Goal: Communication & Community: Share content

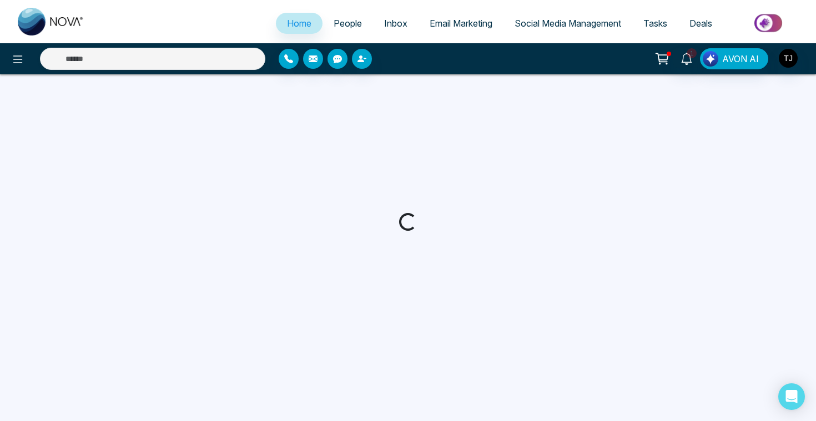
select select "*"
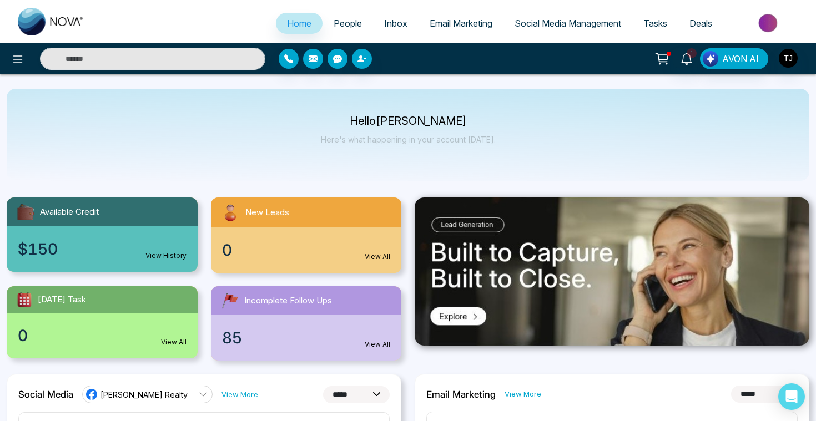
click at [769, 23] on img at bounding box center [769, 23] width 80 height 25
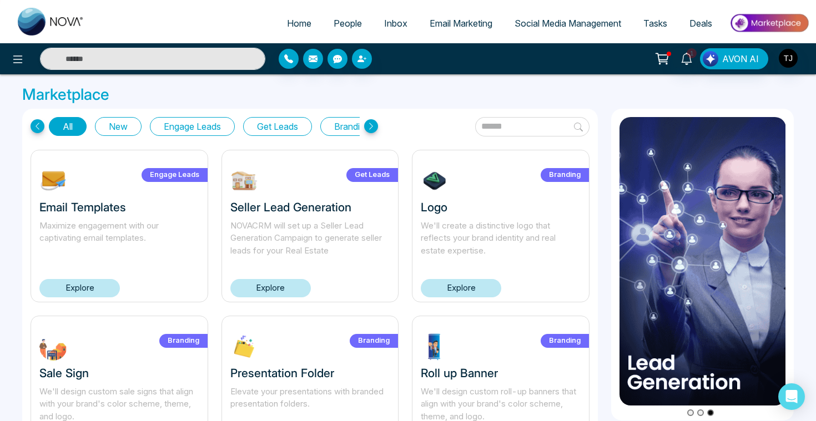
click at [288, 126] on button "Get Leads" at bounding box center [277, 126] width 69 height 19
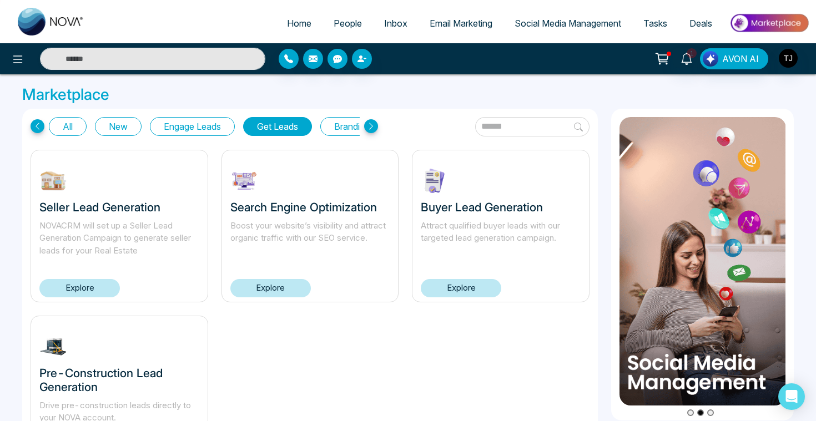
click at [295, 16] on link "Home" at bounding box center [299, 23] width 47 height 21
select select "*"
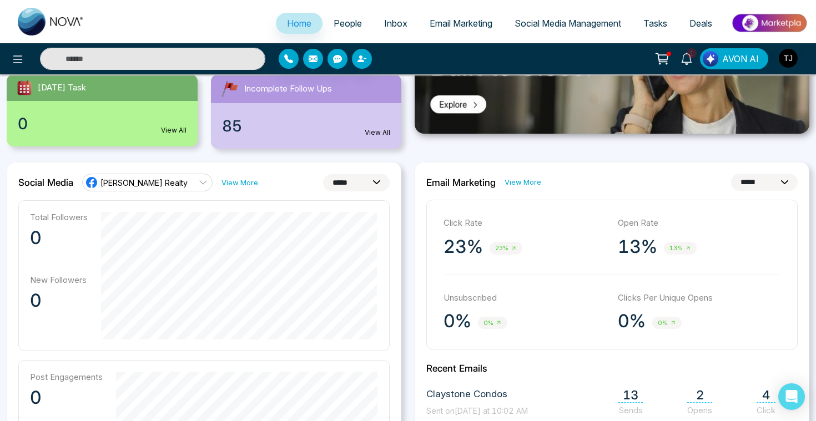
scroll to position [210, 0]
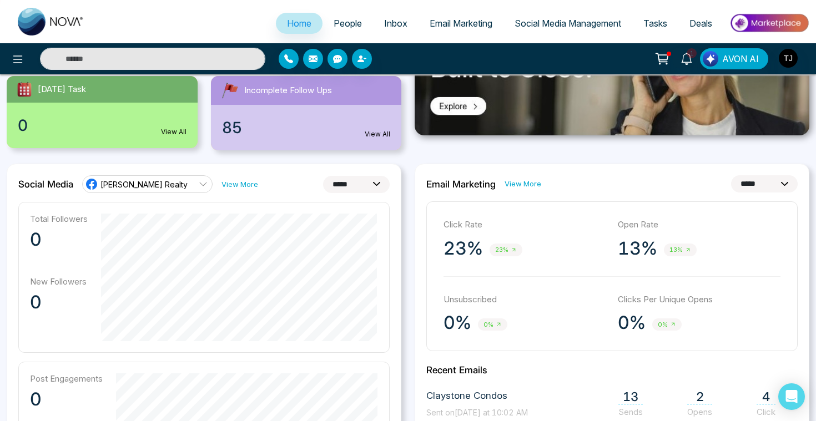
click at [174, 190] on div "[PERSON_NAME] Realty" at bounding box center [136, 184] width 103 height 13
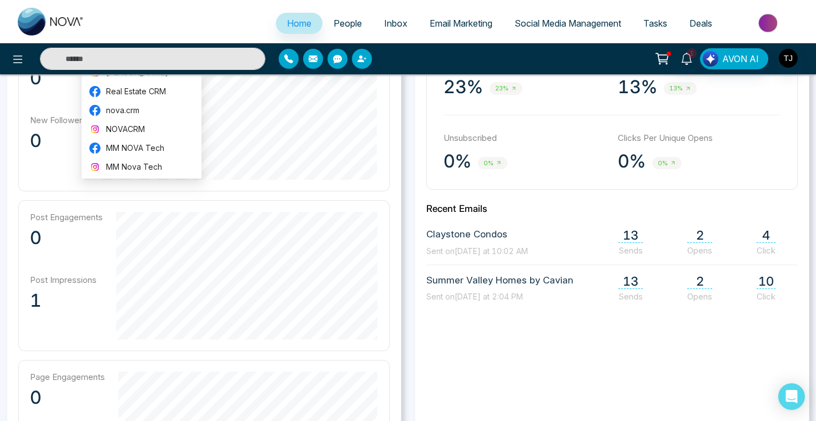
scroll to position [390, 0]
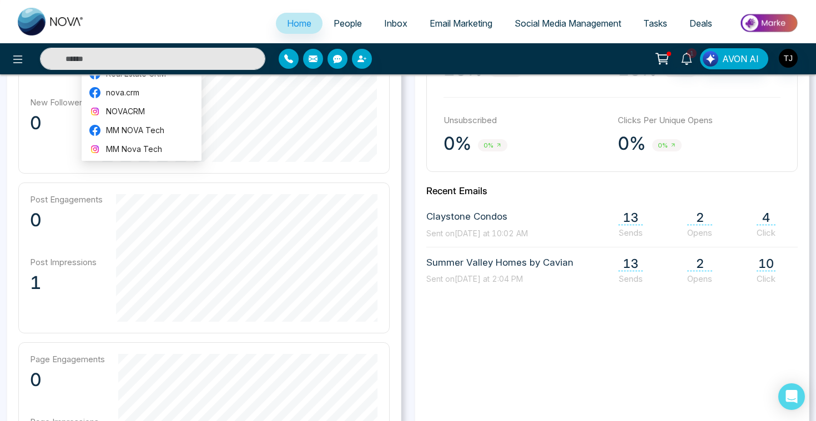
click at [79, 233] on div "Post Engagements 0" at bounding box center [66, 217] width 73 height 46
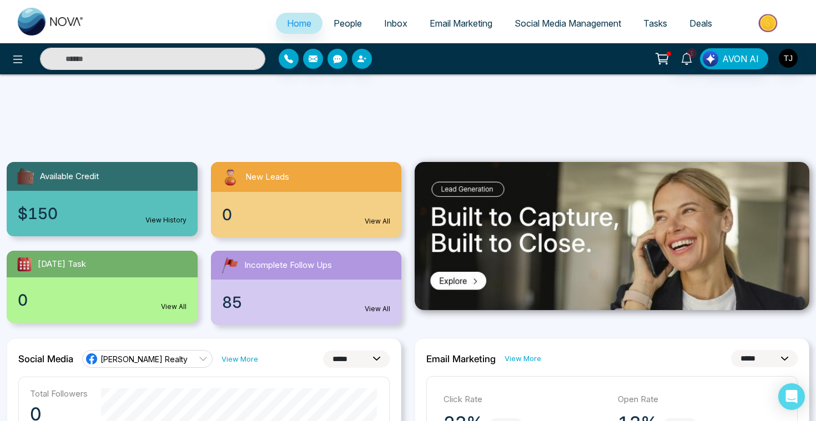
scroll to position [0, 0]
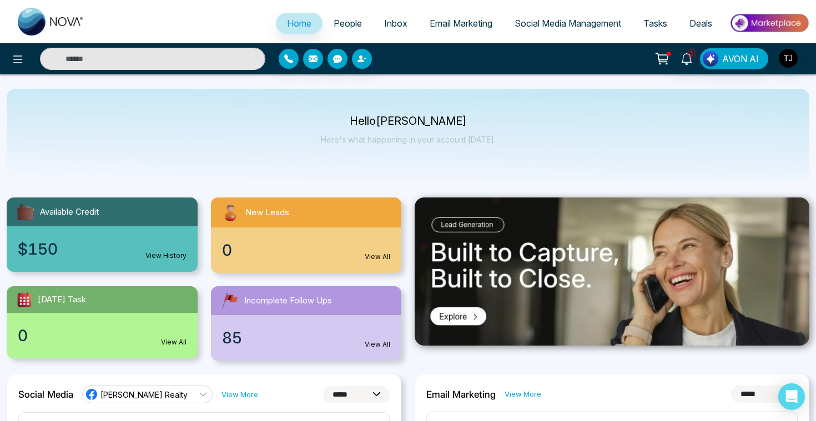
click at [348, 27] on span "People" at bounding box center [348, 23] width 28 height 11
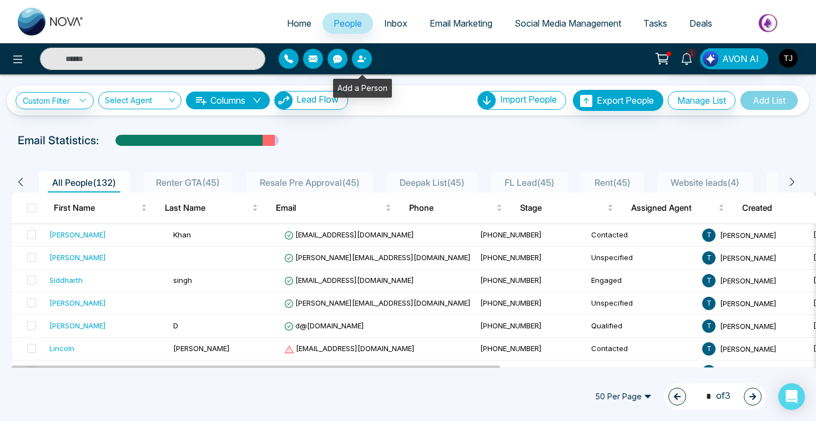
click at [361, 55] on icon "button" at bounding box center [361, 58] width 9 height 9
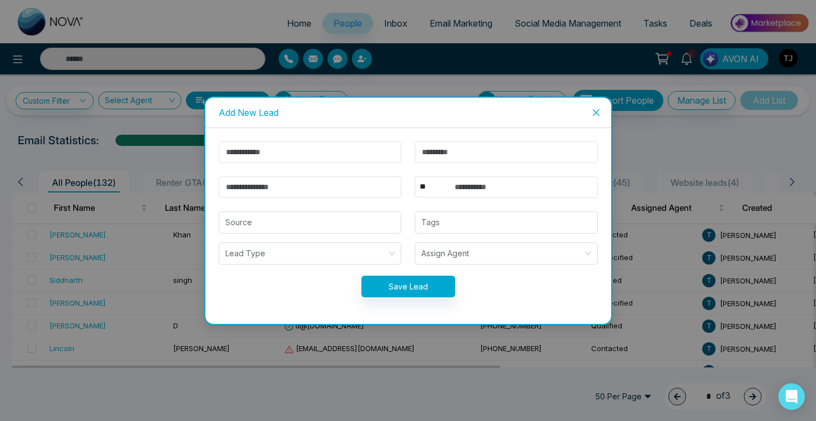
click at [595, 109] on icon "close" at bounding box center [596, 112] width 9 height 9
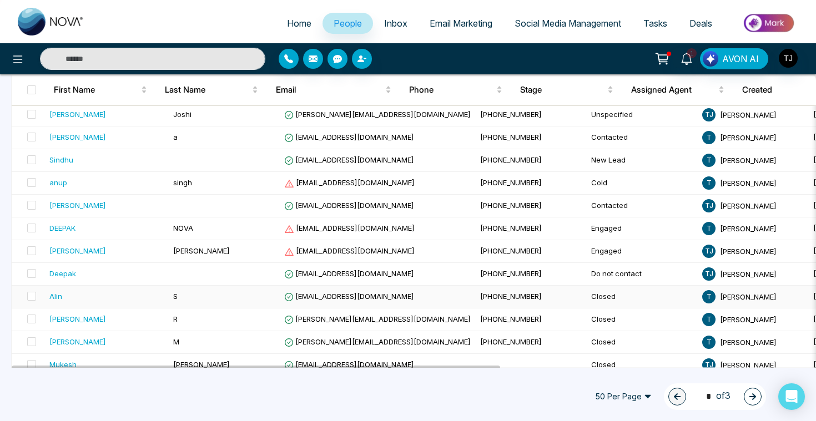
click at [56, 297] on div "Alin" at bounding box center [55, 296] width 13 height 11
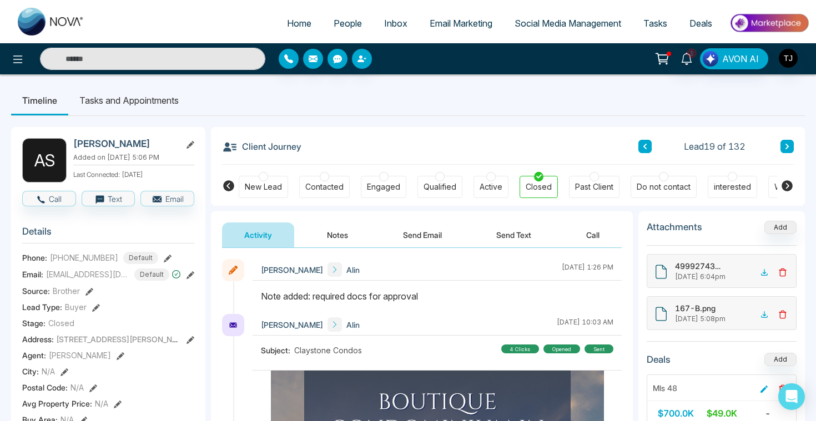
click at [346, 243] on button "Notes" at bounding box center [337, 235] width 65 height 25
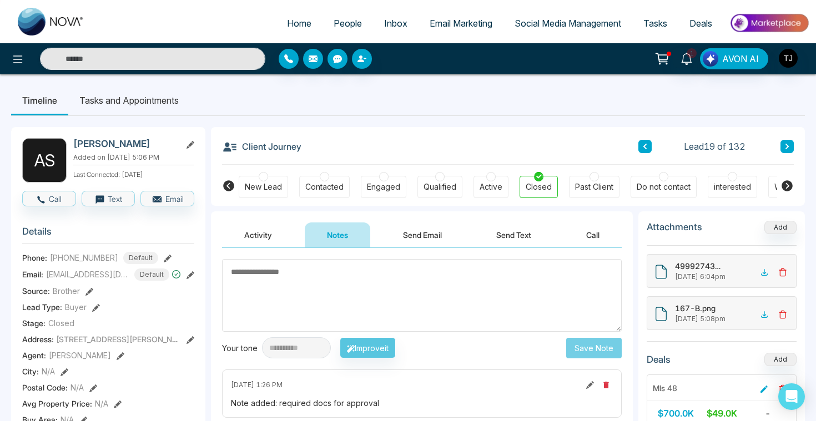
click at [415, 232] on button "Send Email" at bounding box center [422, 235] width 83 height 25
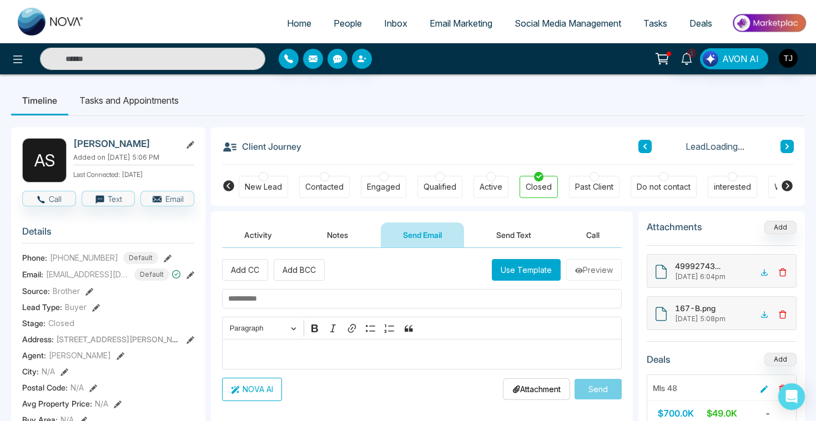
click at [526, 237] on button "Send Text" at bounding box center [513, 235] width 79 height 25
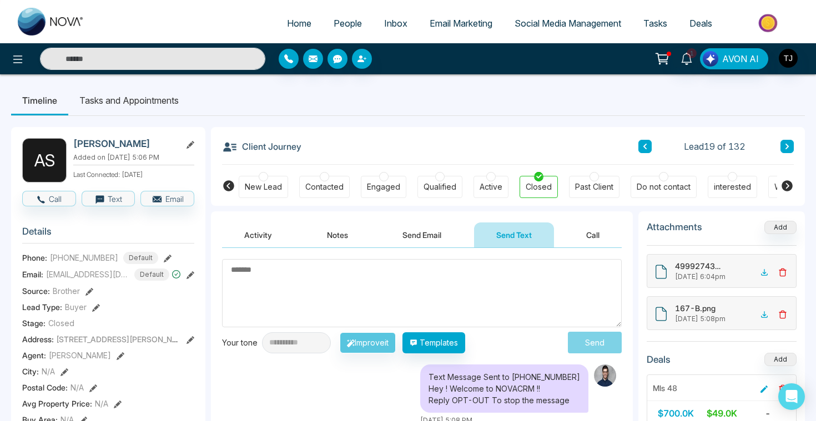
click at [428, 281] on textarea at bounding box center [422, 293] width 400 height 68
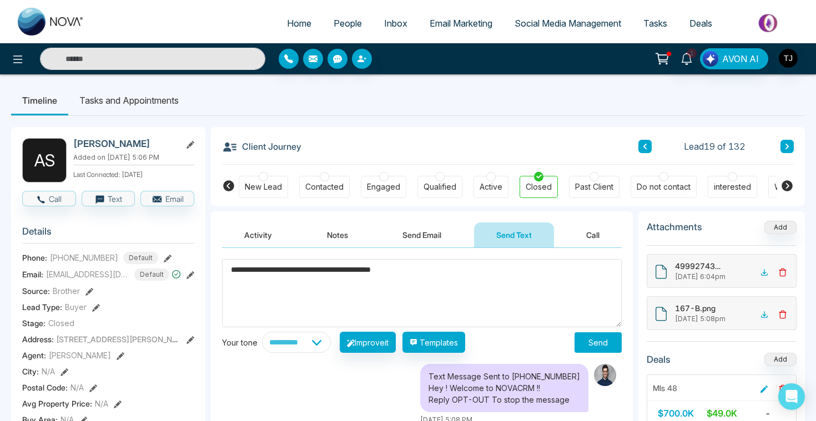
drag, startPoint x: 453, startPoint y: 270, endPoint x: 159, endPoint y: 270, distance: 294.2
type textarea "**********"
click at [427, 238] on button "Send Email" at bounding box center [421, 235] width 83 height 25
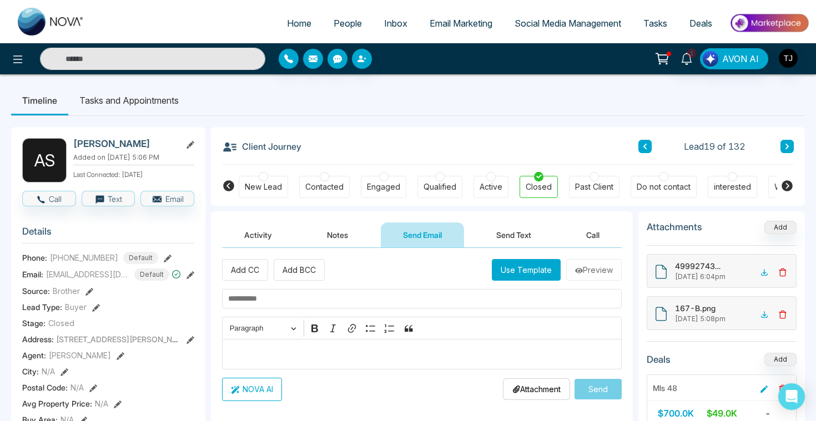
click at [372, 352] on p "Editor editing area: main" at bounding box center [422, 353] width 388 height 13
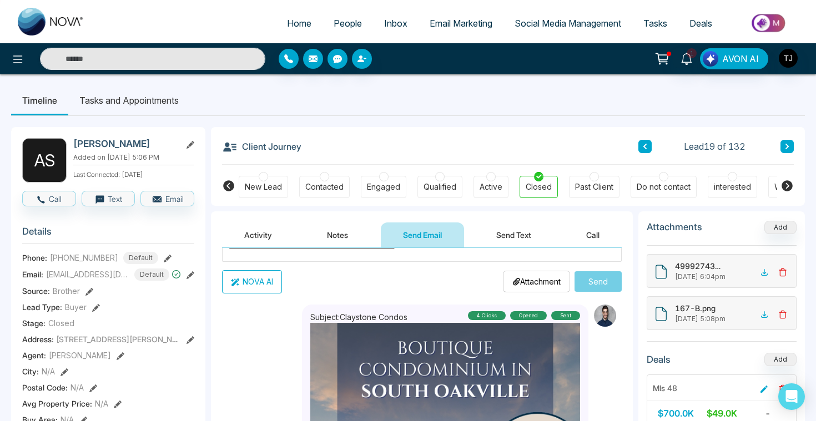
scroll to position [55, 0]
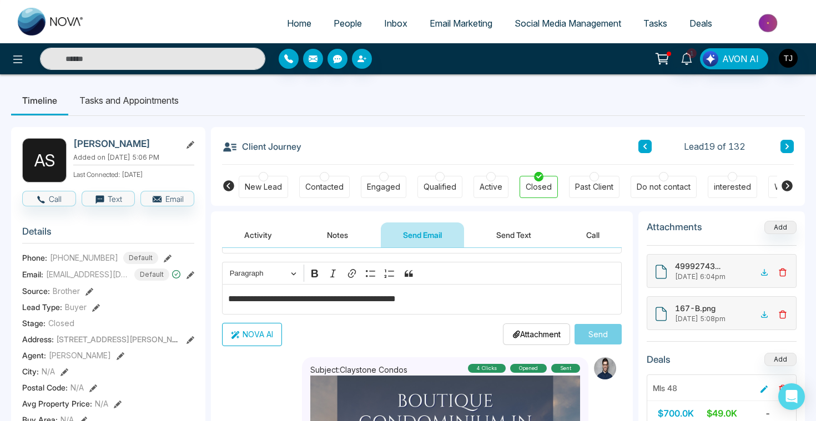
click at [249, 342] on button "NOVA AI" at bounding box center [252, 334] width 60 height 23
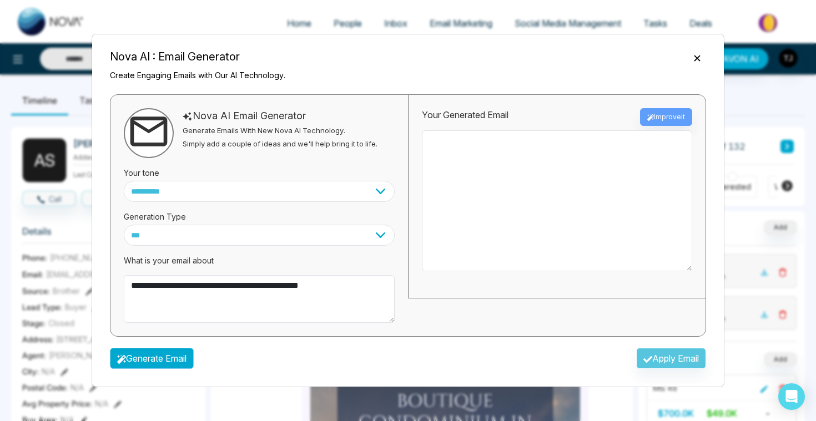
click at [168, 357] on button "Generate Email" at bounding box center [152, 358] width 84 height 21
type textarea "**********"
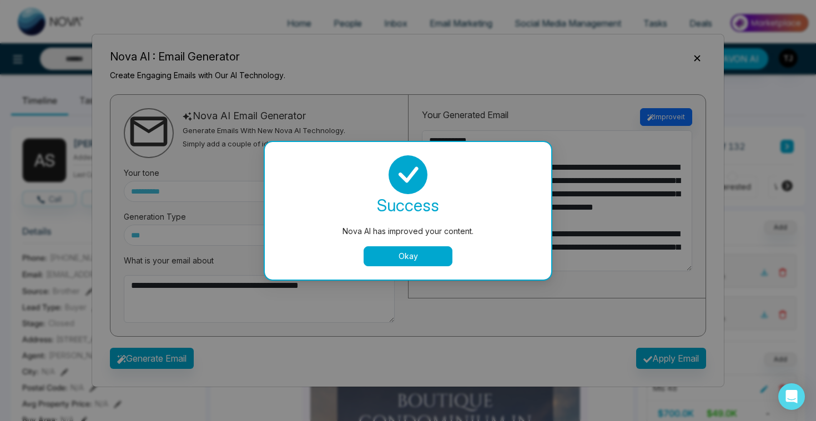
click at [414, 260] on button "Okay" at bounding box center [408, 256] width 89 height 20
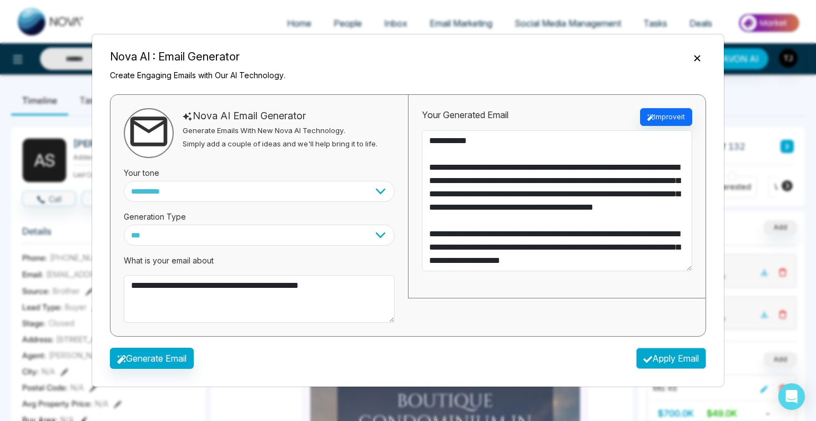
click at [659, 356] on button "Apply Email" at bounding box center [671, 358] width 70 height 21
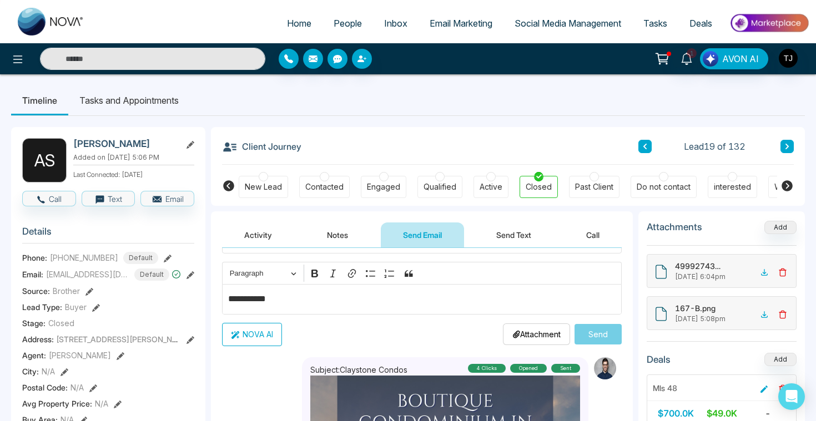
type textarea "**********"
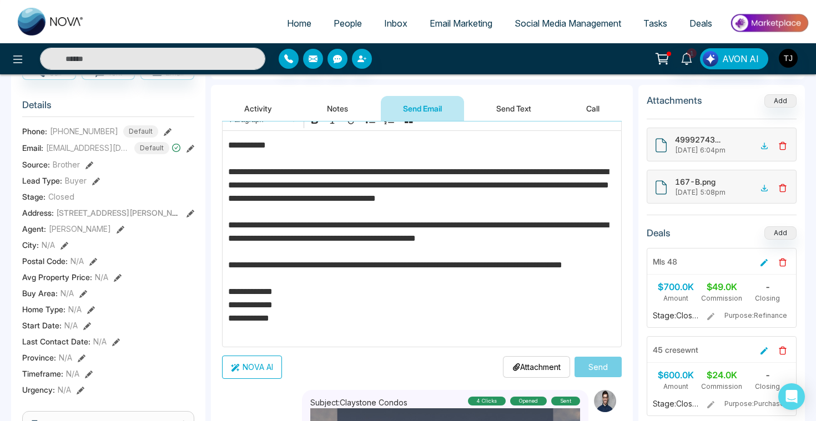
scroll to position [40, 0]
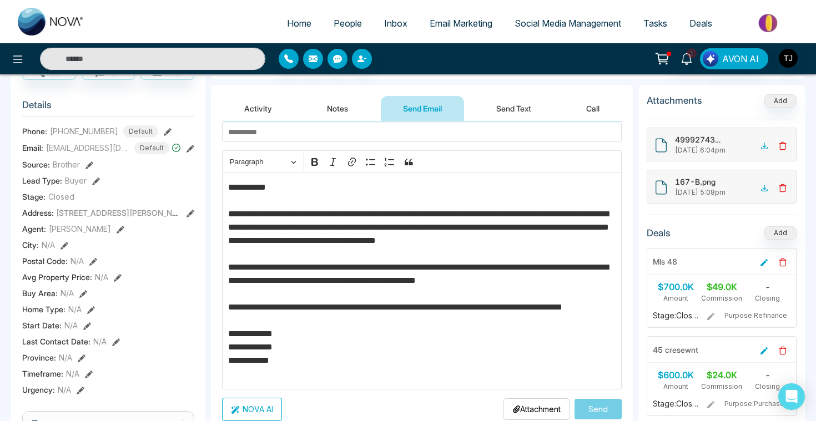
click at [508, 113] on button "Send Text" at bounding box center [513, 108] width 79 height 25
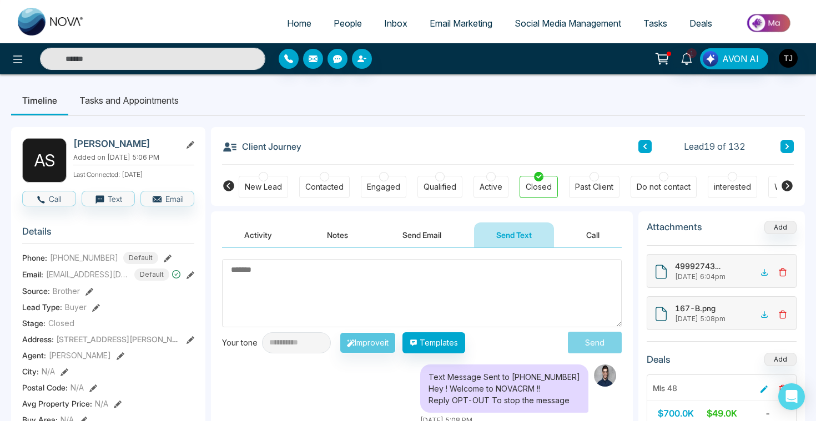
click at [118, 100] on li "Tasks and Appointments" at bounding box center [129, 100] width 122 height 30
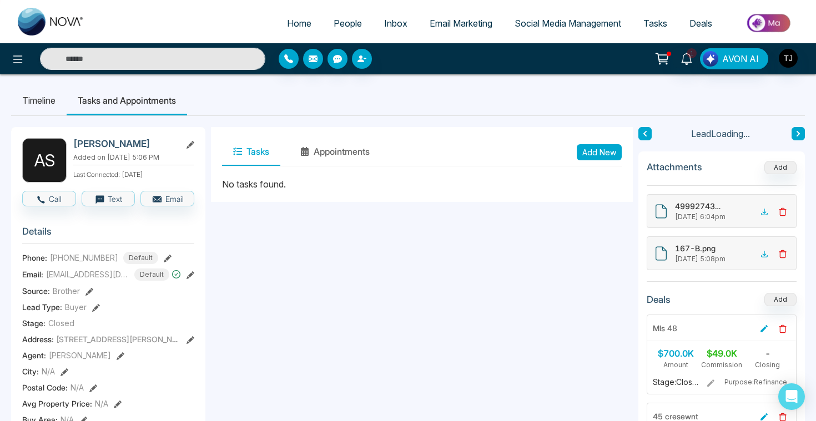
click at [591, 152] on button "Add New" at bounding box center [599, 152] width 45 height 16
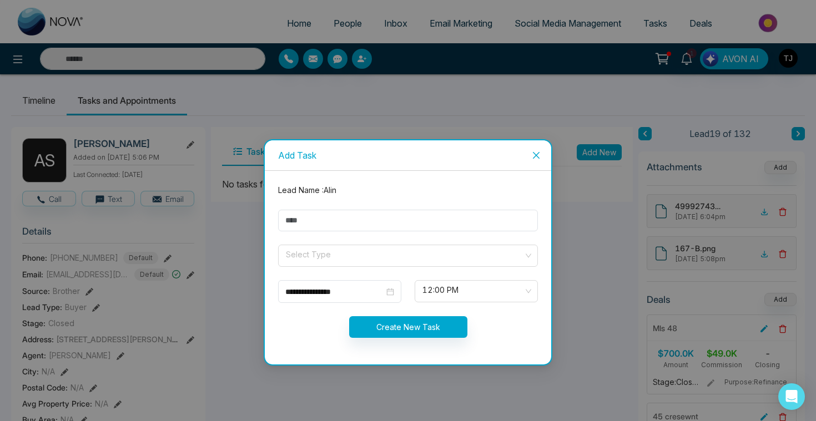
click at [537, 154] on icon "close" at bounding box center [536, 155] width 7 height 7
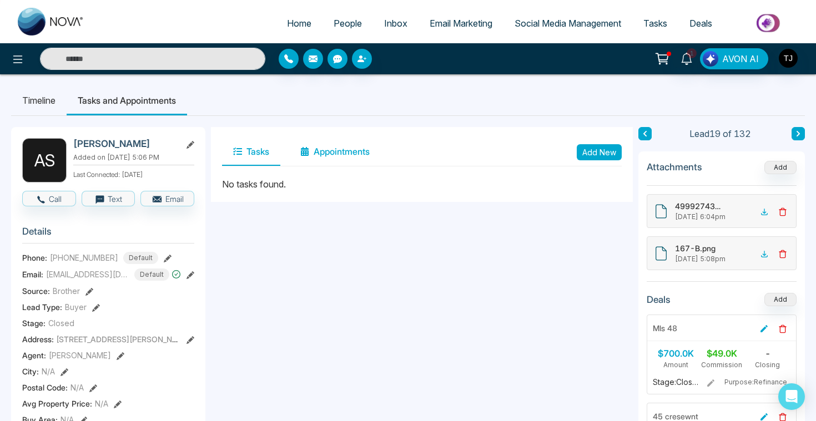
click at [362, 144] on button "Appointments" at bounding box center [335, 152] width 92 height 28
click at [334, 29] on link "People" at bounding box center [347, 23] width 51 height 21
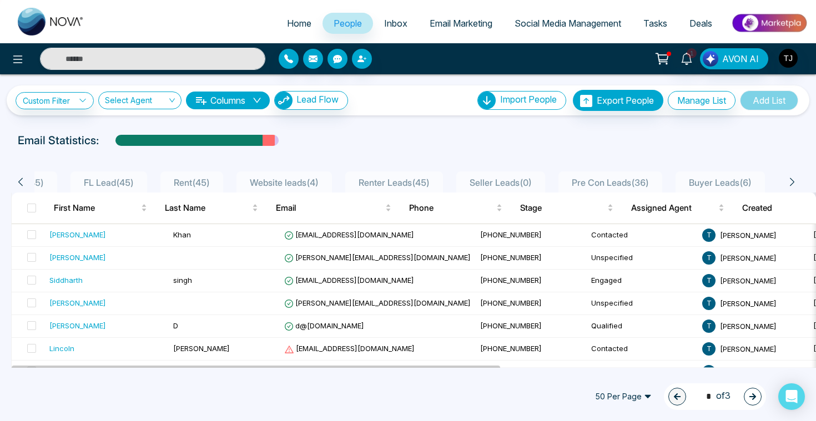
scroll to position [0, 450]
click at [41, 100] on link "Custom Filter" at bounding box center [55, 100] width 78 height 17
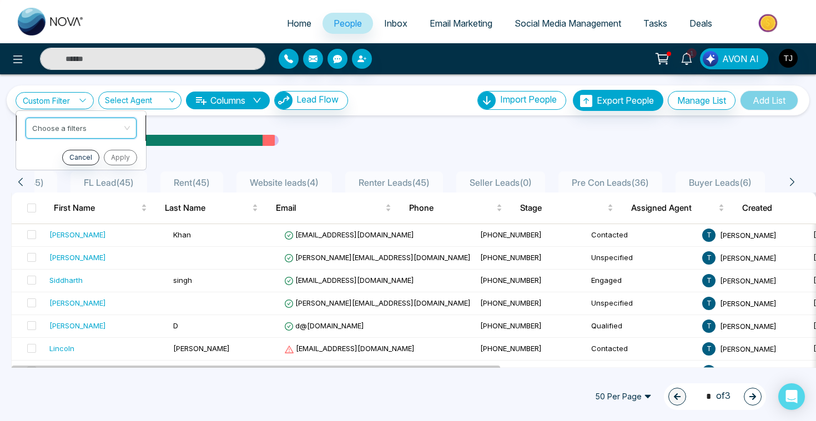
click at [53, 124] on input "search" at bounding box center [77, 126] width 90 height 17
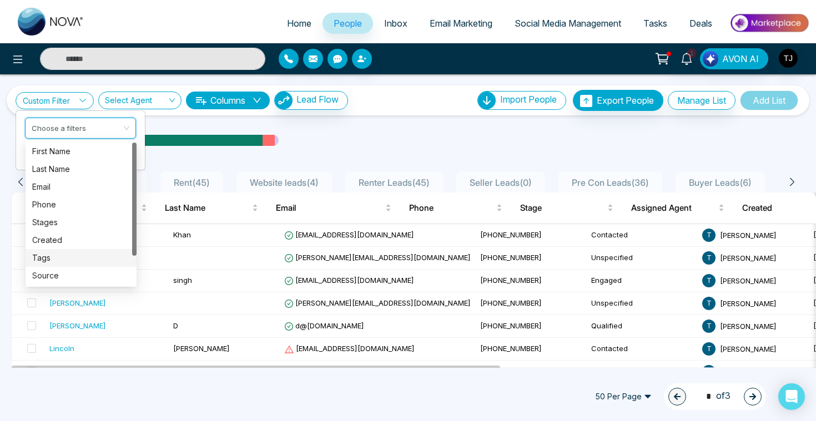
click at [58, 261] on div "Tags" at bounding box center [81, 258] width 98 height 12
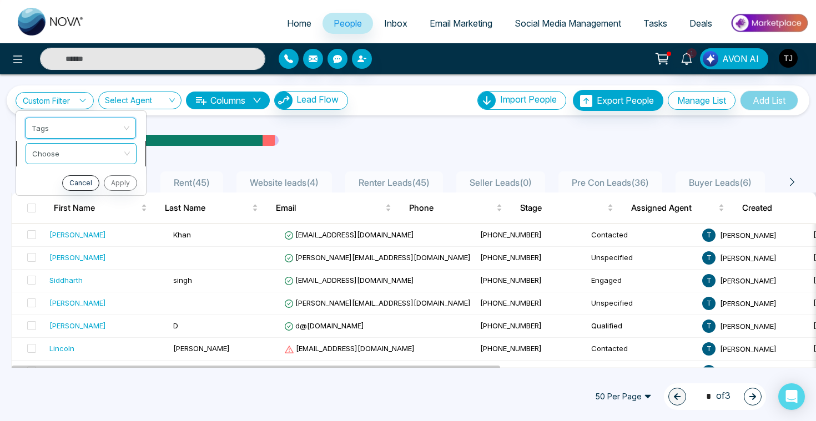
click at [74, 148] on input "search" at bounding box center [77, 152] width 90 height 17
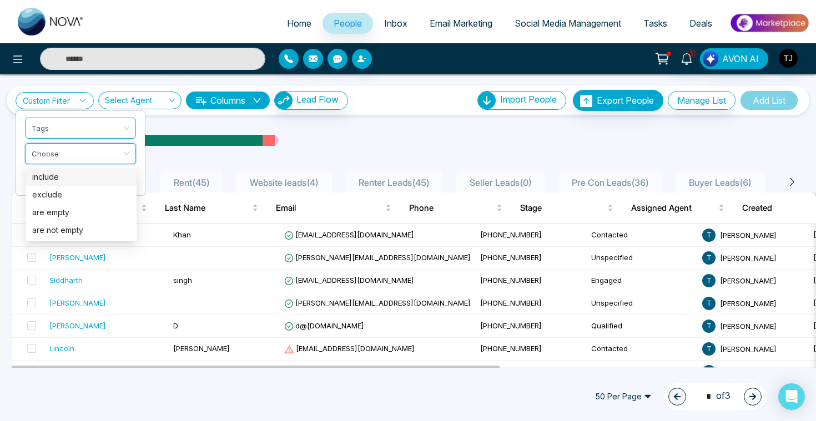
click at [68, 173] on div "include" at bounding box center [81, 177] width 98 height 12
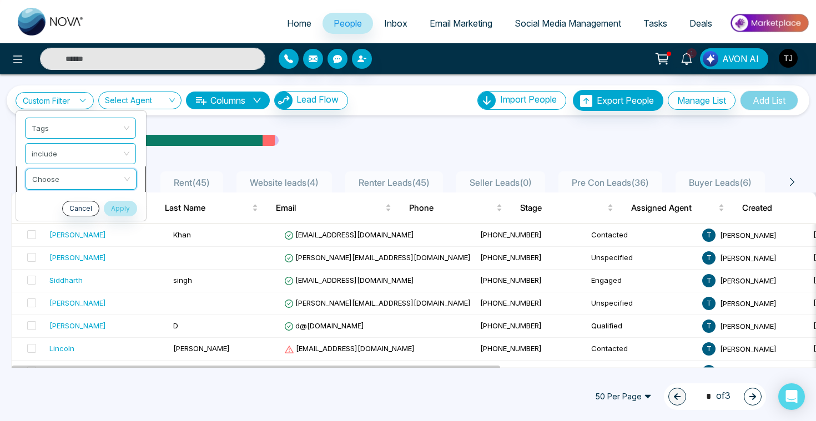
click at [71, 182] on input "search" at bounding box center [77, 177] width 90 height 17
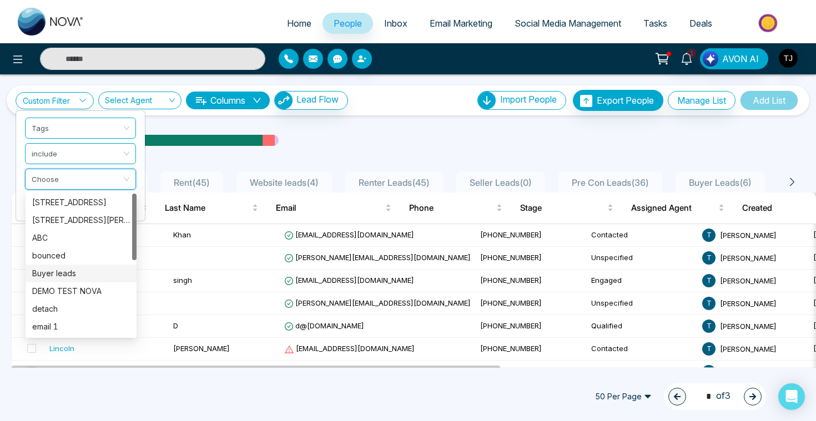
click at [67, 271] on div "Buyer leads" at bounding box center [81, 274] width 98 height 12
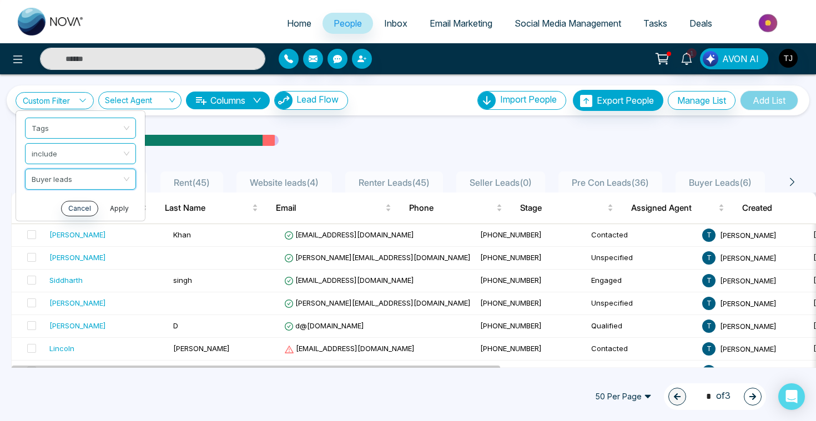
click at [123, 204] on button "Apply" at bounding box center [119, 209] width 33 height 16
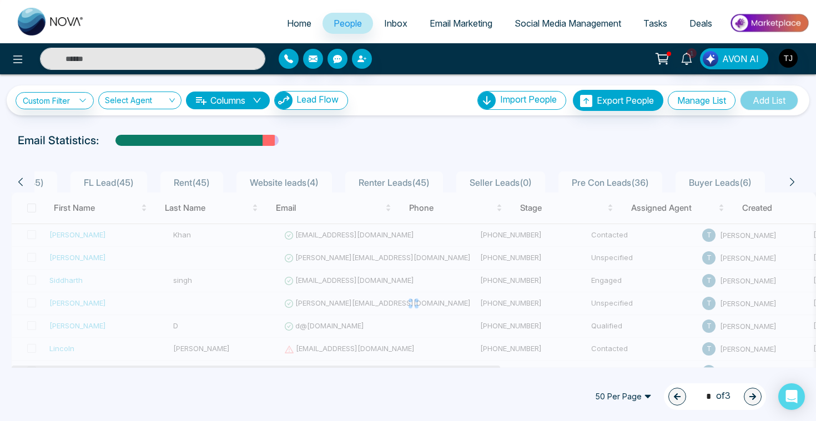
scroll to position [0, 438]
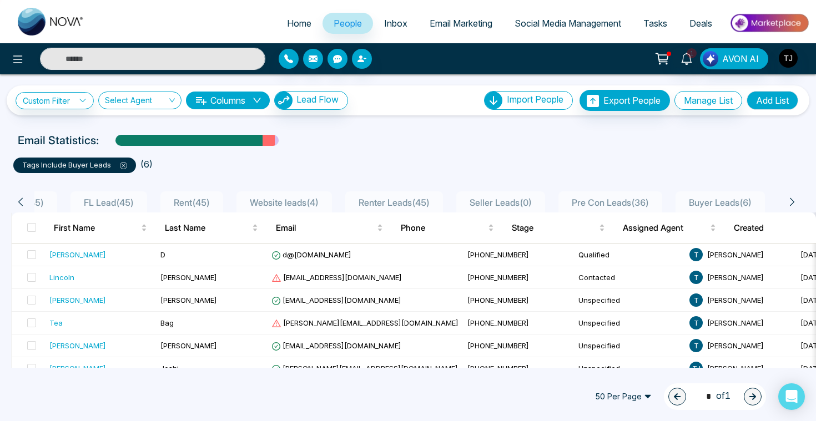
click at [785, 94] on button "Add List" at bounding box center [773, 100] width 52 height 19
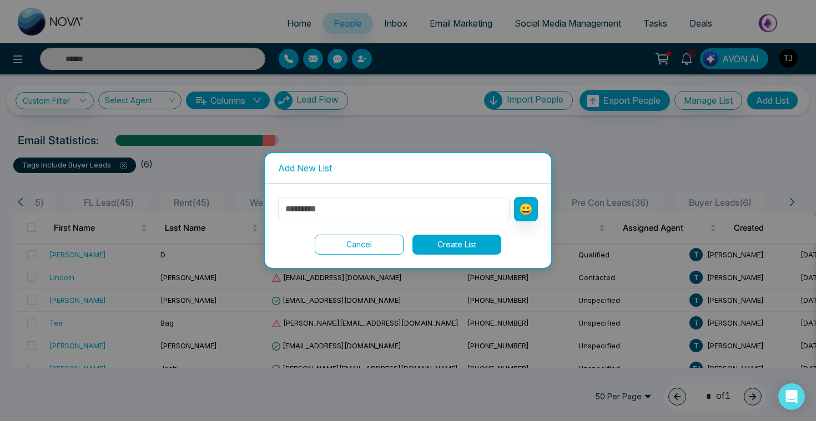
click at [485, 211] on input "text" at bounding box center [393, 209] width 231 height 24
type input "**********"
click at [466, 244] on button "Create List" at bounding box center [456, 245] width 89 height 20
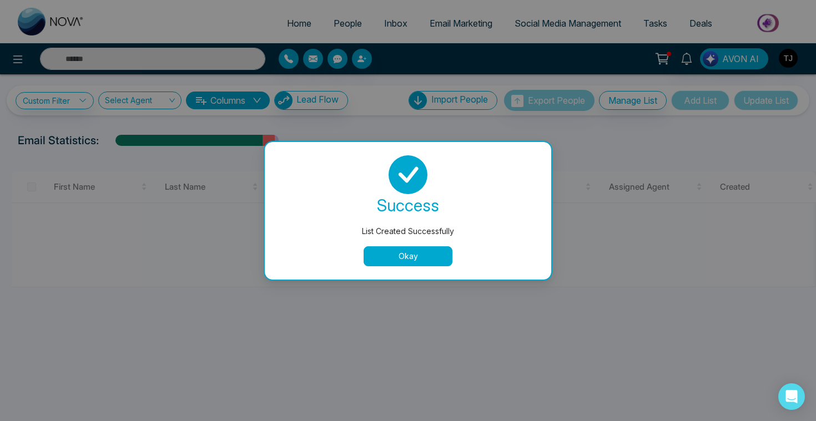
click at [387, 251] on button "Okay" at bounding box center [408, 256] width 89 height 20
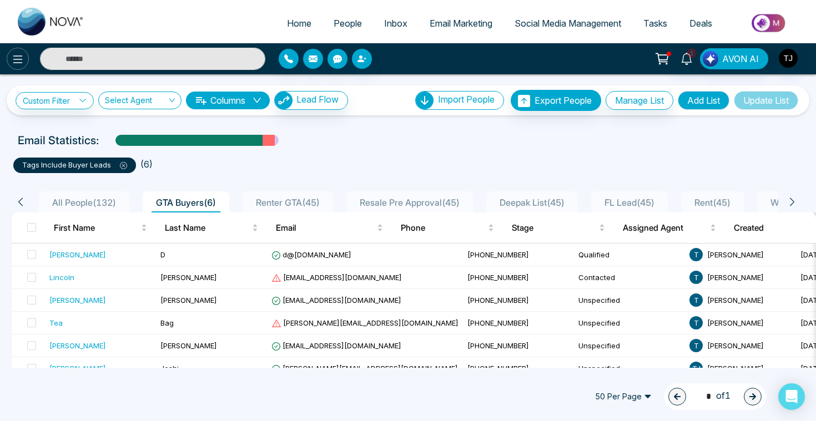
click at [23, 59] on icon at bounding box center [17, 59] width 13 height 13
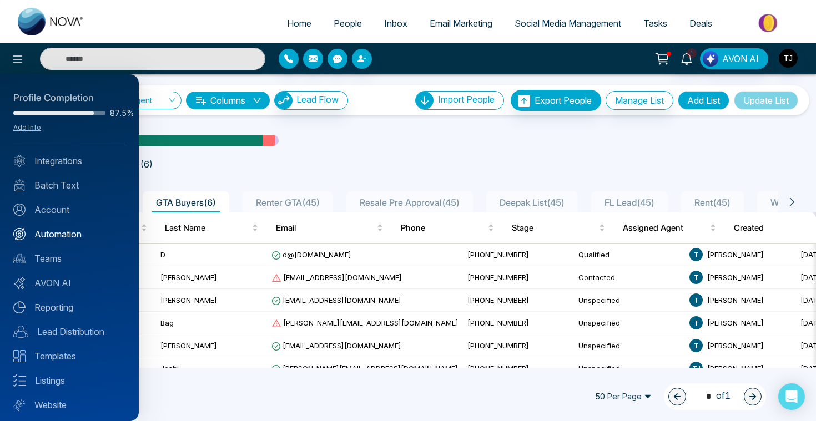
click at [45, 238] on link "Automation" at bounding box center [69, 234] width 112 height 13
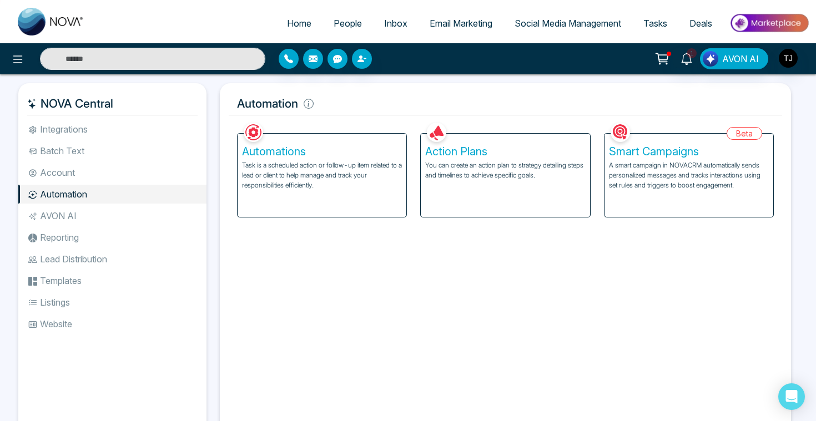
click at [513, 157] on h5 "Action Plans" at bounding box center [505, 151] width 160 height 13
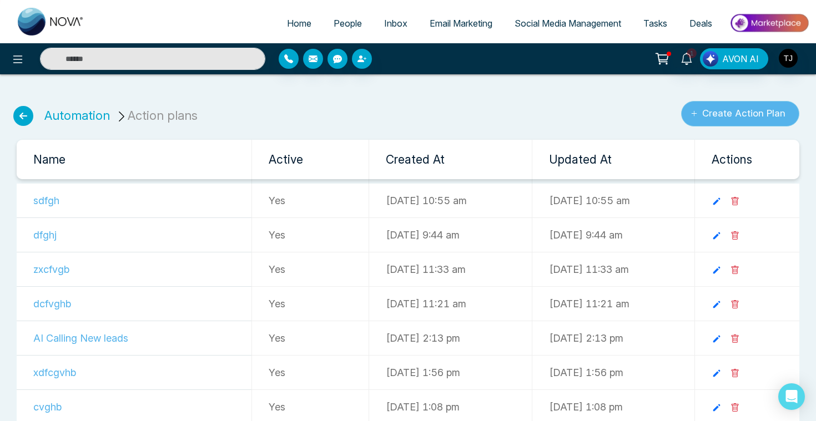
click at [751, 119] on button "Create Action Plan" at bounding box center [740, 114] width 118 height 26
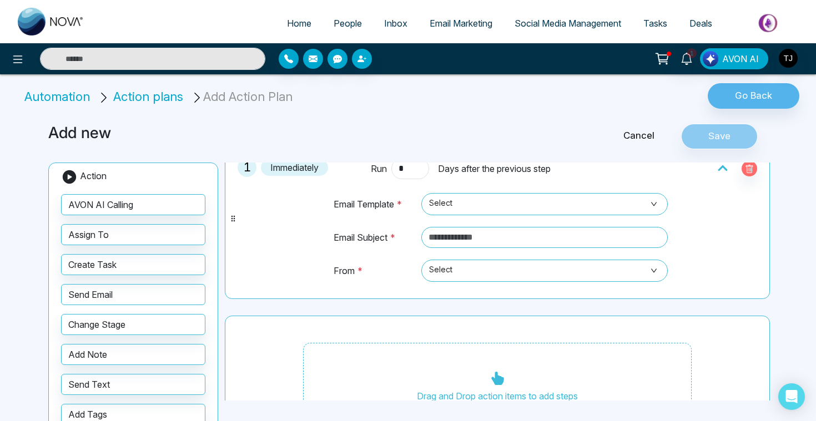
scroll to position [95, 0]
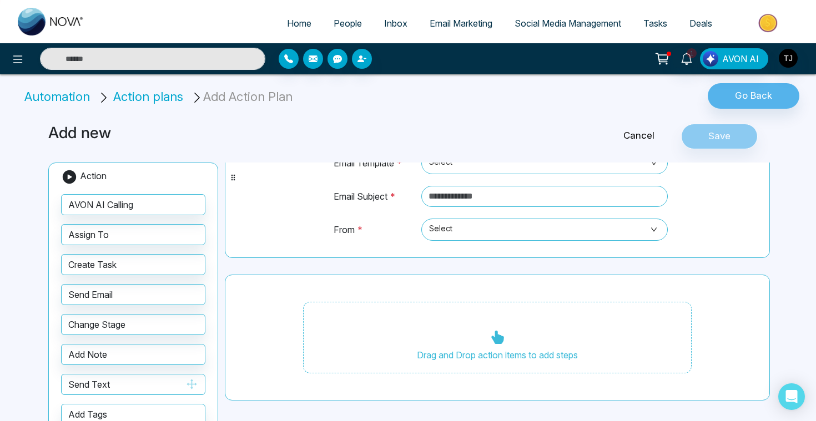
drag, startPoint x: 142, startPoint y: 384, endPoint x: 150, endPoint y: 384, distance: 7.8
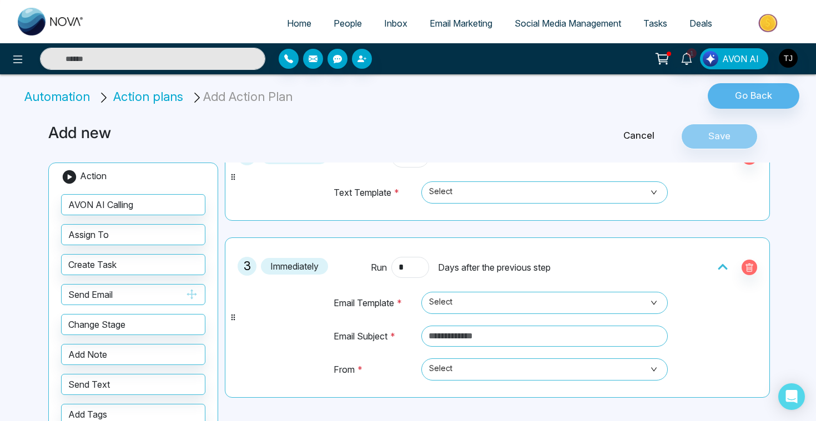
scroll to position [270, 0]
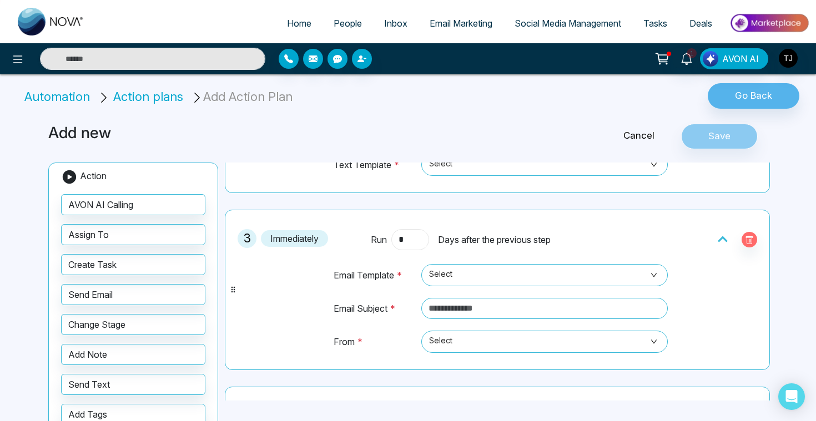
click at [416, 245] on input "*" at bounding box center [410, 239] width 38 height 21
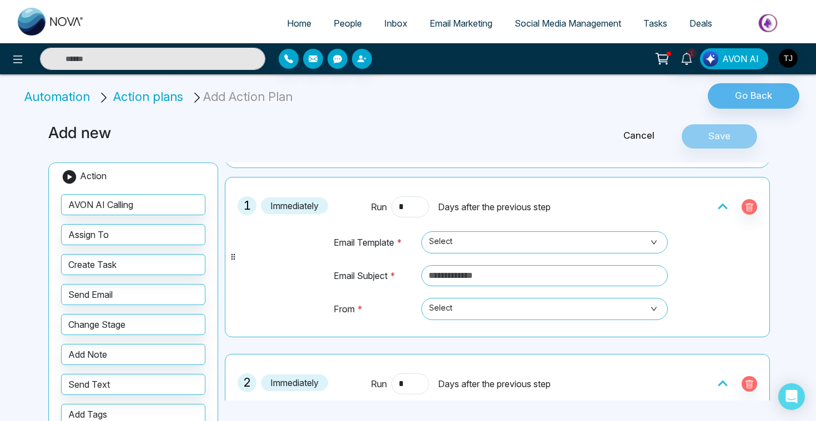
scroll to position [0, 0]
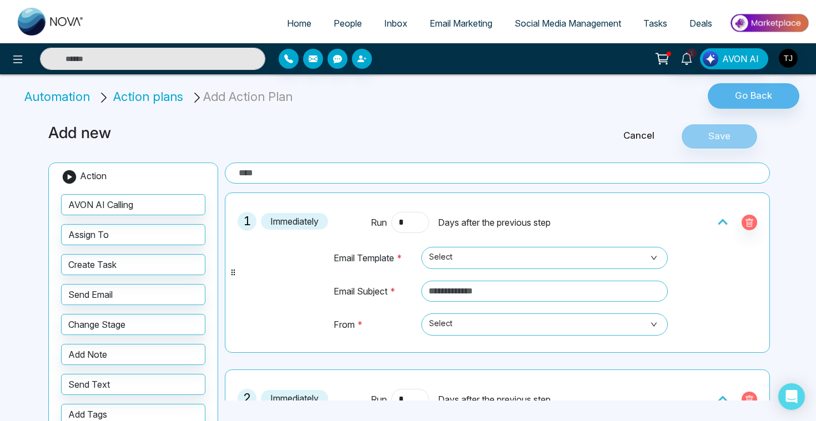
type input "*"
click at [622, 143] on div "Cancel Save" at bounding box center [652, 137] width 244 height 26
click at [628, 142] on link "Cancel" at bounding box center [639, 136] width 84 height 14
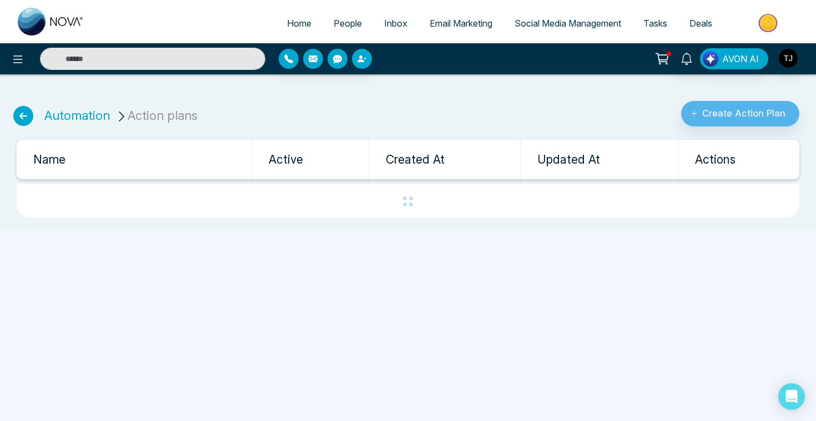
click at [28, 113] on icon at bounding box center [23, 116] width 20 height 20
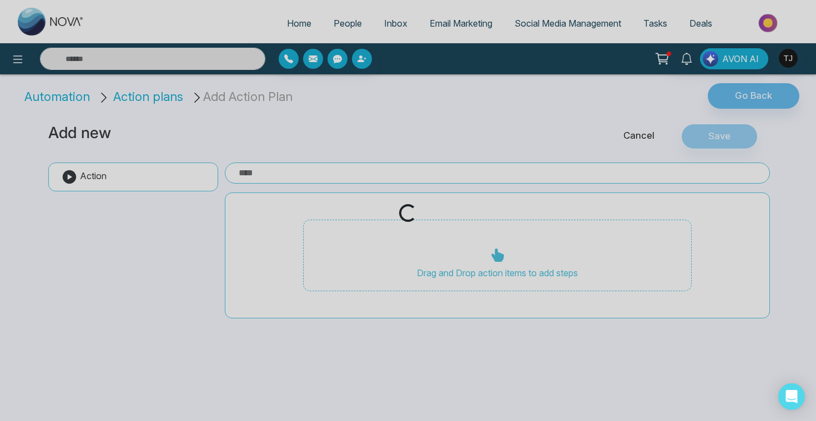
click at [19, 64] on div "Loading..." at bounding box center [408, 210] width 816 height 421
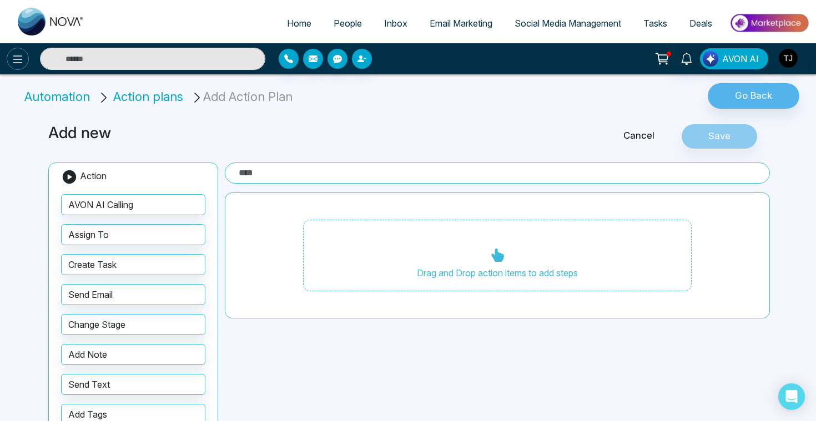
click at [18, 61] on icon at bounding box center [17, 59] width 13 height 13
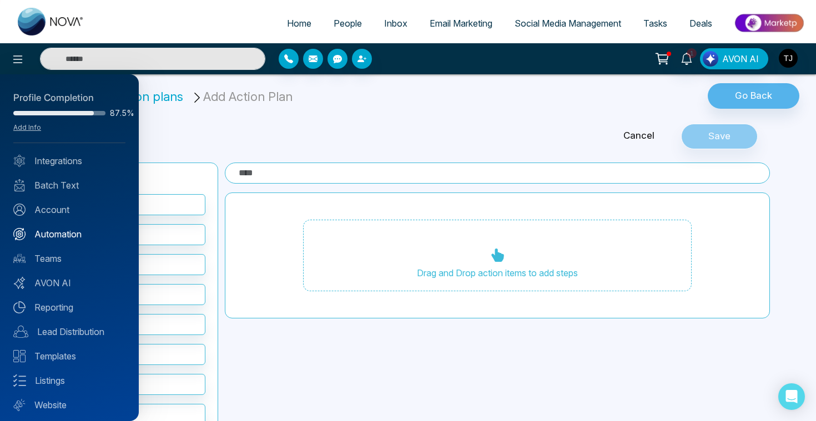
click at [48, 239] on link "Automation" at bounding box center [69, 234] width 112 height 13
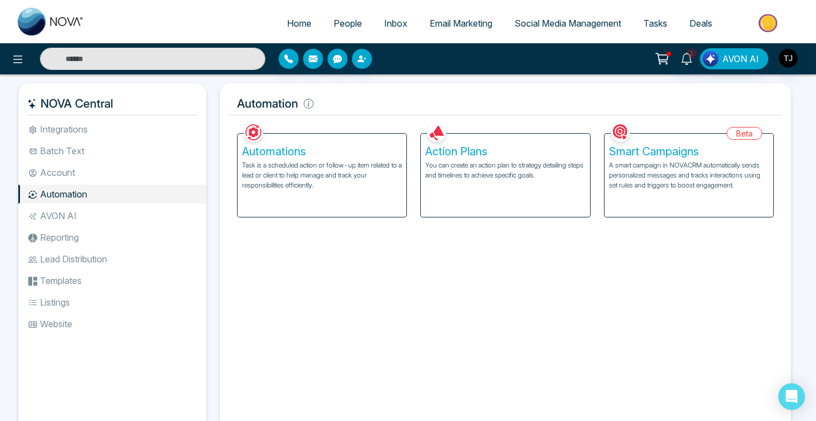
click at [638, 164] on p "A smart campaign in NOVACRM automatically sends personalized messages and track…" at bounding box center [689, 175] width 160 height 30
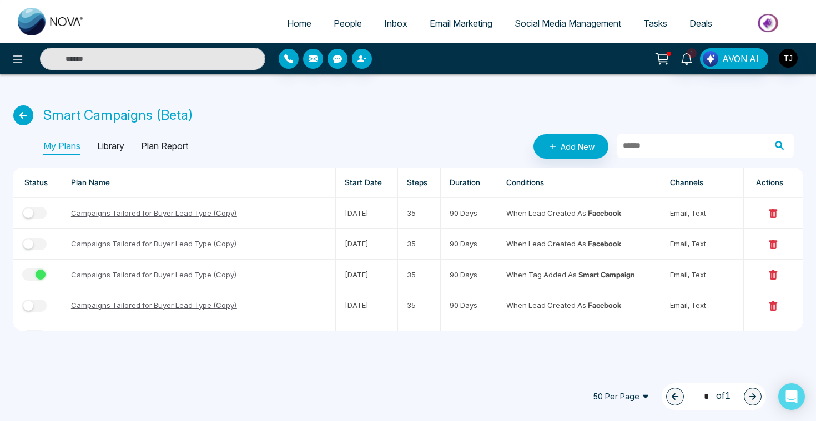
click at [110, 145] on p "Library" at bounding box center [110, 147] width 27 height 18
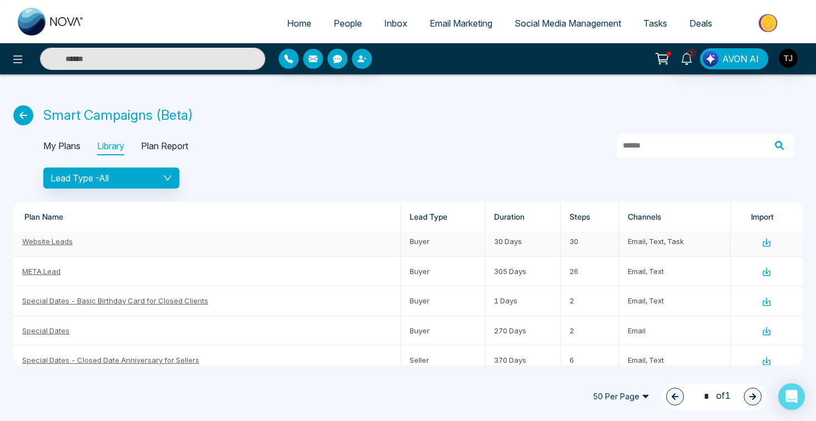
scroll to position [91, 0]
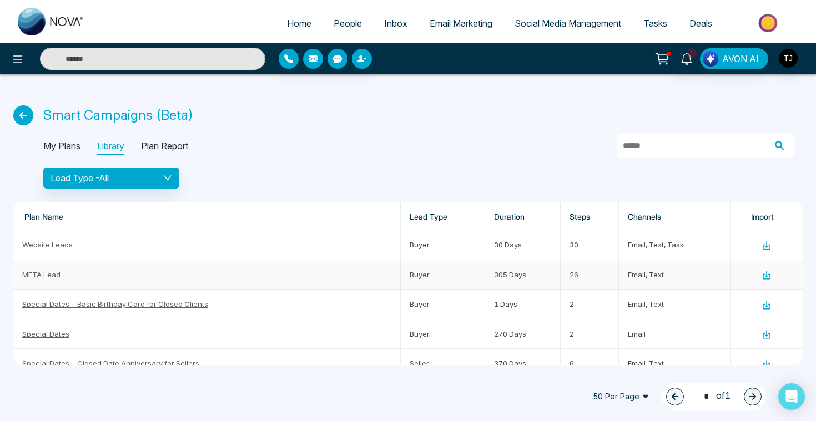
click at [38, 274] on link "META Lead" at bounding box center [41, 274] width 38 height 9
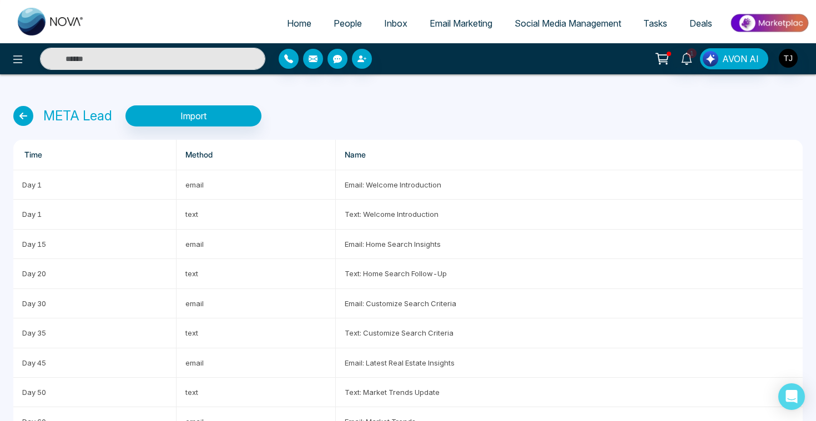
click at [556, 26] on span "Social Media Management" at bounding box center [568, 23] width 107 height 11
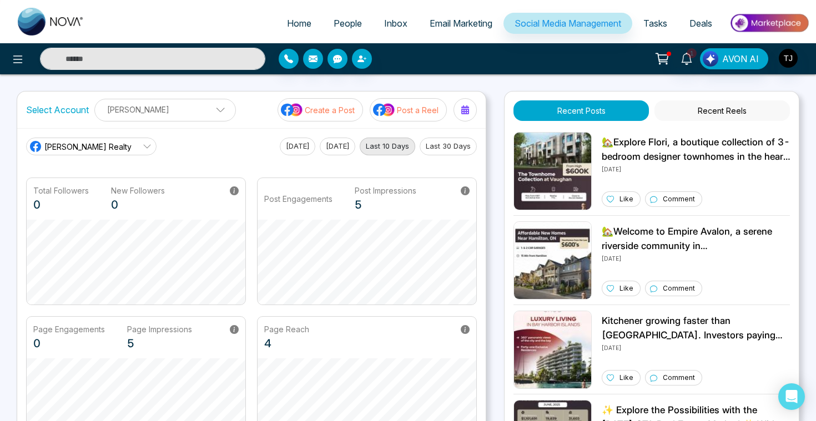
click at [316, 110] on p "Create a Post" at bounding box center [330, 110] width 50 height 12
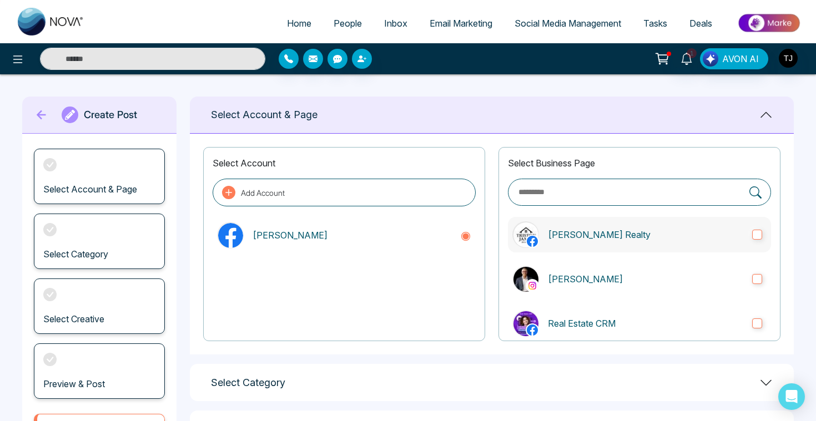
click at [581, 244] on label "[PERSON_NAME] Realty" at bounding box center [639, 235] width 263 height 36
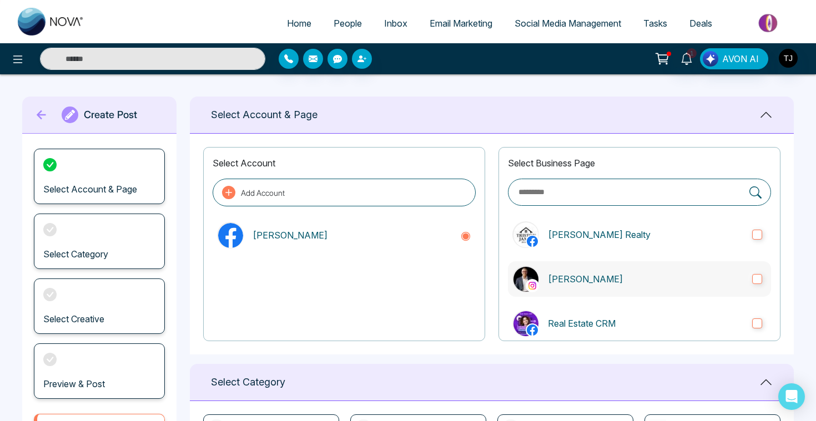
click at [583, 274] on p "[PERSON_NAME]" at bounding box center [645, 279] width 195 height 13
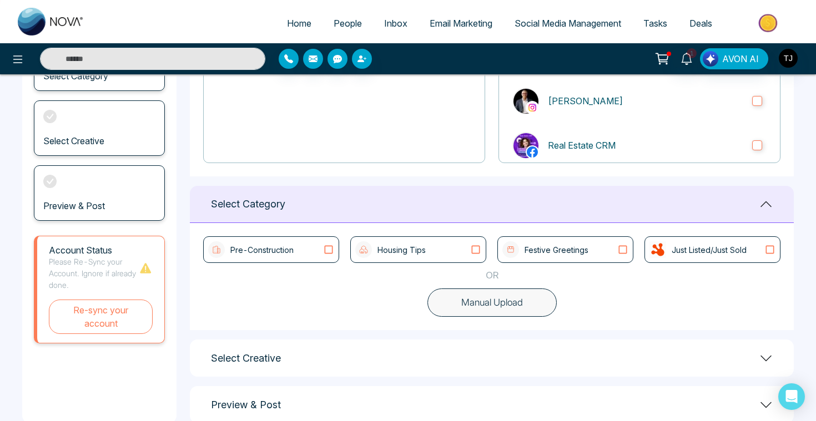
scroll to position [200, 0]
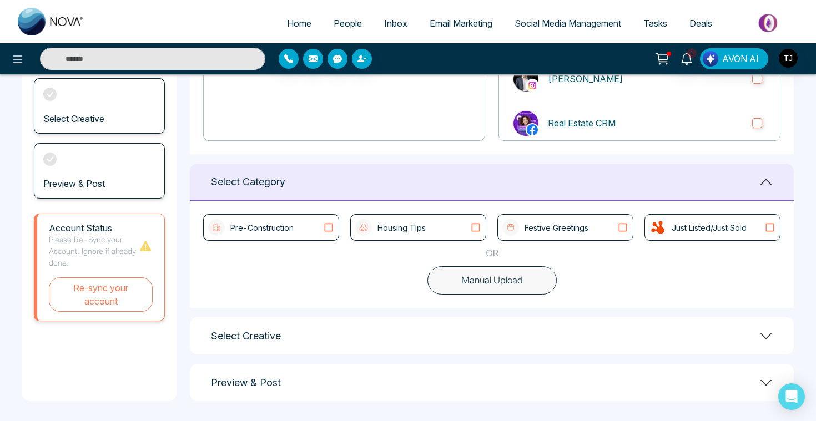
click at [462, 284] on button "Manual Upload" at bounding box center [491, 280] width 129 height 29
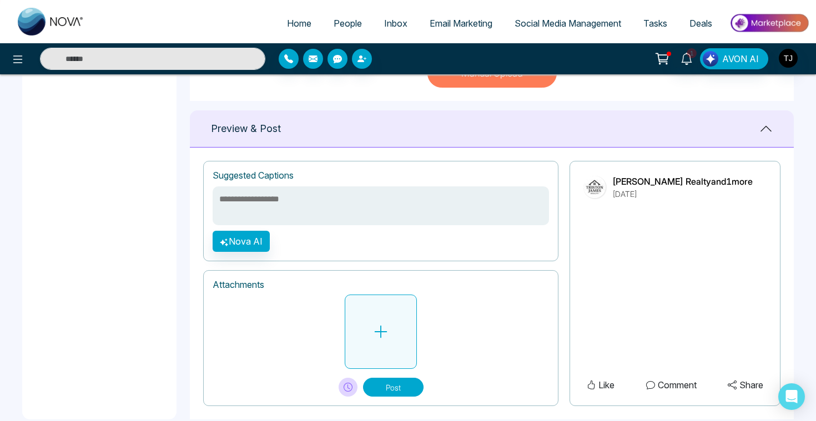
scroll to position [410, 0]
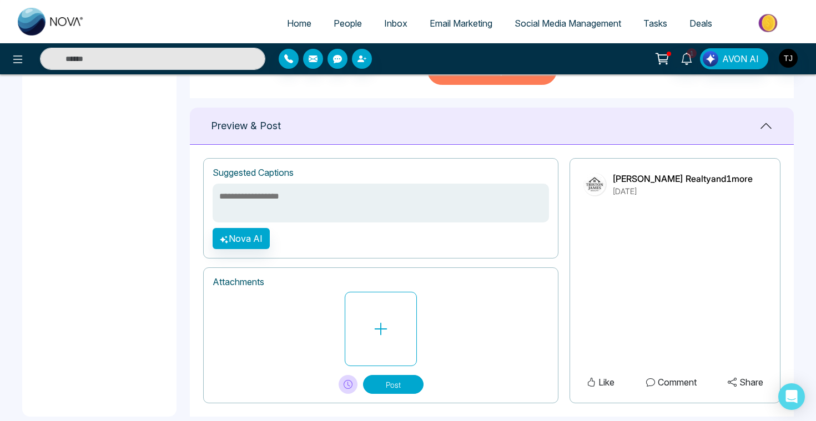
click at [376, 196] on textarea at bounding box center [381, 203] width 336 height 39
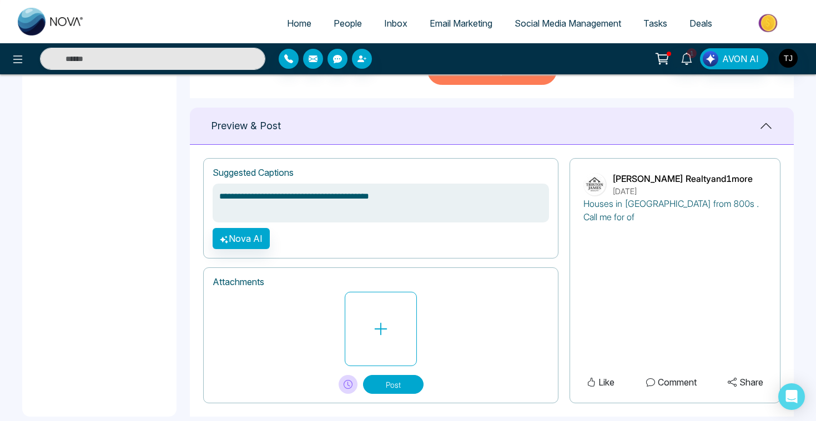
type textarea "**********"
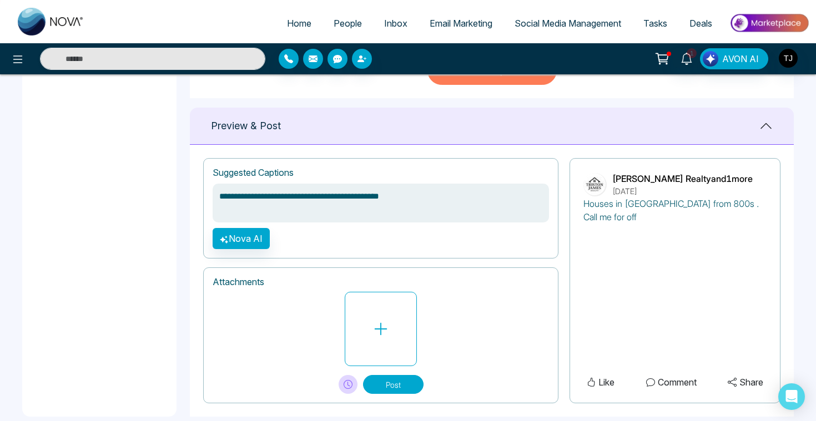
type textarea "**********"
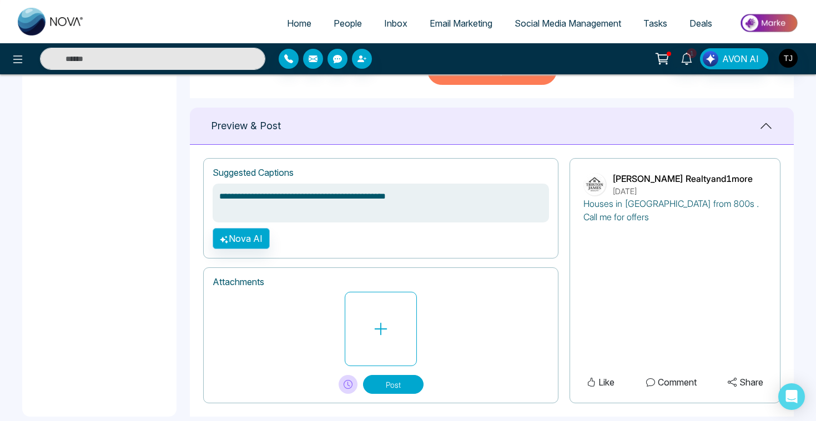
type textarea "**********"
click at [248, 238] on button "Nova AI" at bounding box center [241, 238] width 57 height 21
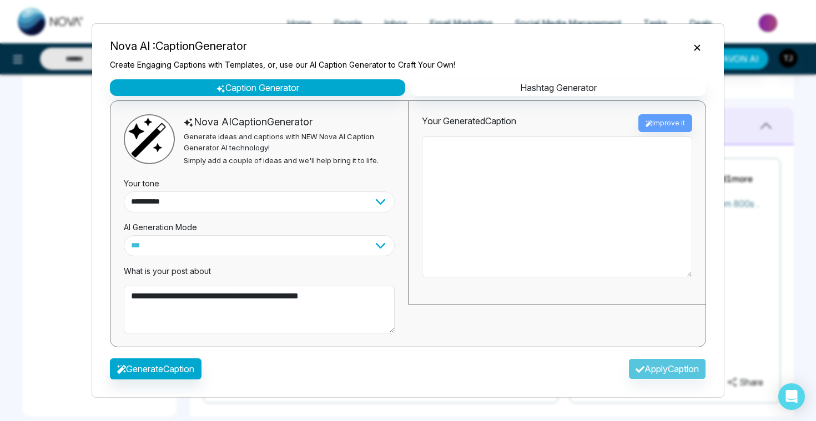
click at [175, 194] on select "**********" at bounding box center [259, 201] width 271 height 21
select select "**********"
click at [153, 369] on button "Generate Caption" at bounding box center [156, 369] width 92 height 21
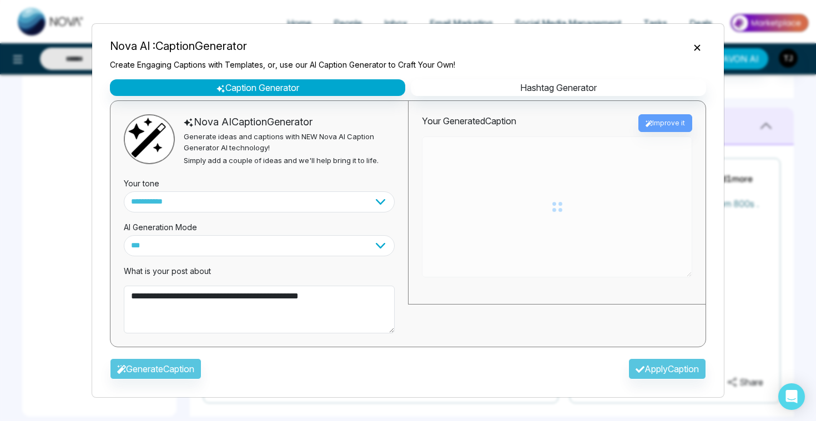
type textarea "**********"
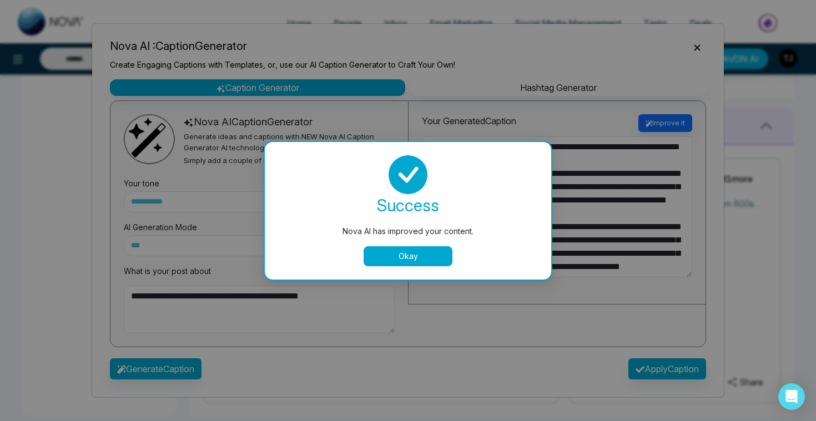
click at [411, 257] on button "Okay" at bounding box center [408, 256] width 89 height 20
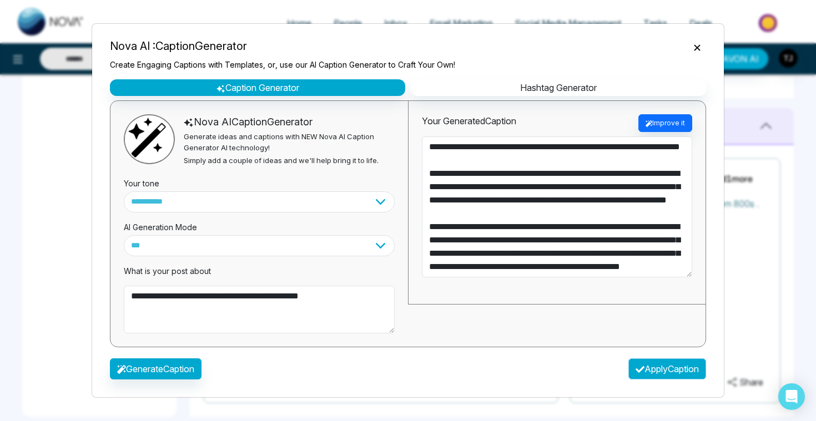
click at [646, 367] on button "Apply Caption" at bounding box center [667, 369] width 78 height 21
type textarea "**********"
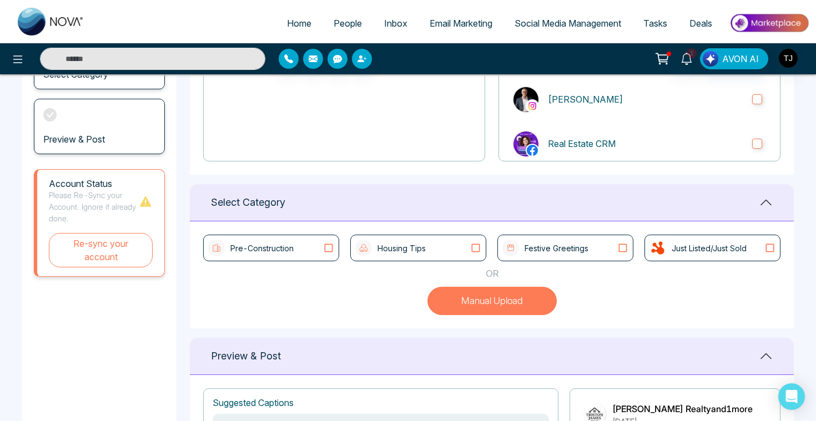
scroll to position [215, 0]
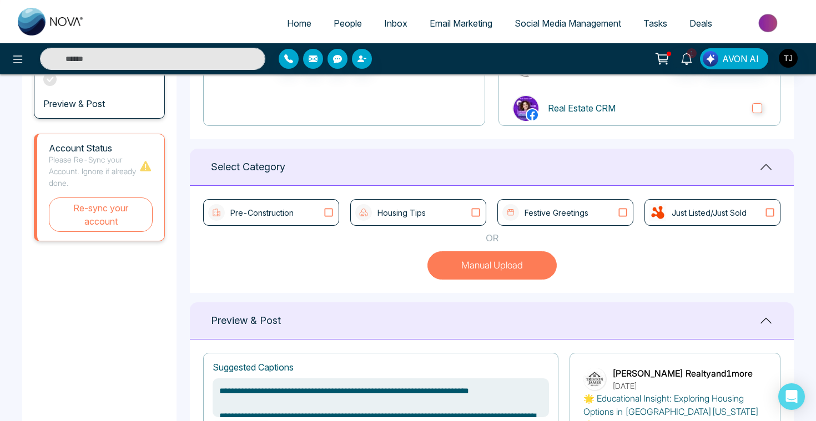
click at [461, 213] on div "Housing Tips" at bounding box center [418, 212] width 126 height 17
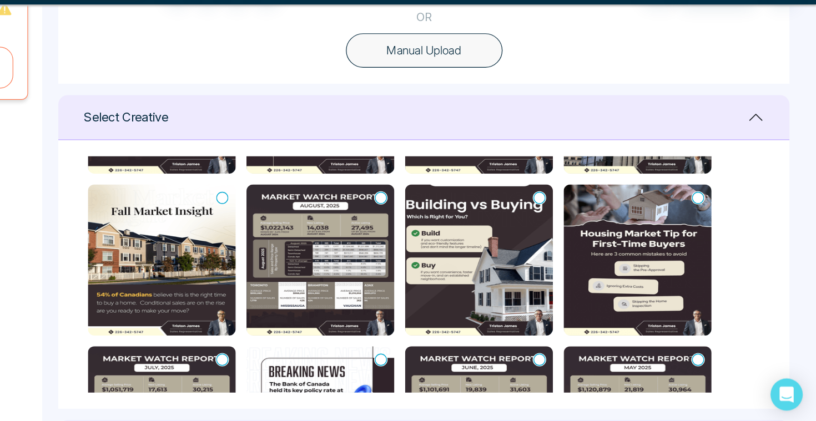
scroll to position [367, 0]
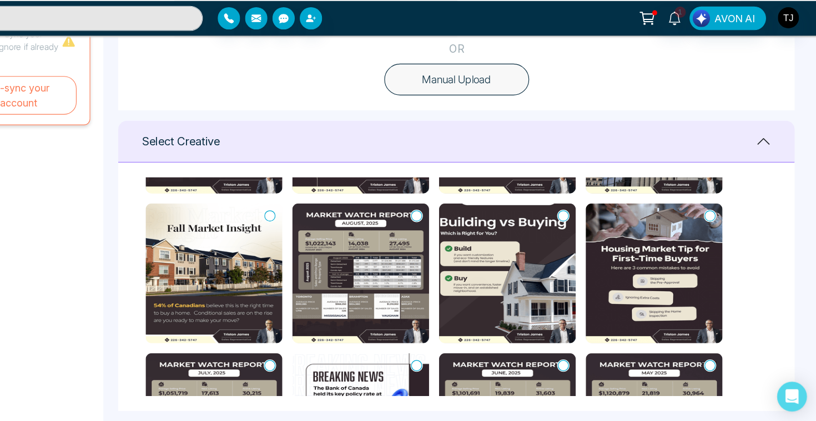
click at [717, 236] on icon at bounding box center [718, 235] width 10 height 11
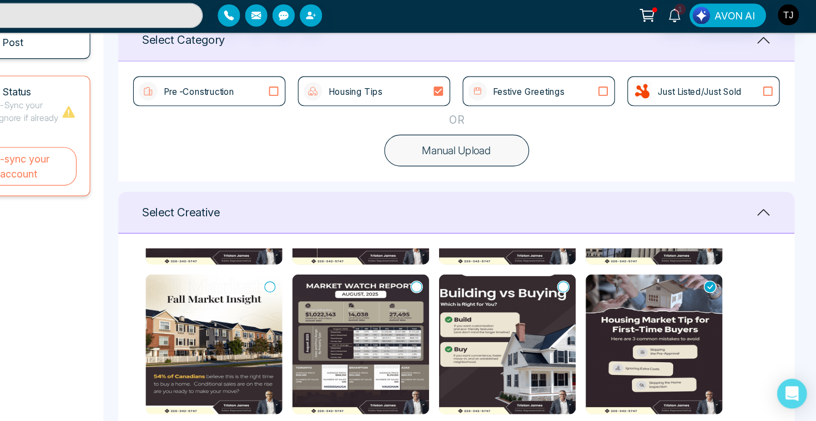
scroll to position [303, 0]
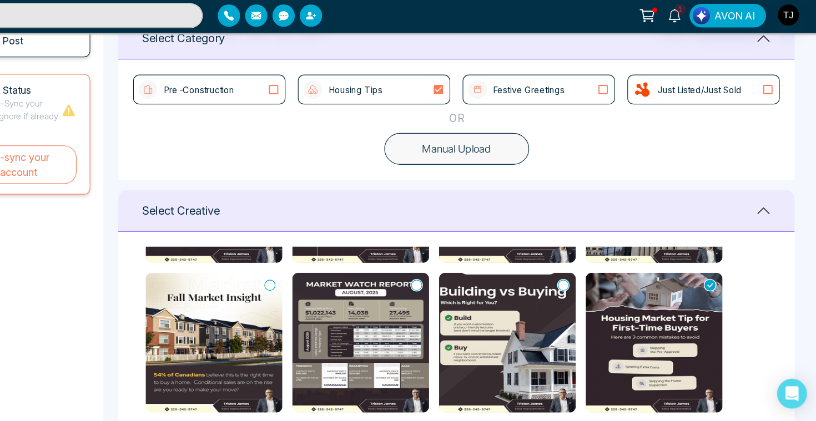
type textarea "**********"
click at [329, 125] on icon at bounding box center [328, 124] width 14 height 11
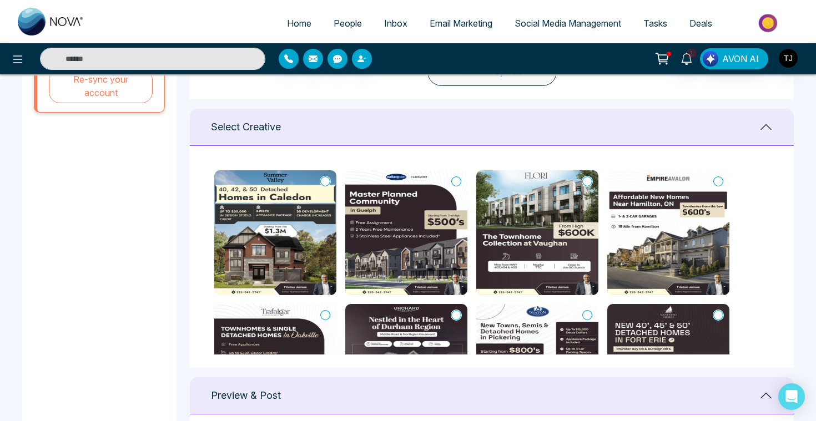
scroll to position [475, 0]
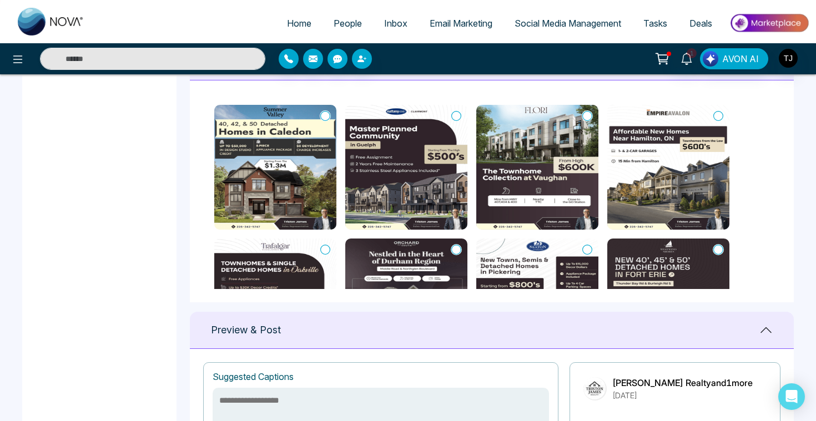
click at [327, 114] on icon at bounding box center [325, 115] width 10 height 11
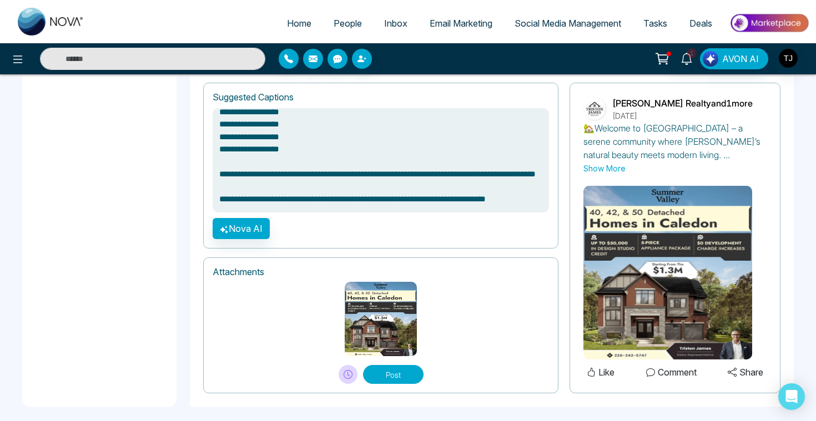
scroll to position [761, 0]
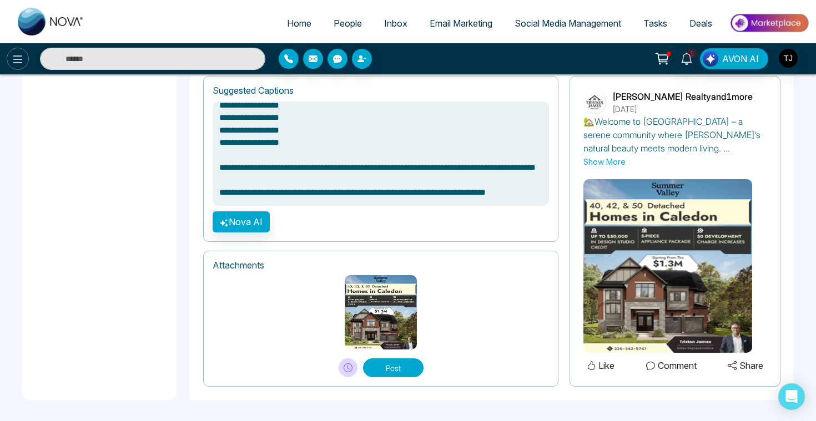
click at [15, 63] on icon at bounding box center [17, 59] width 13 height 13
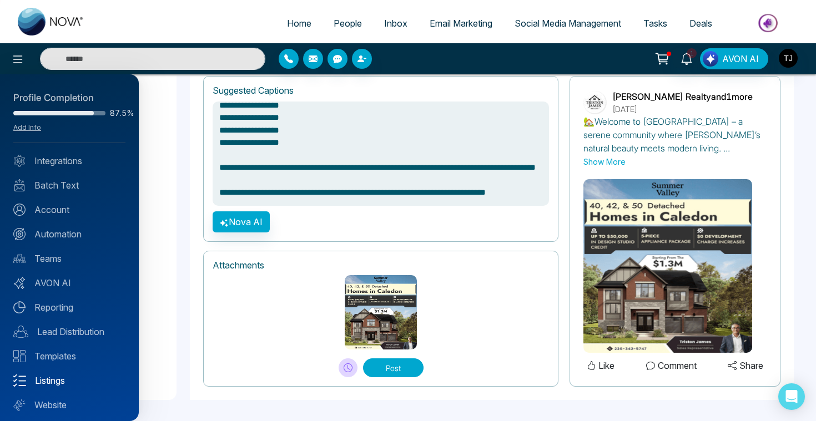
scroll to position [28, 0]
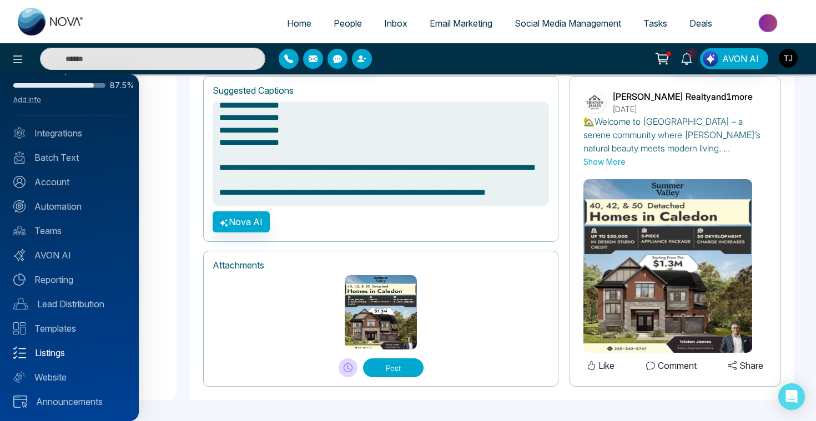
type textarea "**********"
click at [42, 355] on link "Listings" at bounding box center [69, 352] width 112 height 13
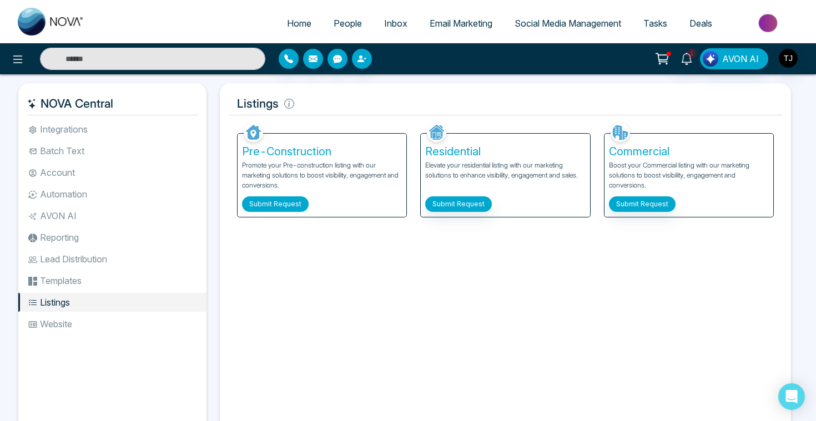
click at [297, 205] on button "Submit Request" at bounding box center [275, 204] width 67 height 16
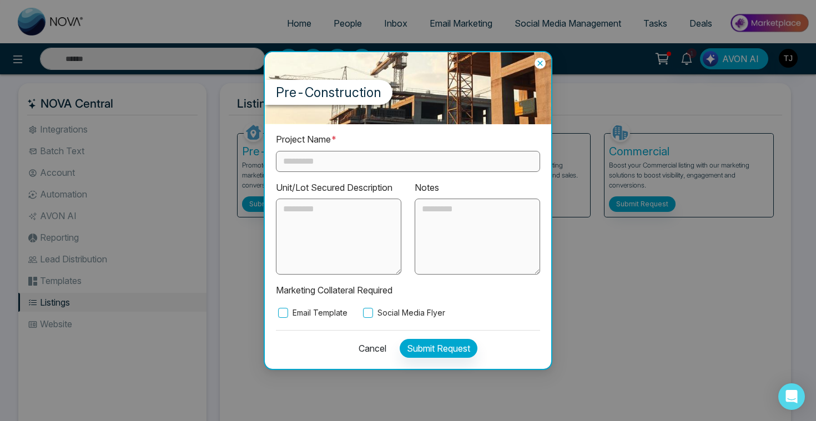
click at [330, 154] on input "text" at bounding box center [408, 161] width 264 height 21
click at [440, 217] on textarea at bounding box center [477, 237] width 125 height 77
click at [539, 64] on icon at bounding box center [539, 63] width 5 height 5
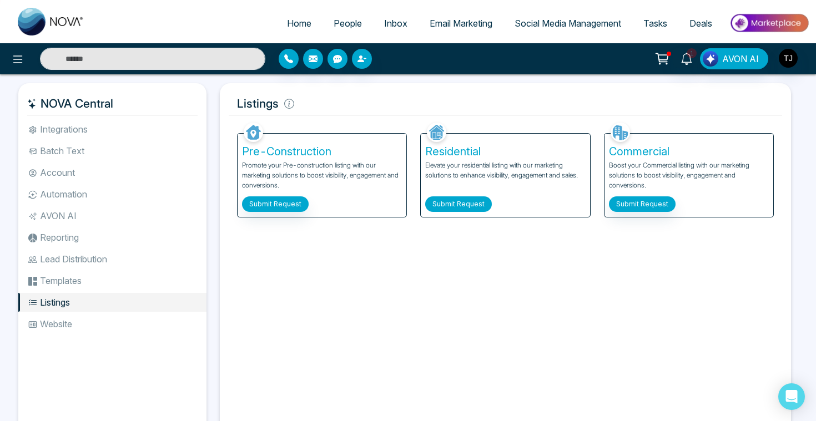
click at [481, 200] on button "Submit Request" at bounding box center [458, 204] width 67 height 16
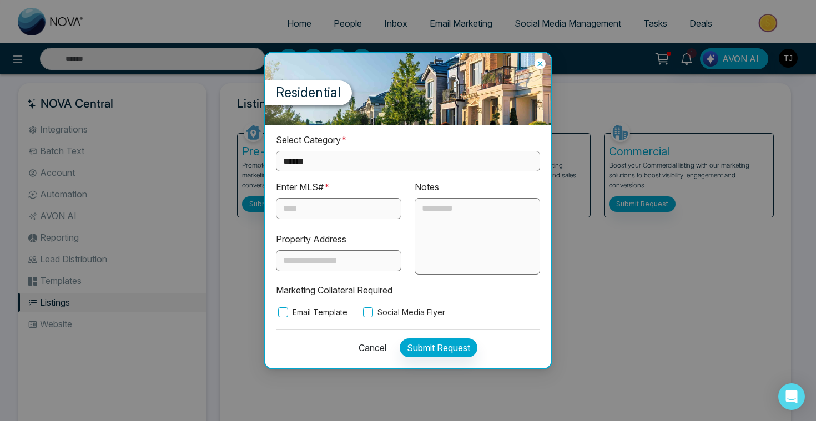
click at [356, 161] on select "**********" at bounding box center [408, 161] width 264 height 21
click at [541, 63] on icon at bounding box center [539, 63] width 5 height 5
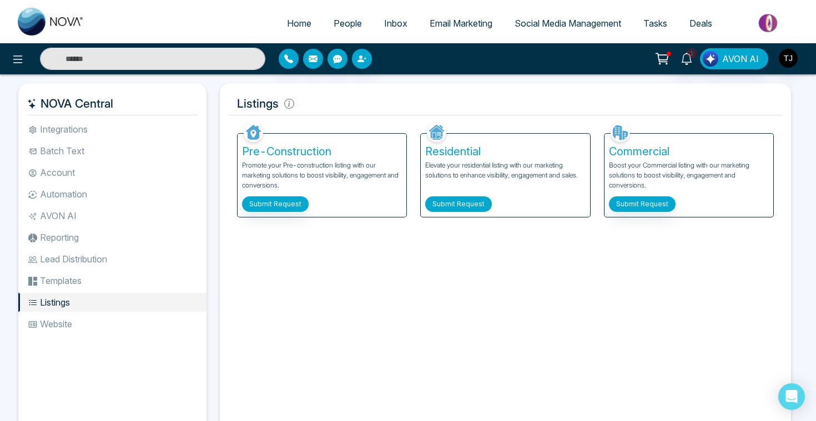
click at [469, 203] on button "Submit Request" at bounding box center [458, 204] width 67 height 16
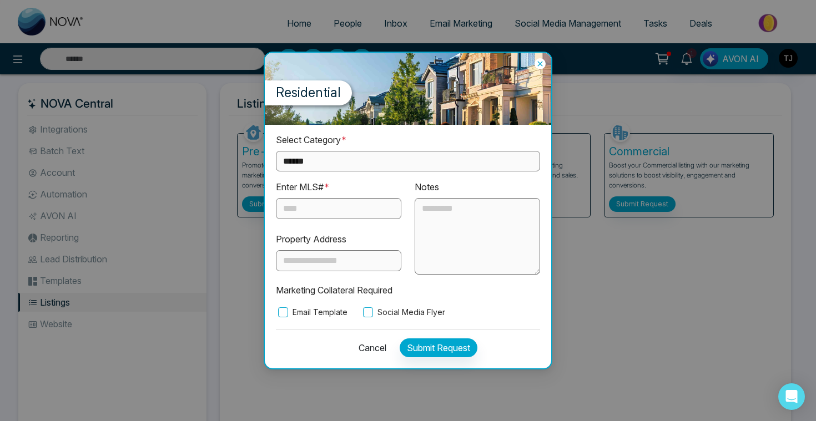
click at [307, 175] on div "**********" at bounding box center [408, 225] width 264 height 185
click at [306, 163] on select "**********" at bounding box center [408, 161] width 264 height 21
click at [316, 166] on select "**********" at bounding box center [408, 161] width 264 height 21
click at [312, 160] on select "**********" at bounding box center [408, 161] width 264 height 21
select select "**********"
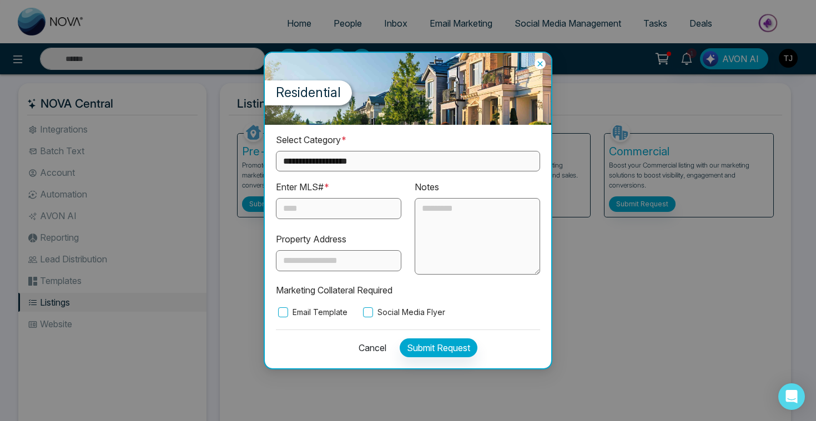
click at [314, 210] on input "text" at bounding box center [338, 208] width 125 height 21
click at [296, 313] on label "Email Template" at bounding box center [312, 312] width 72 height 12
click at [389, 309] on label "Social Media Flyer" at bounding box center [403, 312] width 84 height 12
click at [538, 58] on div "Residential" at bounding box center [408, 89] width 286 height 72
click at [539, 64] on icon at bounding box center [539, 63] width 5 height 5
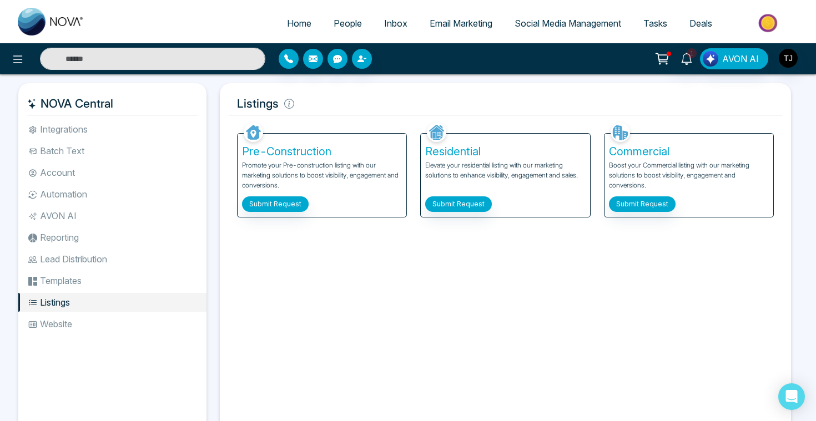
click at [537, 20] on span "Social Media Management" at bounding box center [568, 23] width 107 height 11
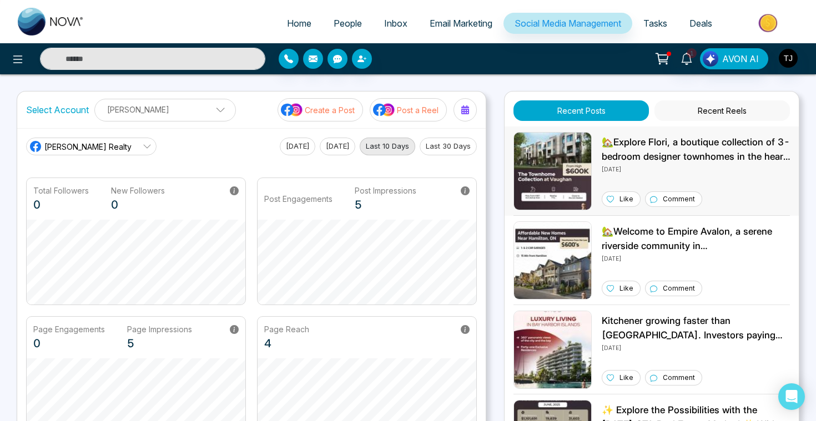
click at [536, 161] on img at bounding box center [552, 171] width 78 height 78
click at [410, 110] on p "Post a Reel" at bounding box center [418, 110] width 42 height 12
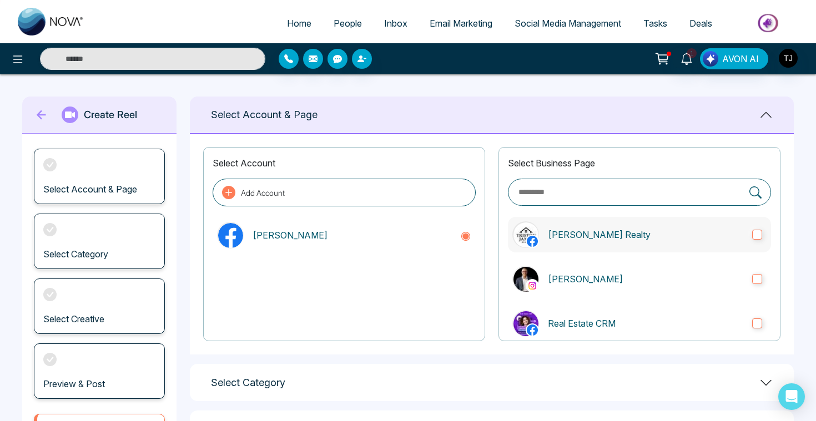
click at [570, 242] on label "[PERSON_NAME] Realty" at bounding box center [639, 235] width 263 height 36
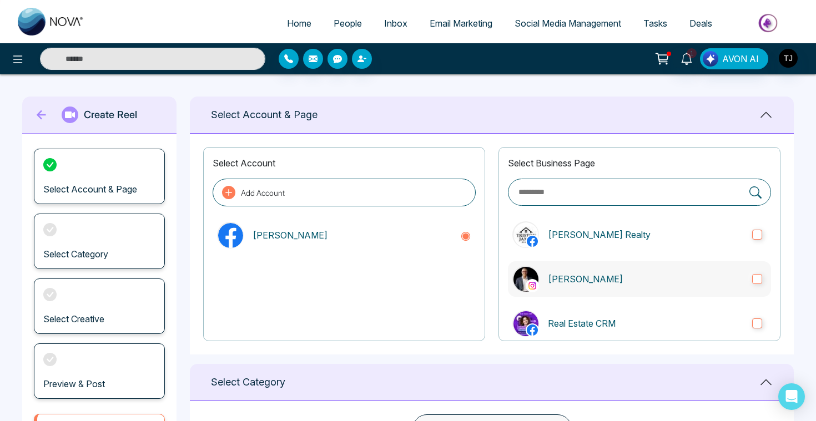
click at [563, 271] on label "[PERSON_NAME]" at bounding box center [639, 279] width 263 height 36
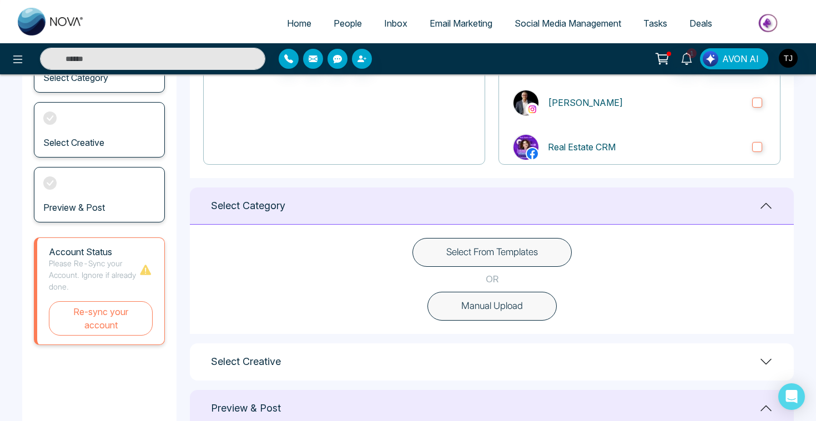
scroll to position [205, 0]
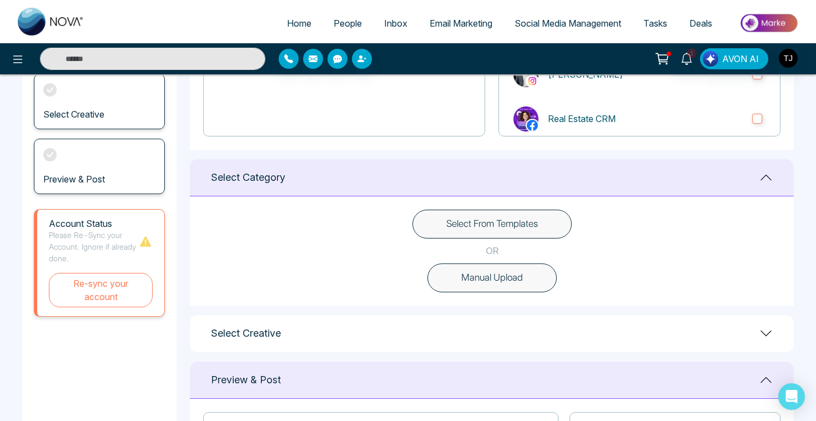
click at [466, 223] on button "Select From Templates" at bounding box center [491, 224] width 159 height 29
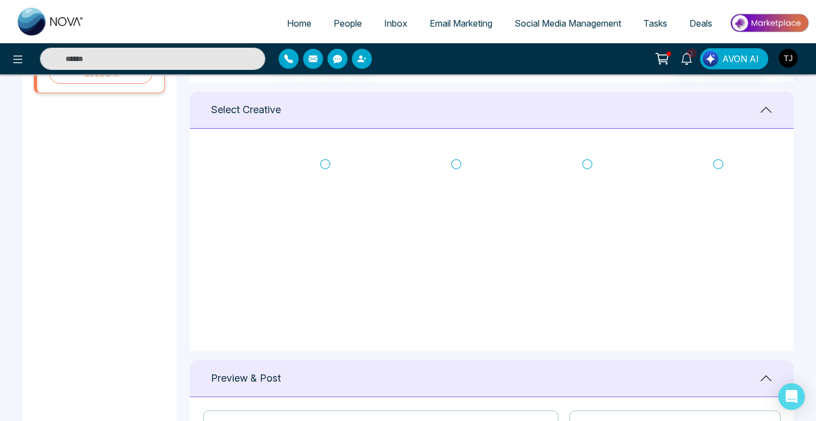
scroll to position [447, 0]
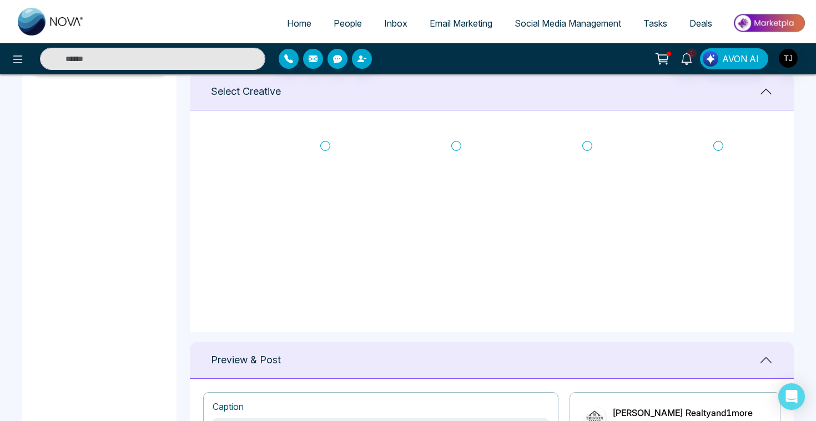
click at [456, 147] on icon at bounding box center [456, 145] width 10 height 11
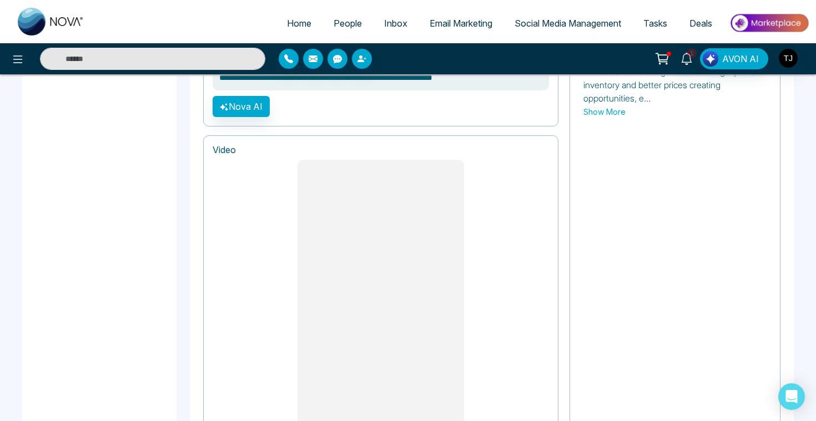
scroll to position [808, 0]
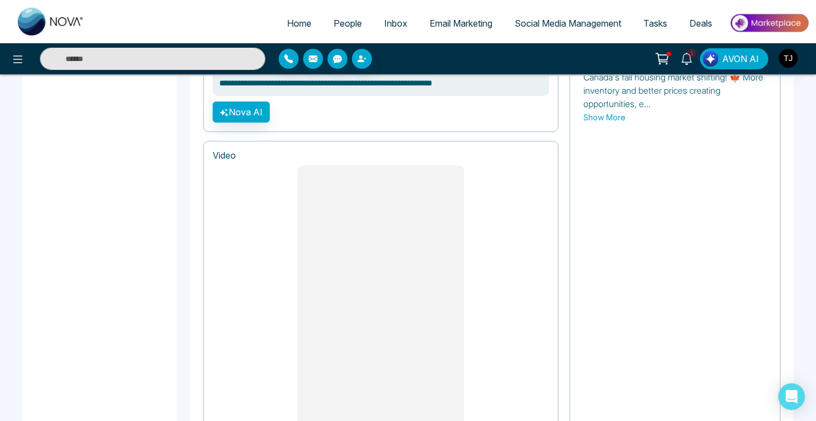
type textarea "**********"
click at [537, 23] on span "Social Media Management" at bounding box center [568, 23] width 107 height 11
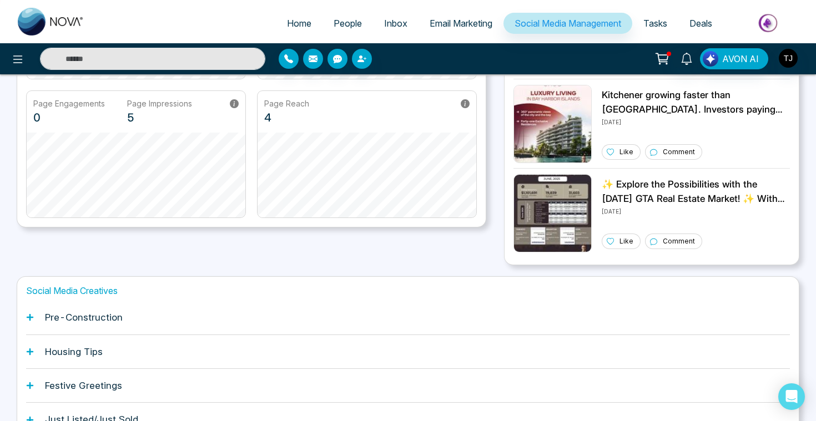
scroll to position [296, 0]
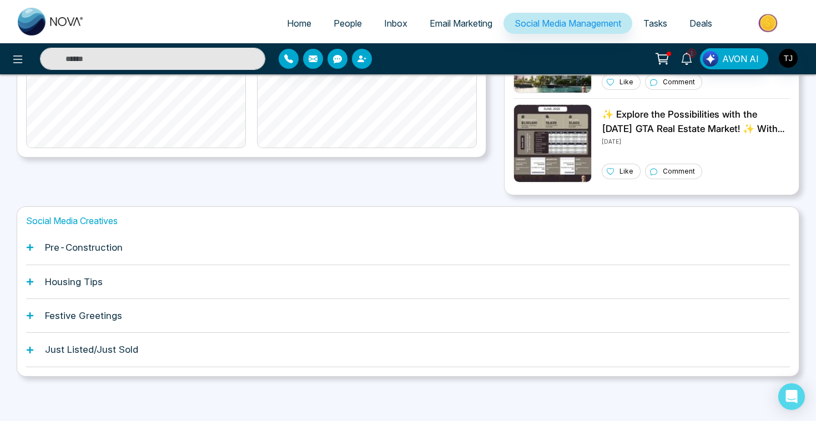
click at [82, 255] on div "Pre-Construction" at bounding box center [408, 248] width 764 height 34
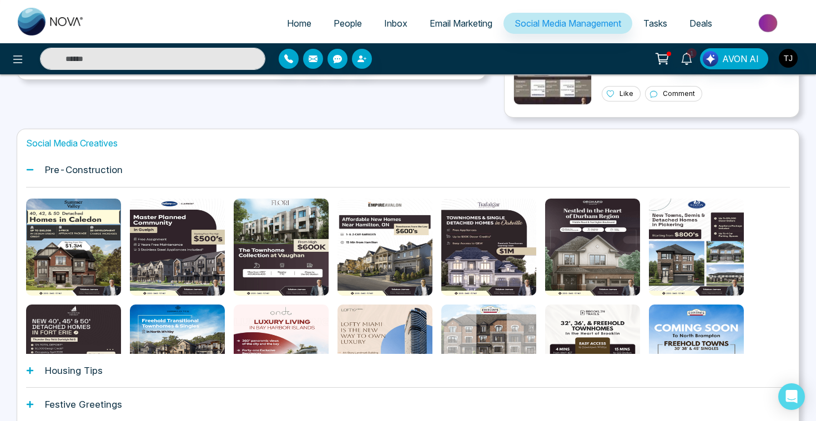
scroll to position [395, 0]
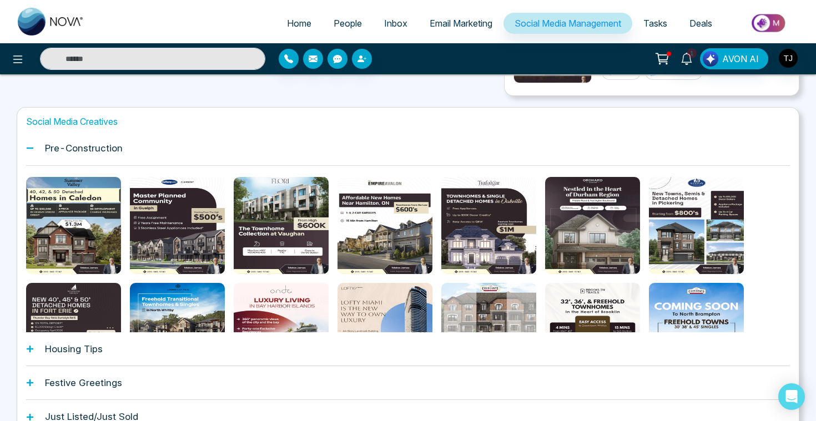
click at [85, 356] on div "Housing Tips" at bounding box center [408, 349] width 764 height 34
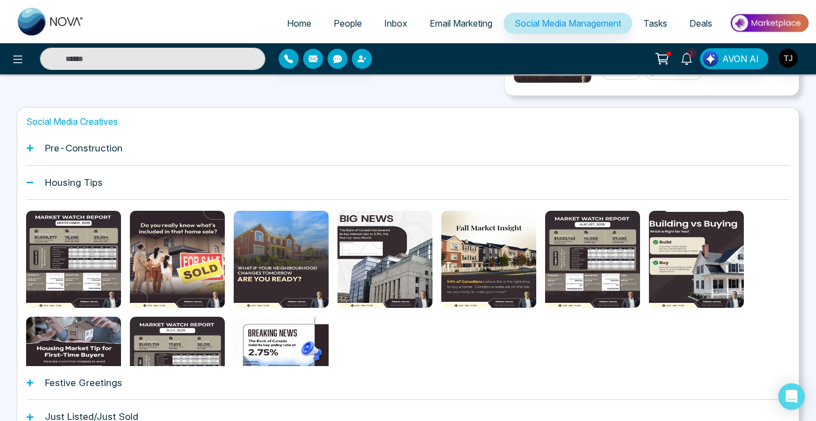
click at [343, 27] on span "People" at bounding box center [348, 23] width 28 height 11
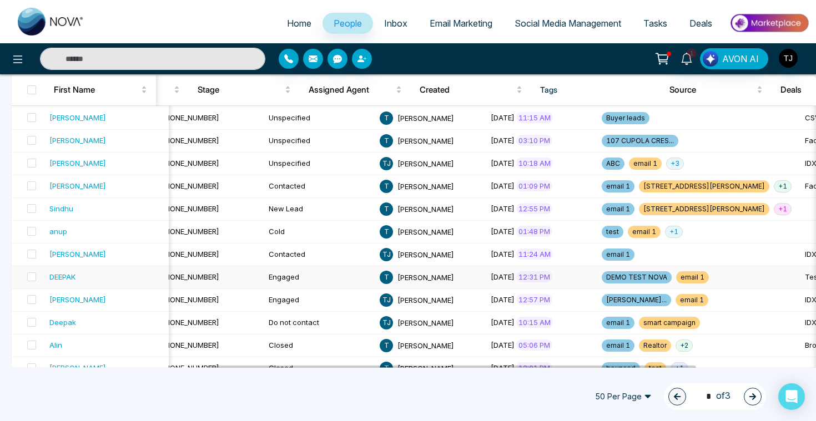
scroll to position [308, 0]
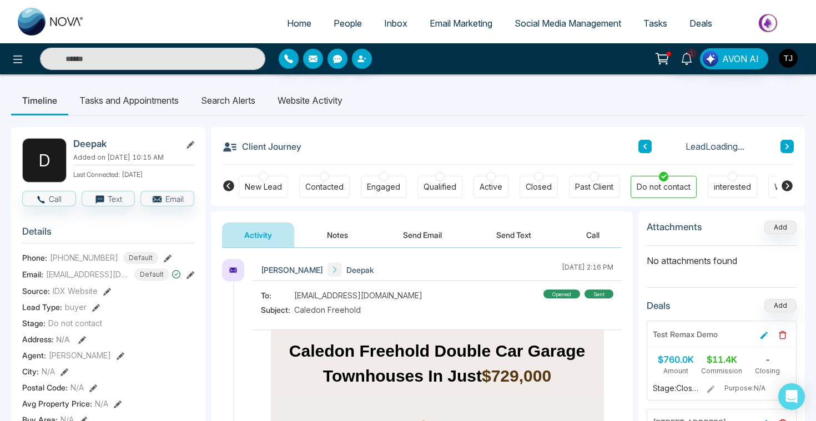
click at [298, 104] on li "Website Activity" at bounding box center [309, 100] width 87 height 30
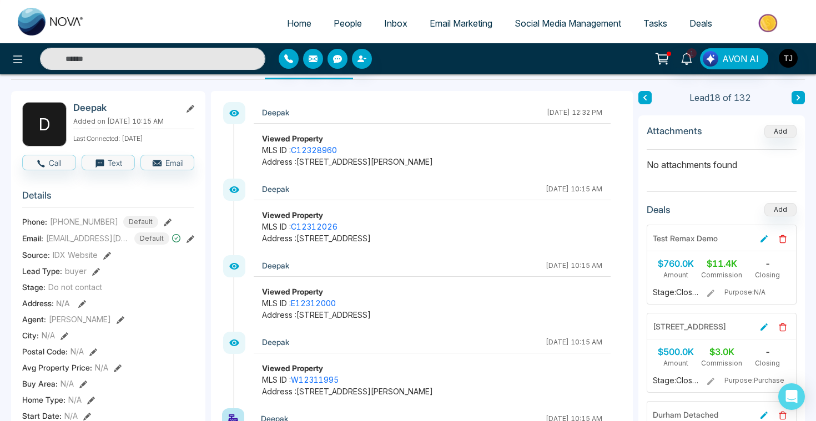
scroll to position [11, 0]
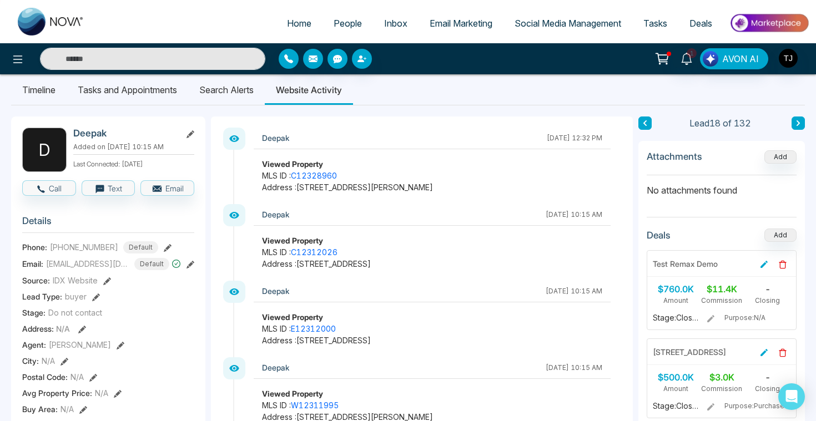
click at [455, 23] on span "Email Marketing" at bounding box center [461, 23] width 63 height 11
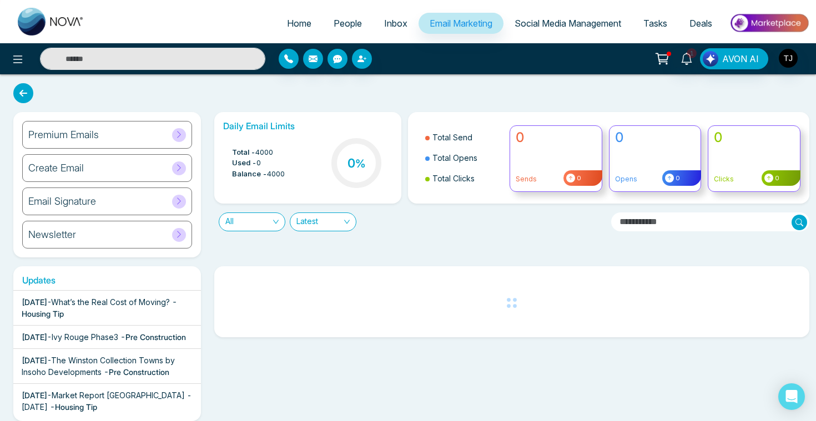
click at [96, 166] on div "Create Email" at bounding box center [107, 168] width 170 height 28
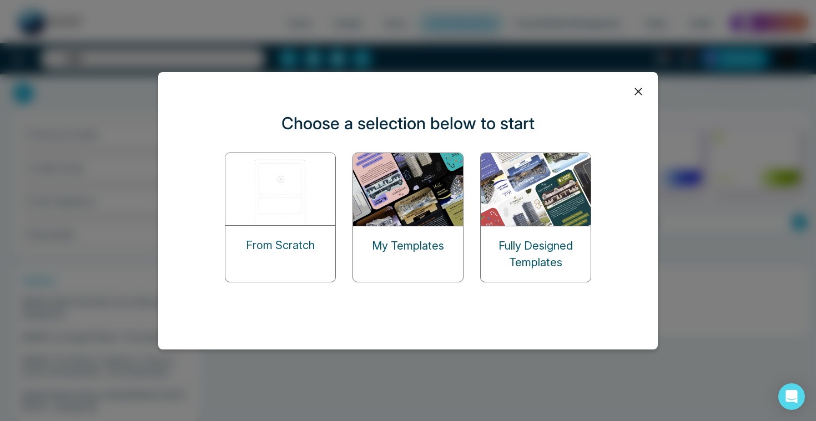
click at [275, 189] on img at bounding box center [280, 189] width 111 height 72
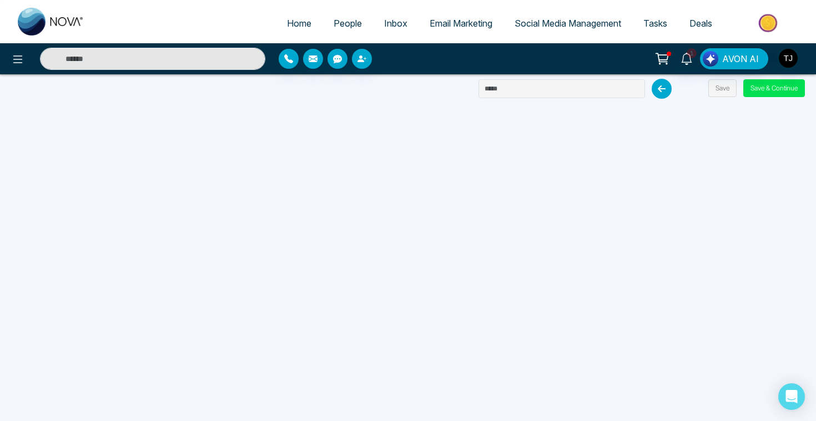
click at [436, 23] on span "Email Marketing" at bounding box center [461, 23] width 63 height 11
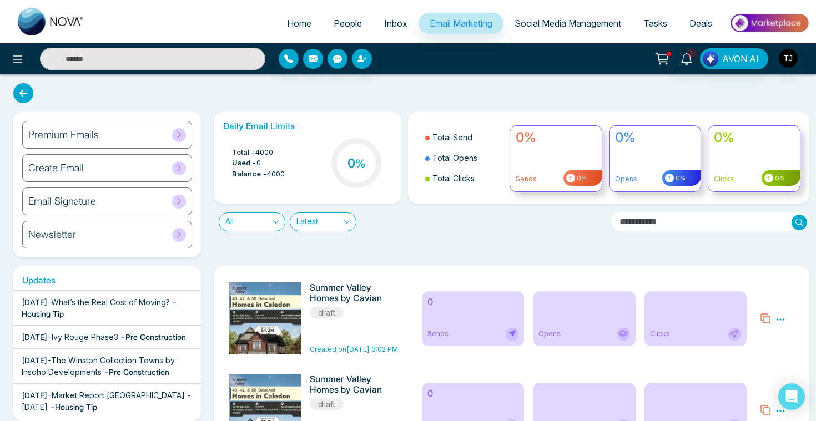
click at [67, 135] on h6 "Premium Emails" at bounding box center [63, 135] width 70 height 12
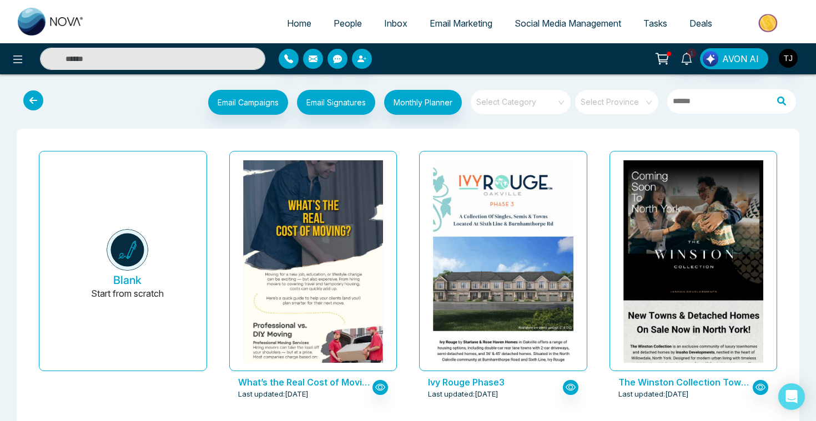
click at [509, 108] on span at bounding box center [517, 102] width 80 height 24
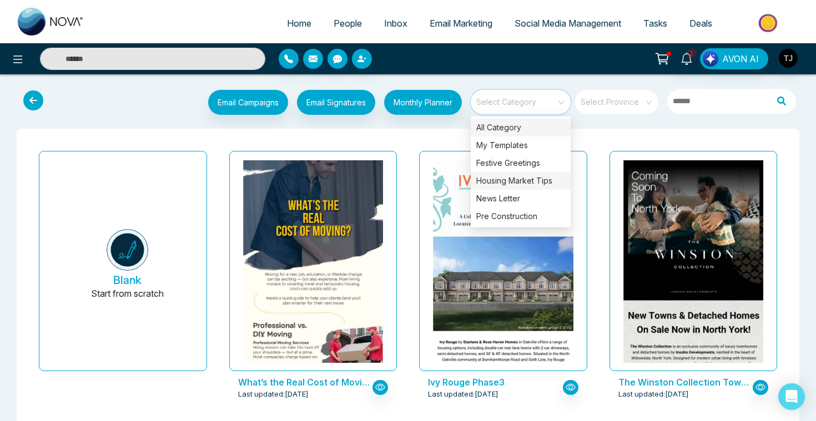
click at [510, 179] on div "Housing Market Tips" at bounding box center [521, 181] width 100 height 18
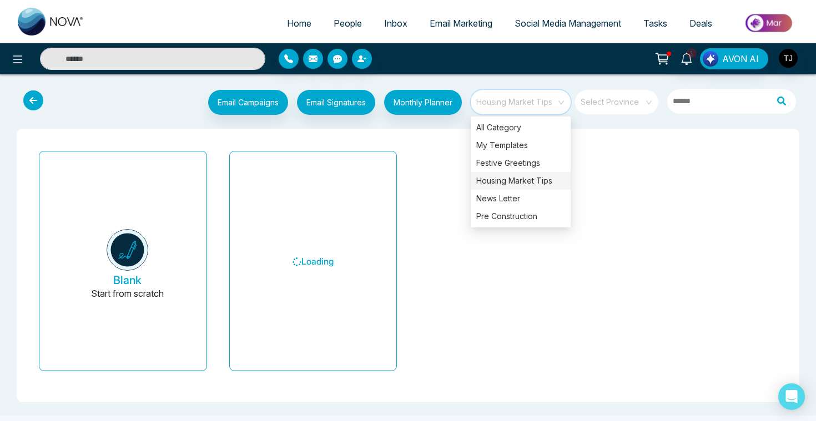
click at [451, 148] on div "Blank Start from scratch Loading" at bounding box center [408, 266] width 760 height 238
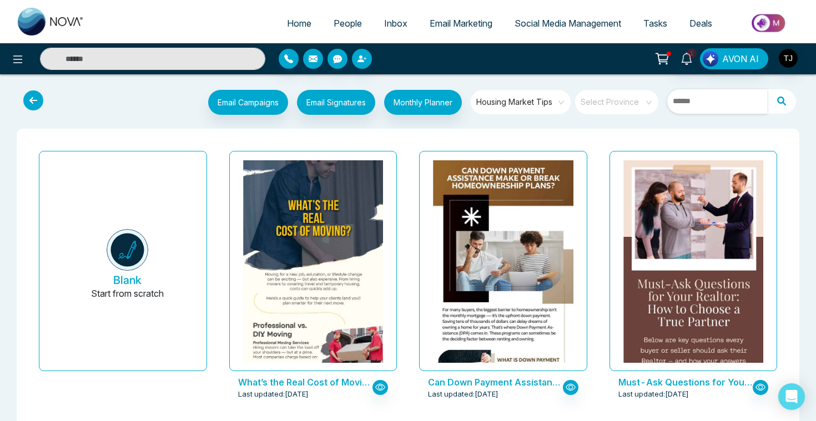
click at [694, 108] on input "text" at bounding box center [717, 101] width 100 height 24
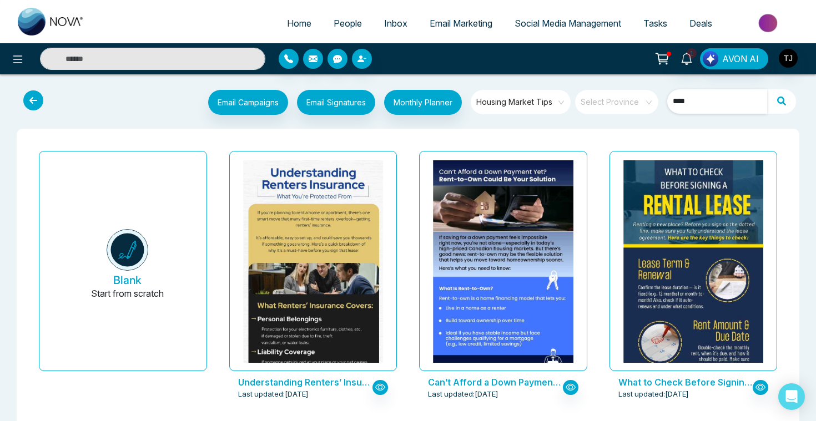
click at [533, 109] on span "Housing Market Tips" at bounding box center [521, 102] width 90 height 17
type input "****"
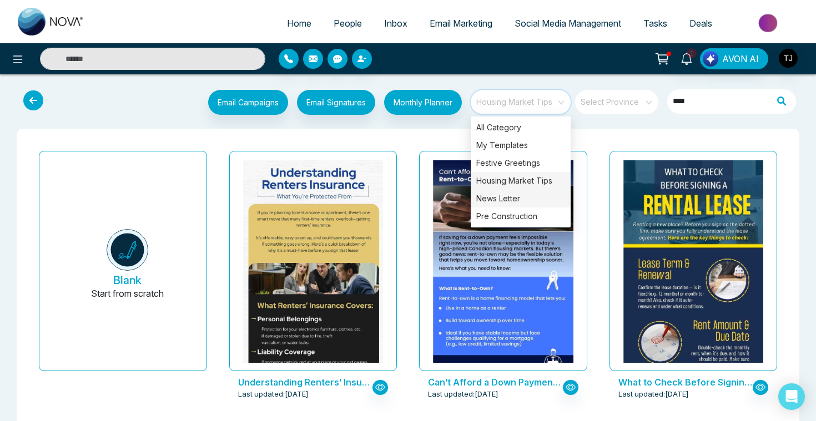
click at [507, 200] on div "News Letter" at bounding box center [521, 199] width 100 height 18
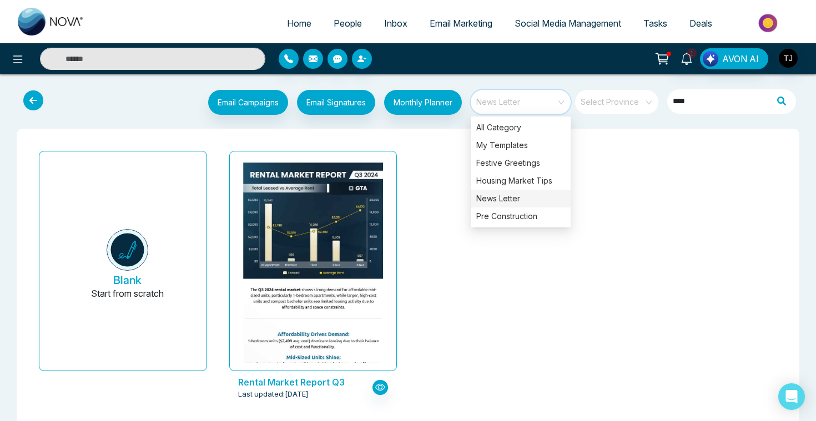
click at [506, 201] on div "News Letter" at bounding box center [521, 199] width 100 height 18
click at [437, 158] on div "Blank Start from scratch Rental Market Report Q3 Last updated: [DATE]" at bounding box center [408, 282] width 760 height 271
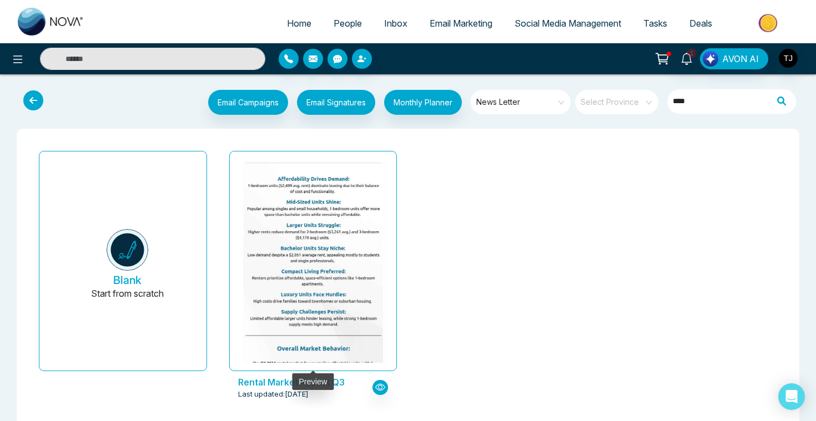
scroll to position [27, 0]
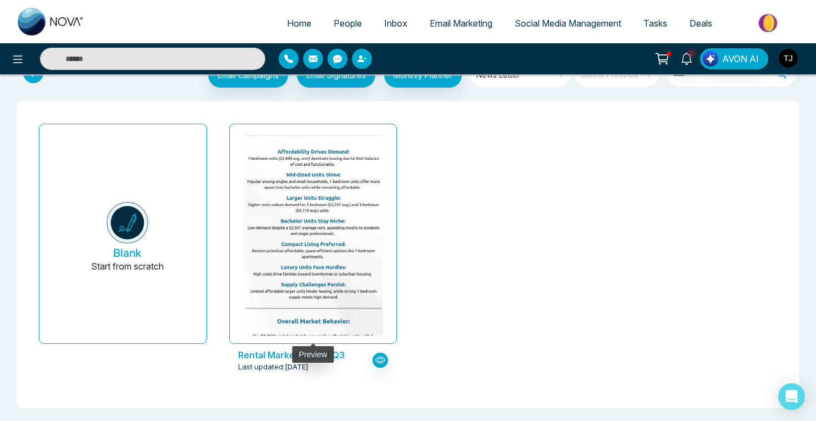
click at [343, 198] on img at bounding box center [313, 173] width 280 height 391
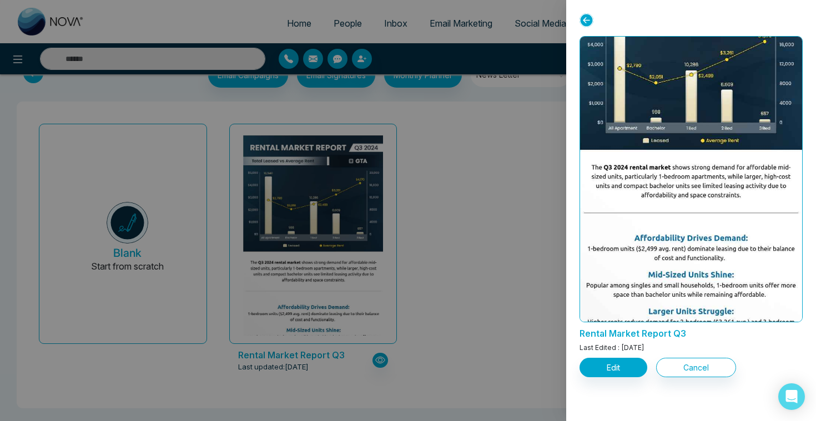
scroll to position [75, 0]
click at [704, 360] on button "Cancel" at bounding box center [696, 367] width 80 height 19
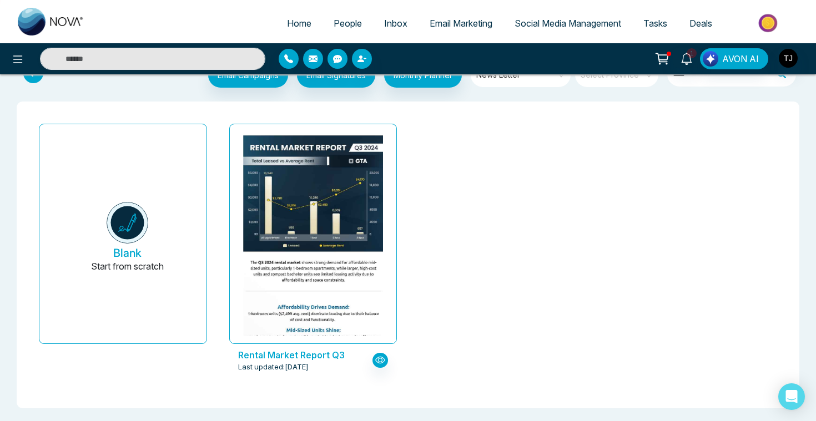
click at [431, 20] on span "Email Marketing" at bounding box center [461, 23] width 63 height 11
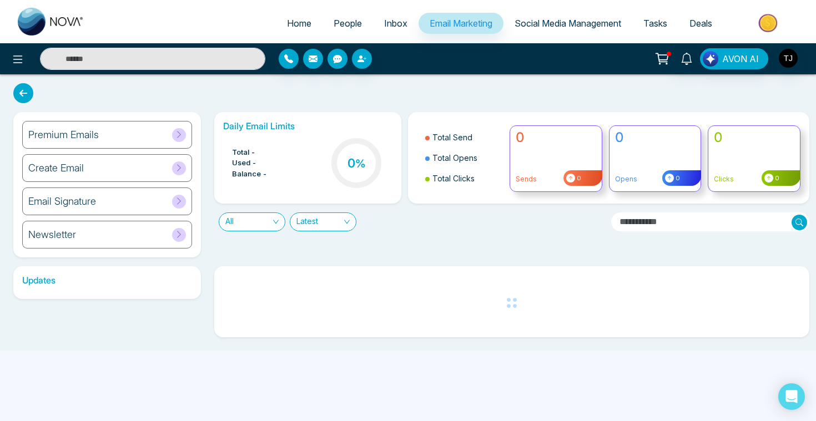
click at [104, 235] on div "Newsletter" at bounding box center [107, 235] width 170 height 28
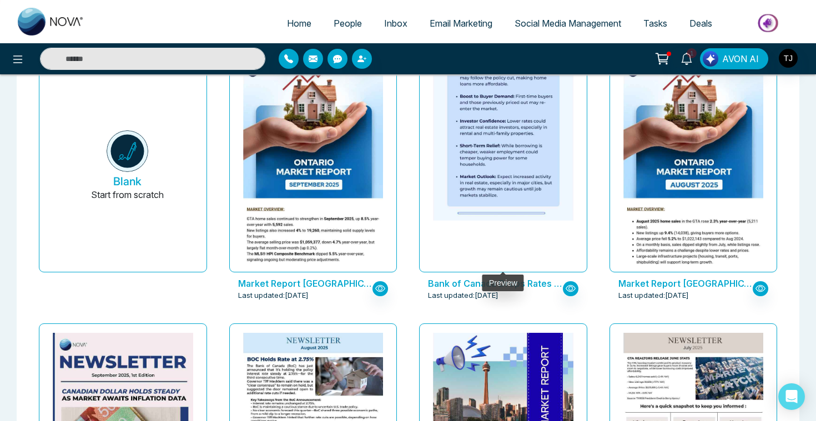
scroll to position [100, 0]
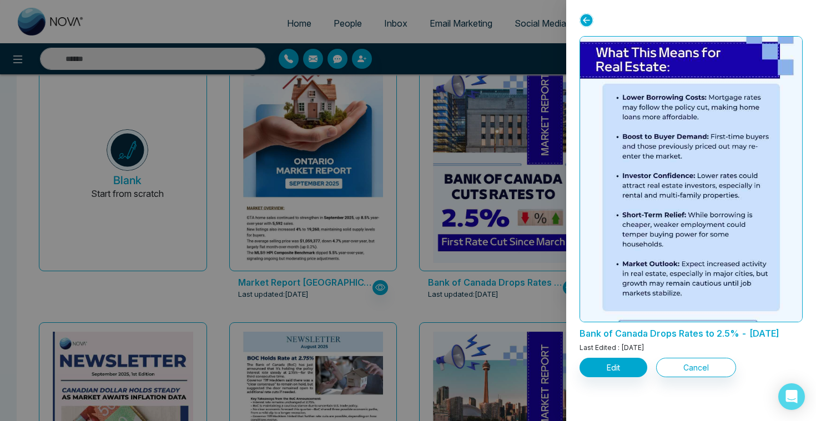
scroll to position [816, 0]
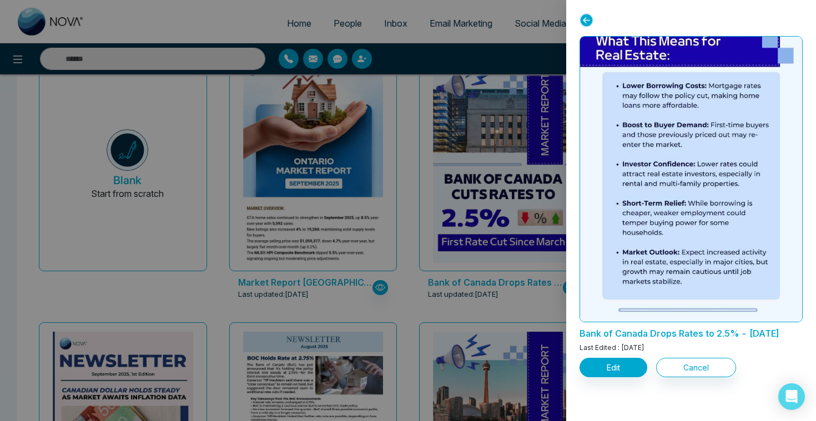
click at [458, 240] on div at bounding box center [408, 210] width 816 height 421
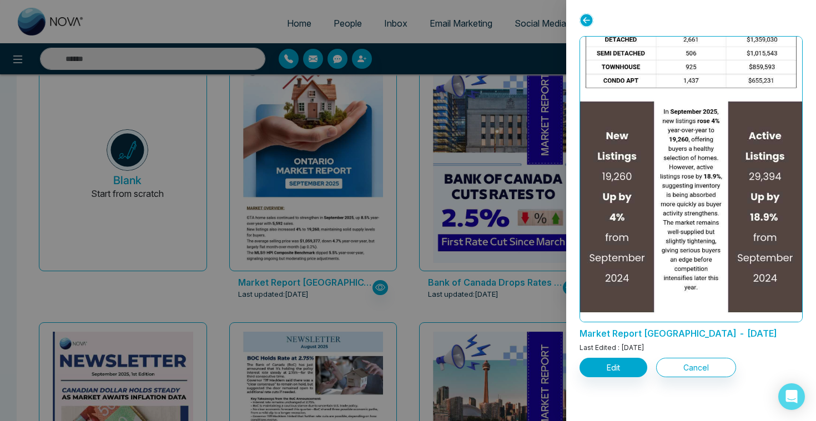
scroll to position [959, 0]
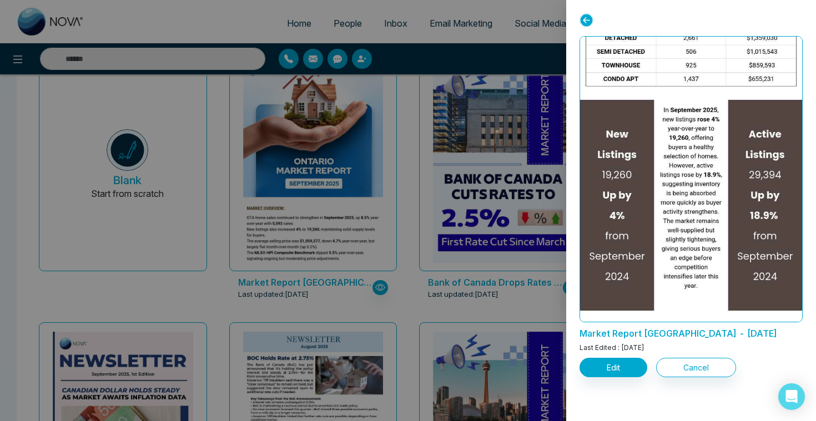
click at [460, 252] on div at bounding box center [408, 210] width 816 height 421
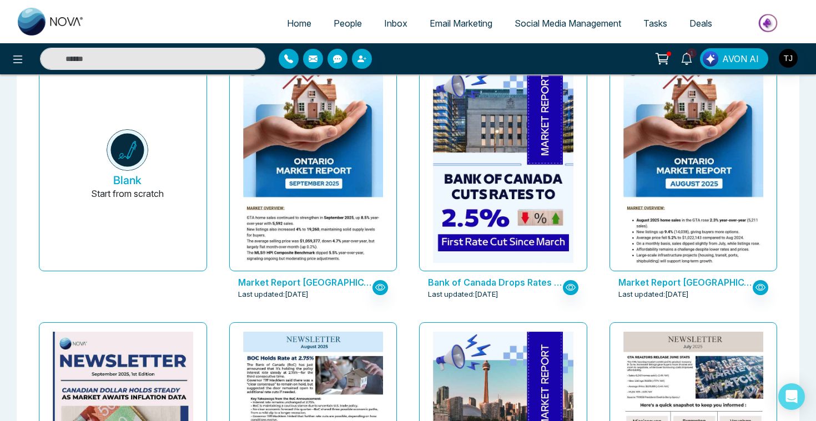
click at [440, 21] on span "Email Marketing" at bounding box center [461, 23] width 63 height 11
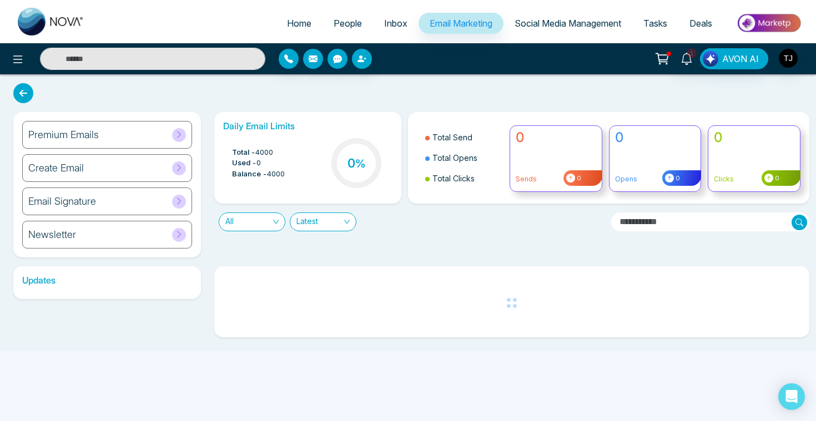
click at [128, 133] on div "Premium Emails" at bounding box center [107, 135] width 170 height 28
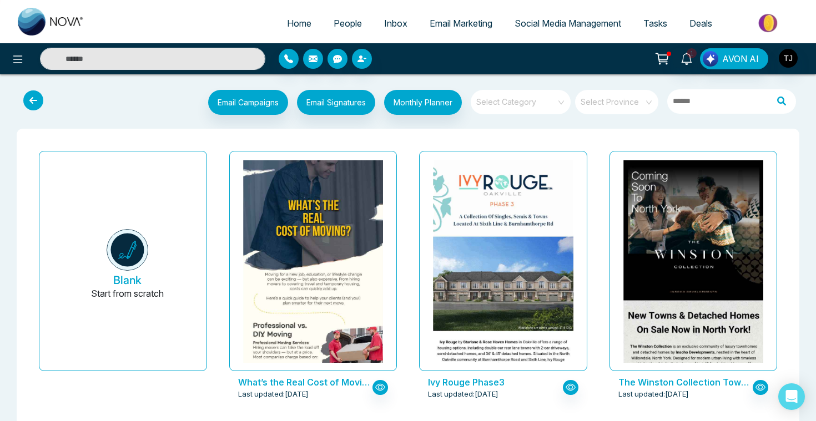
click at [548, 109] on span at bounding box center [517, 102] width 80 height 24
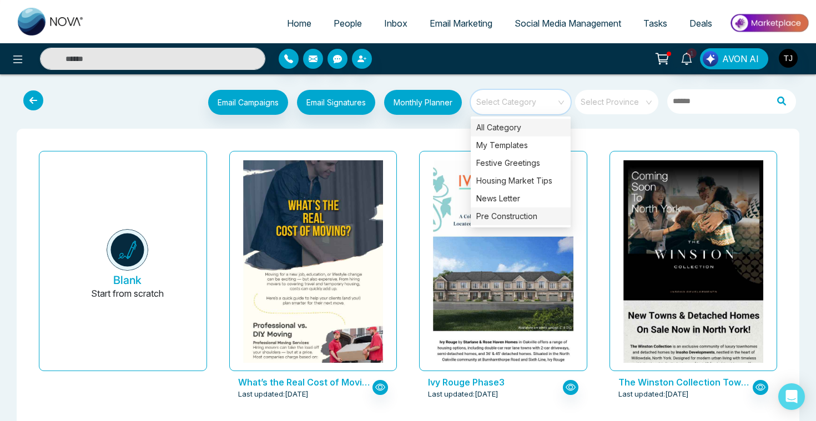
click at [536, 219] on div "Pre Construction" at bounding box center [521, 217] width 100 height 18
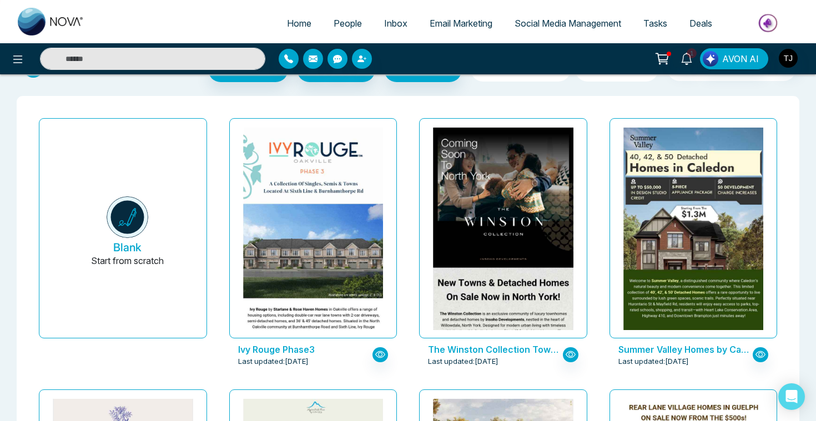
scroll to position [54, 0]
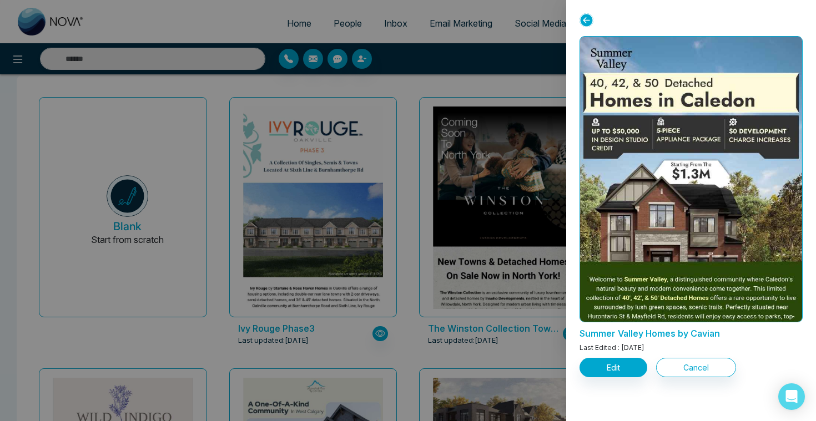
click at [409, 135] on div at bounding box center [408, 210] width 816 height 421
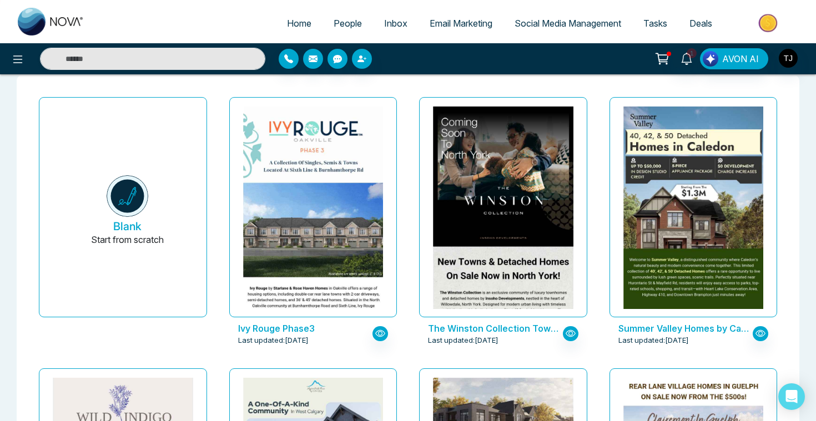
scroll to position [0, 0]
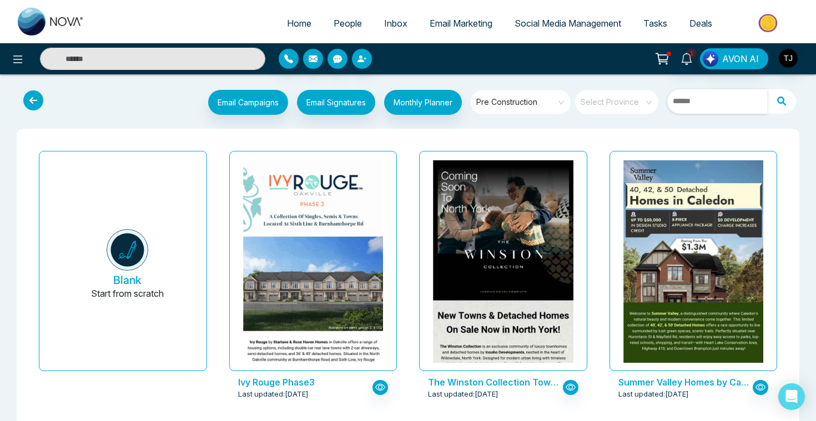
click at [693, 101] on input "text" at bounding box center [717, 101] width 100 height 24
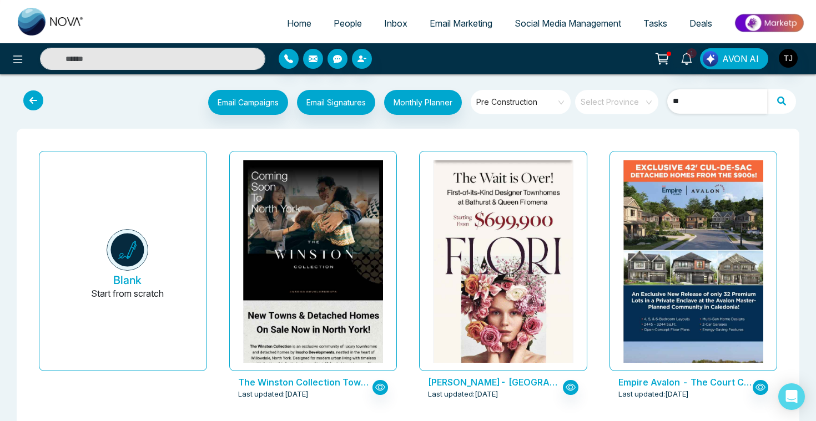
click at [684, 108] on input "**" at bounding box center [717, 101] width 100 height 24
click at [687, 93] on input "**" at bounding box center [717, 101] width 100 height 24
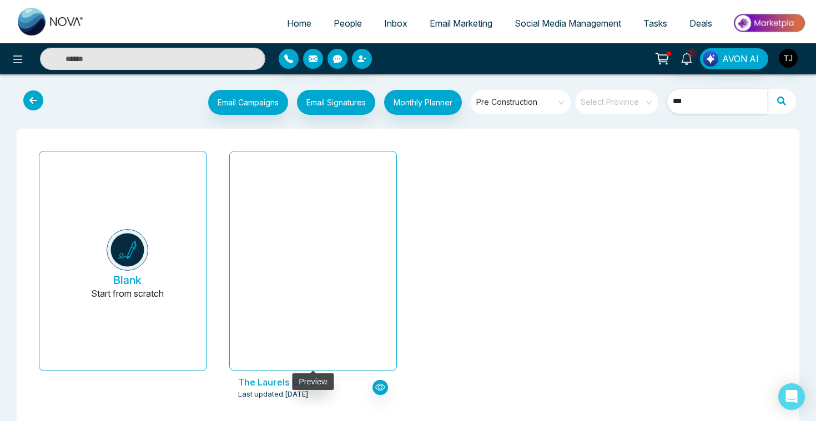
type input "***"
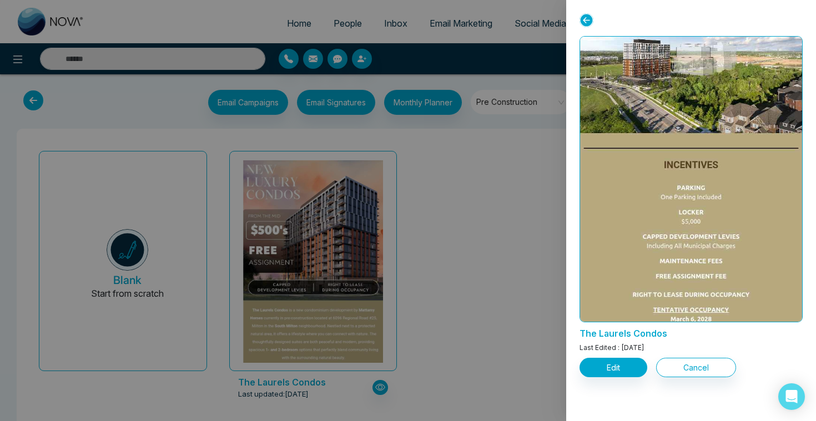
scroll to position [932, 0]
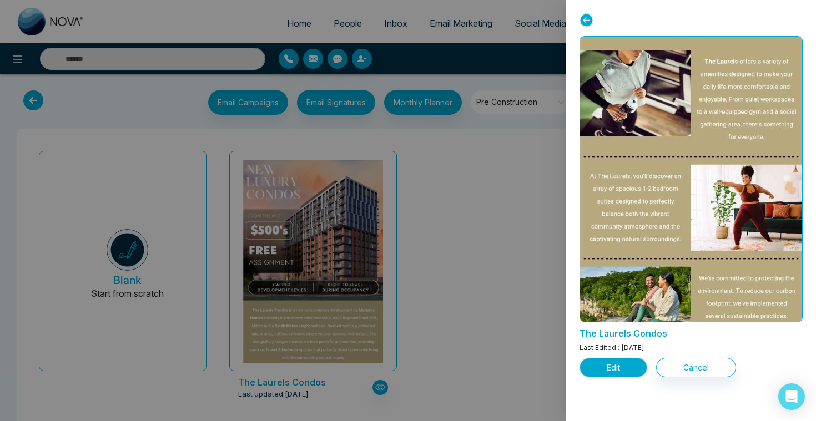
click at [628, 372] on button "Edit" at bounding box center [613, 367] width 68 height 19
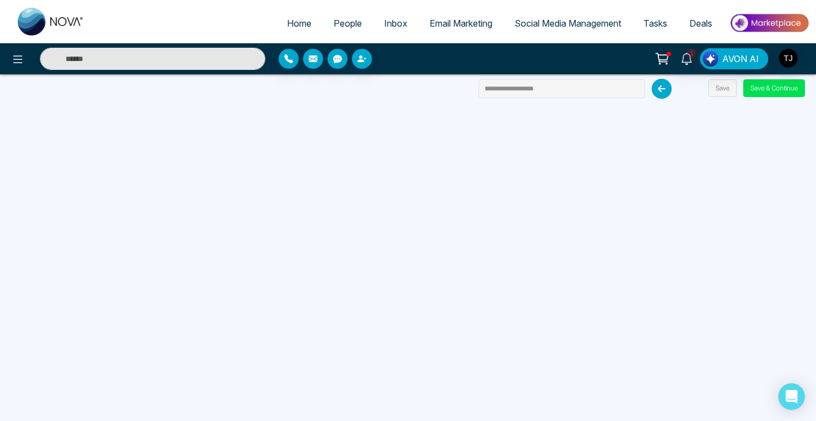
click at [661, 88] on icon at bounding box center [662, 89] width 20 height 20
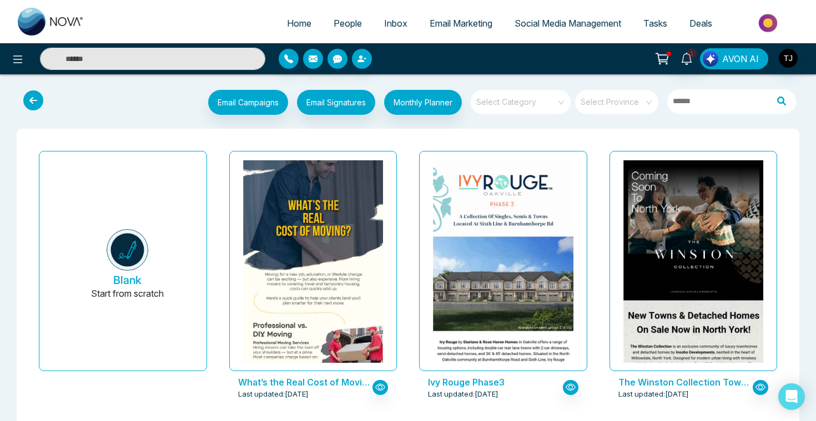
click at [728, 60] on span "AVON AI" at bounding box center [740, 58] width 37 height 13
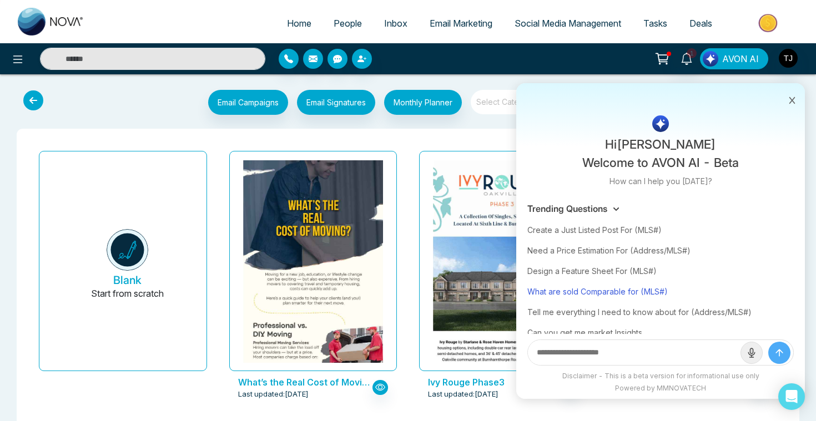
scroll to position [55, 0]
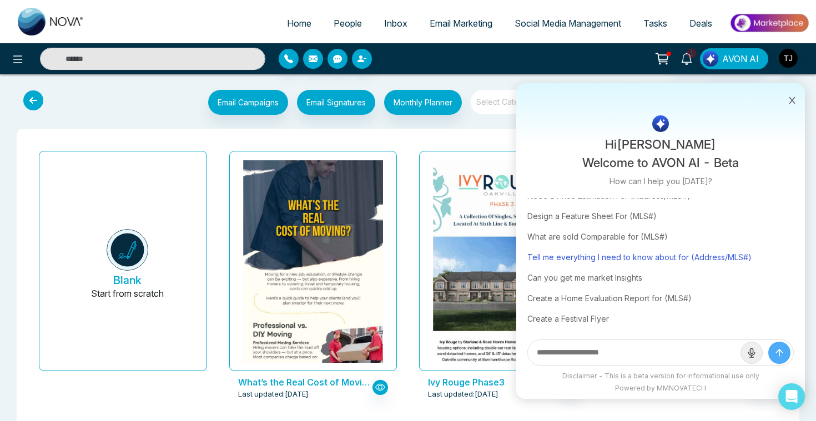
click at [607, 250] on div "Tell me everything I need to know about for (Address/MLS#)" at bounding box center [660, 257] width 266 height 21
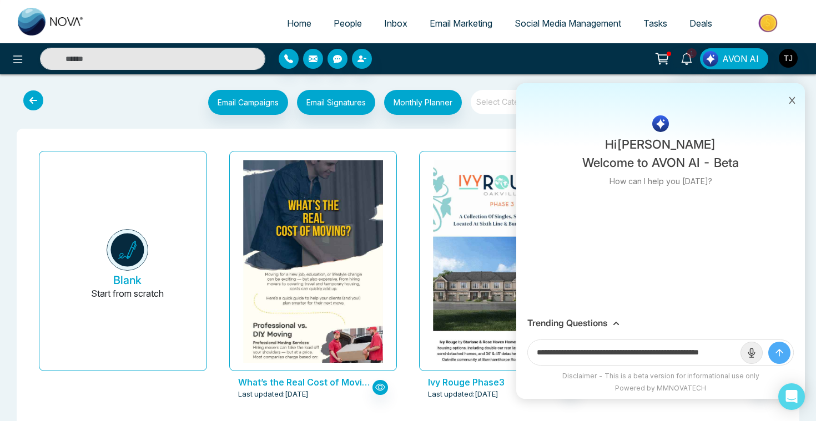
drag, startPoint x: 699, startPoint y: 355, endPoint x: 770, endPoint y: 354, distance: 70.5
click at [771, 355] on form "**********" at bounding box center [660, 353] width 266 height 26
drag, startPoint x: 698, startPoint y: 351, endPoint x: 745, endPoint y: 354, distance: 47.8
click at [745, 354] on form "**********" at bounding box center [660, 353] width 266 height 26
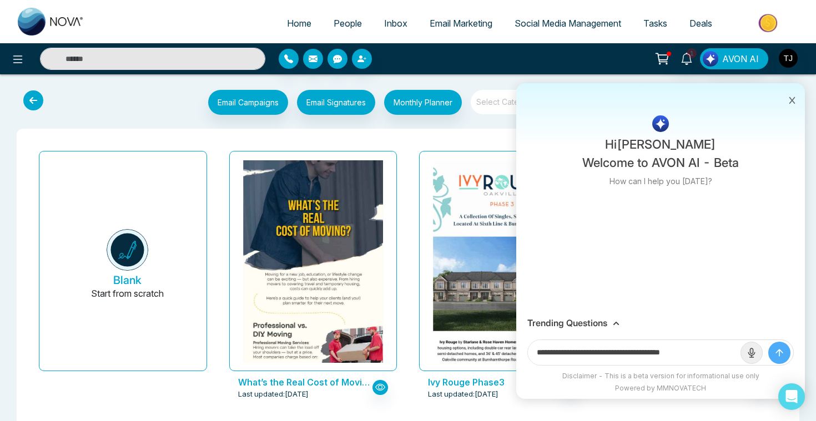
scroll to position [0, 0]
paste input "**********"
type input "**********"
click at [768, 342] on button "submit" at bounding box center [779, 353] width 22 height 22
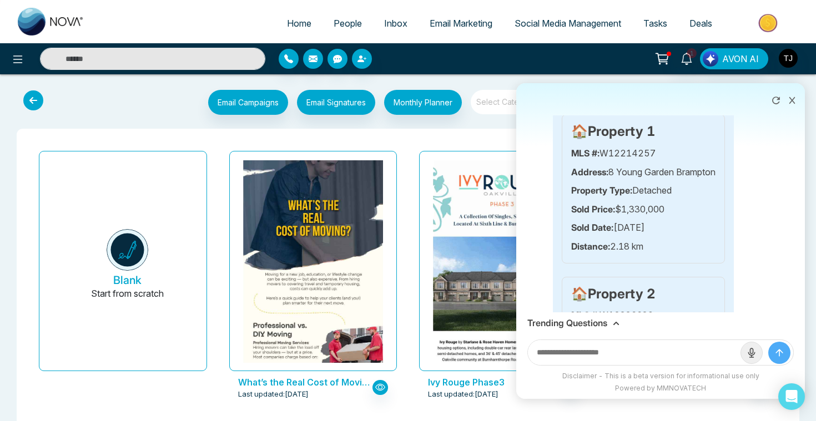
scroll to position [712, 0]
drag, startPoint x: 598, startPoint y: 148, endPoint x: 655, endPoint y: 148, distance: 56.6
click at [655, 148] on p "MLS #: W12214257" at bounding box center [643, 153] width 144 height 14
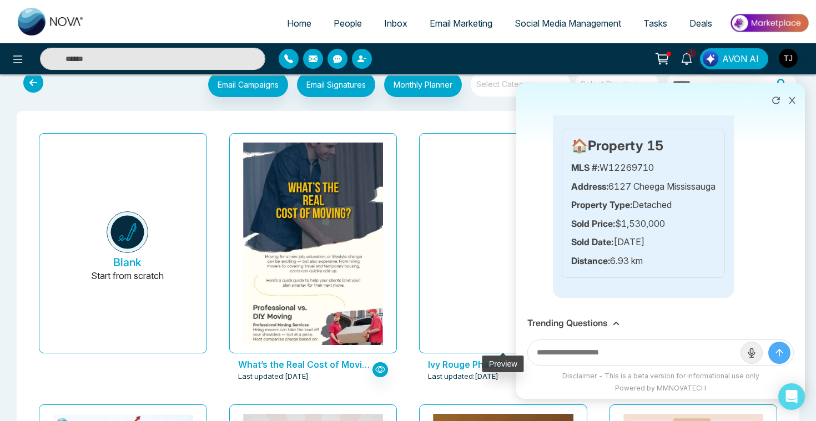
scroll to position [0, 0]
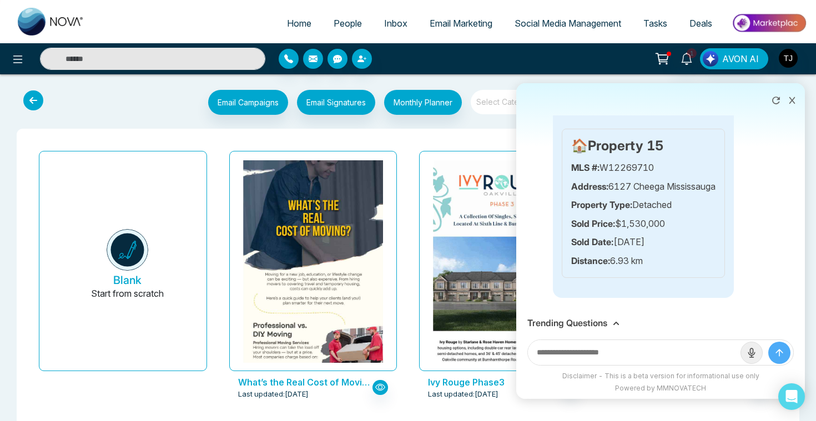
click at [794, 98] on icon at bounding box center [792, 100] width 6 height 7
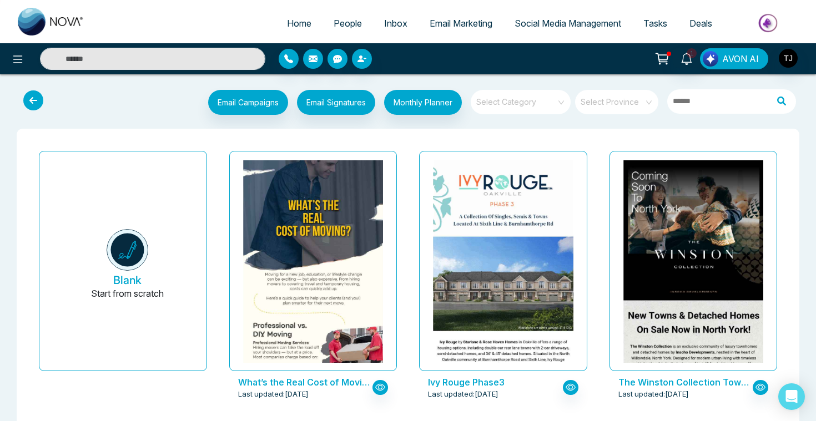
click at [732, 60] on span "AVON AI" at bounding box center [740, 58] width 37 height 13
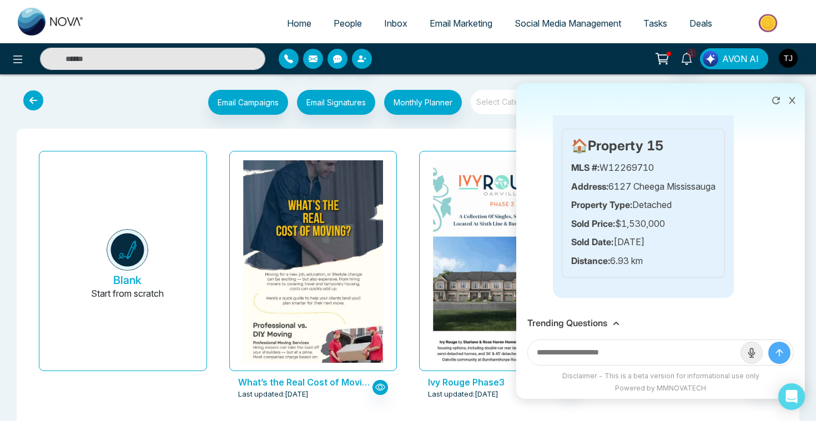
scroll to position [3063, 0]
click at [599, 323] on h3 "Trending Questions" at bounding box center [567, 323] width 80 height 11
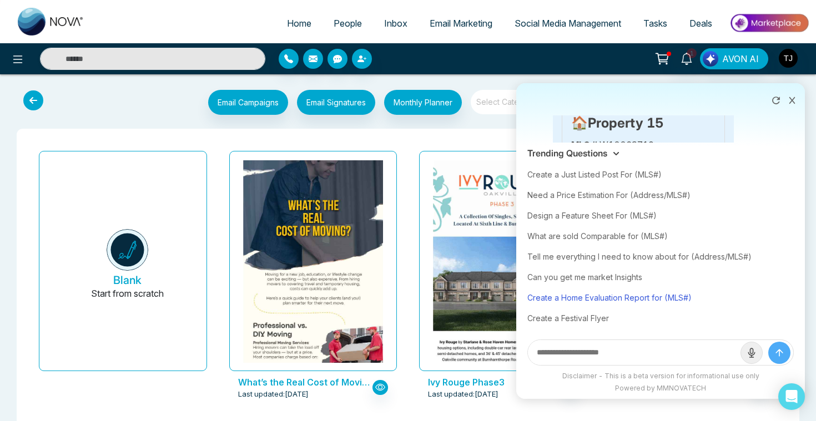
click at [611, 296] on div "Create a Home Evaluation Report for (MLS#)" at bounding box center [660, 298] width 266 height 21
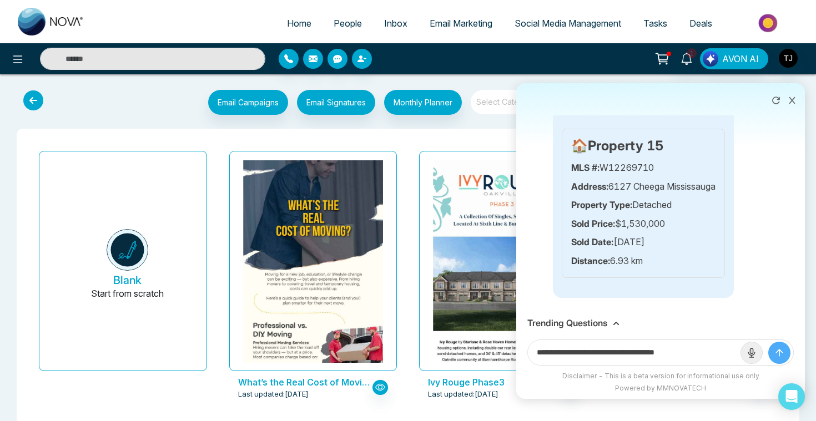
drag, startPoint x: 673, startPoint y: 356, endPoint x: 763, endPoint y: 356, distance: 89.9
click at [763, 356] on form "**********" at bounding box center [660, 353] width 266 height 26
paste input "**********"
type input "**********"
click at [768, 342] on button "submit" at bounding box center [779, 353] width 22 height 22
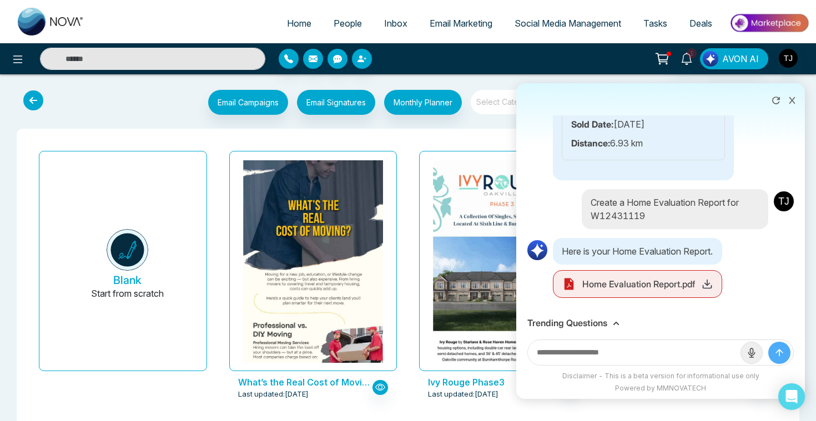
scroll to position [3180, 0]
click at [708, 285] on polyline at bounding box center [707, 284] width 4 height 2
click at [790, 99] on icon at bounding box center [792, 101] width 8 height 8
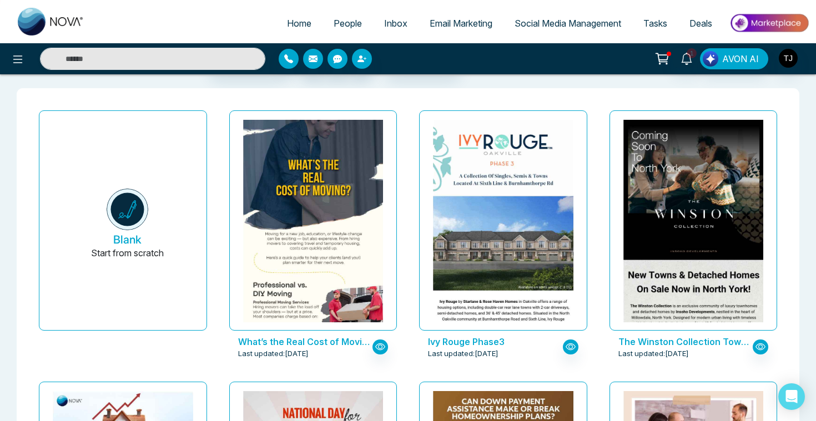
scroll to position [43, 0]
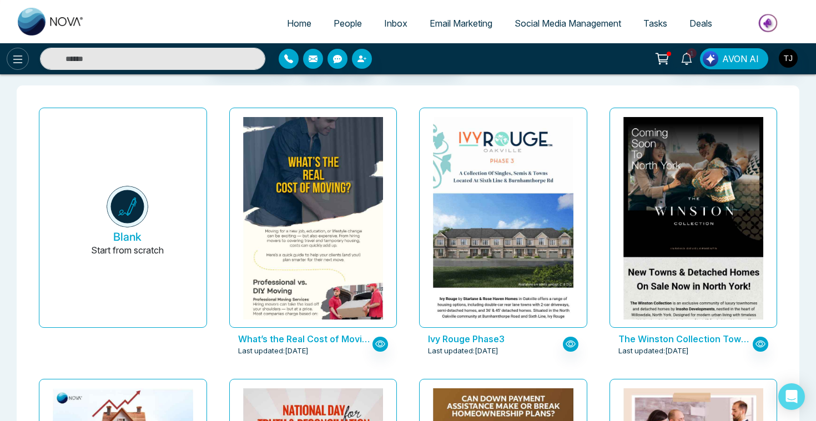
click at [8, 55] on button at bounding box center [18, 59] width 22 height 22
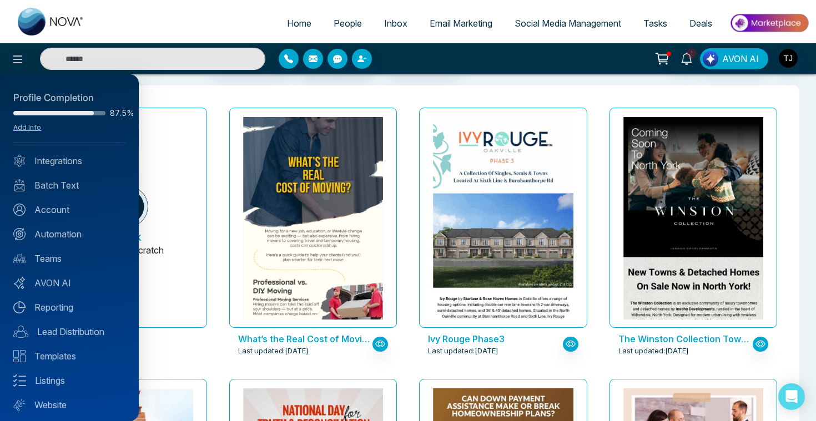
click at [489, 82] on div at bounding box center [408, 210] width 816 height 421
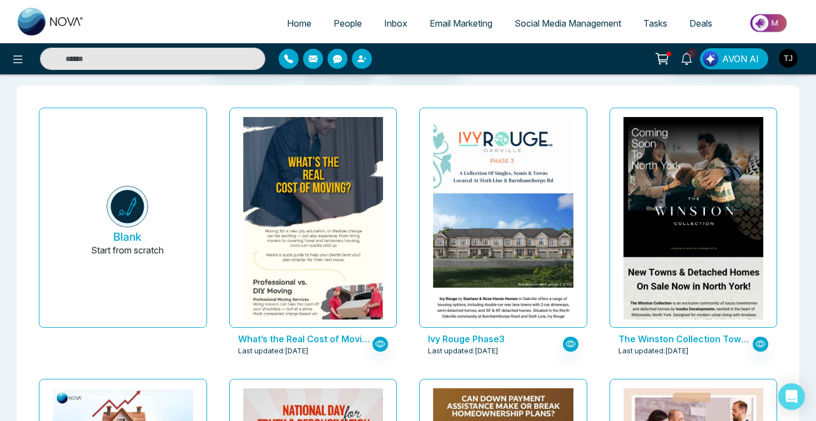
click at [450, 23] on span "Email Marketing" at bounding box center [461, 23] width 63 height 11
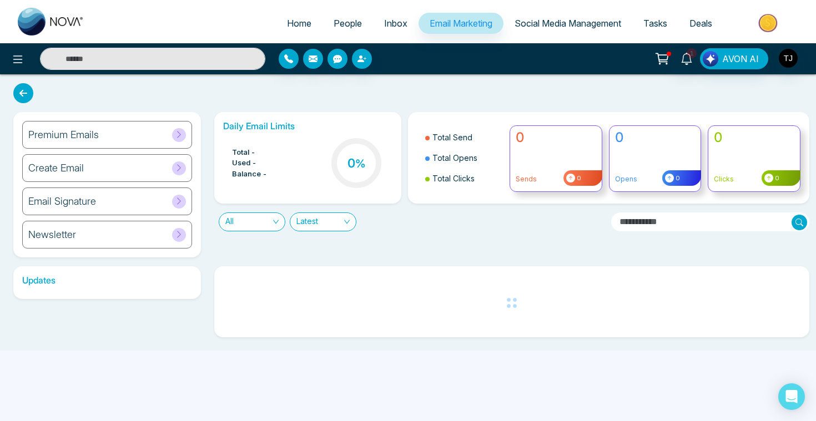
click at [48, 238] on h6 "Newsletter" at bounding box center [52, 235] width 48 height 12
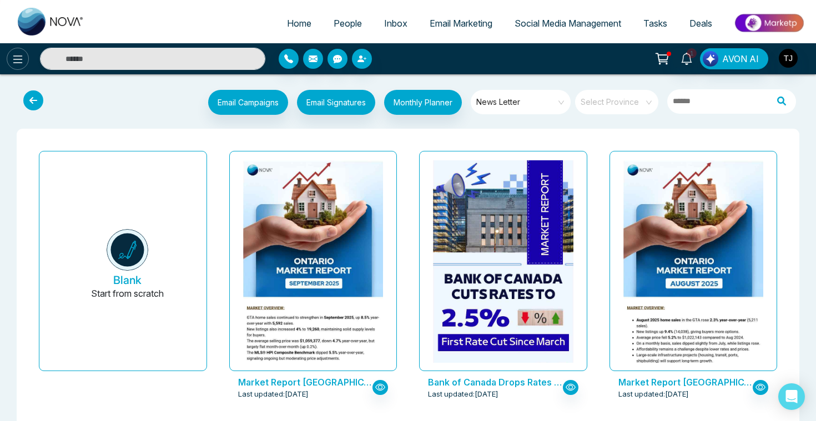
click at [12, 59] on icon at bounding box center [17, 59] width 13 height 13
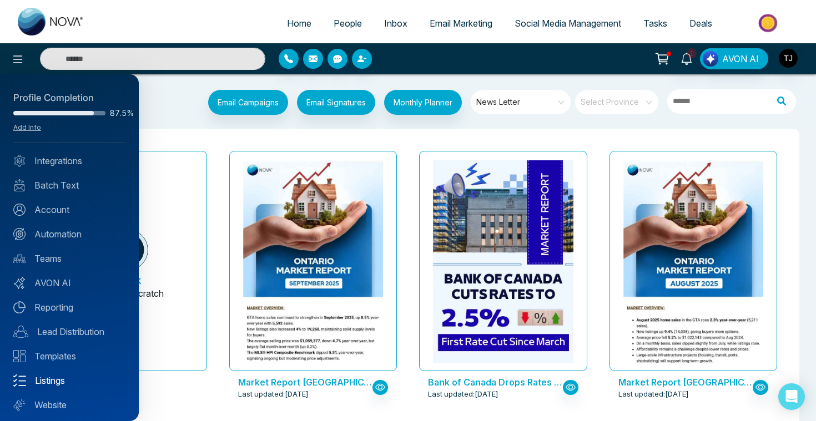
click at [54, 381] on link "Listings" at bounding box center [69, 380] width 112 height 13
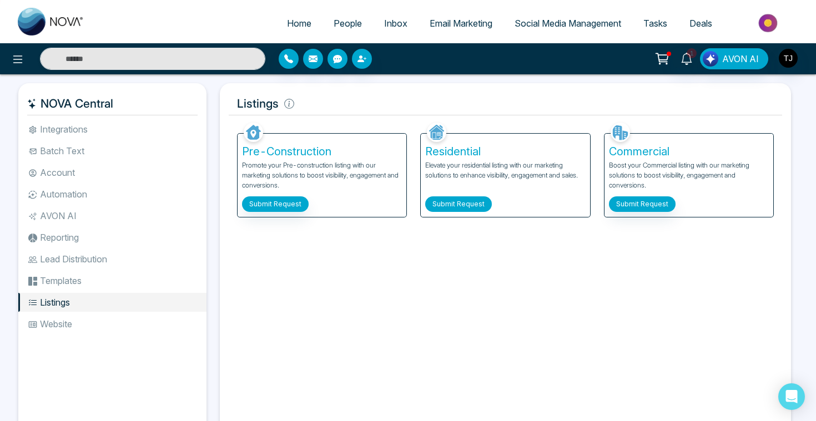
click at [452, 199] on button "Submit Request" at bounding box center [458, 204] width 67 height 16
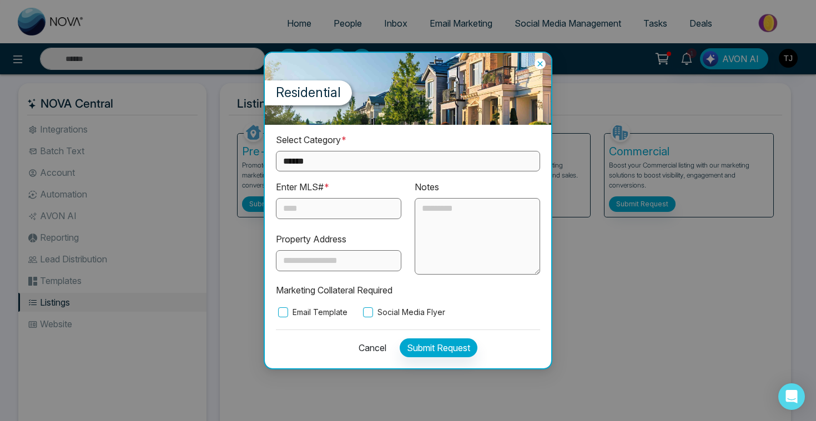
click at [336, 158] on select "**********" at bounding box center [408, 161] width 264 height 21
select select "*********"
click at [242, 214] on div "**********" at bounding box center [408, 210] width 816 height 421
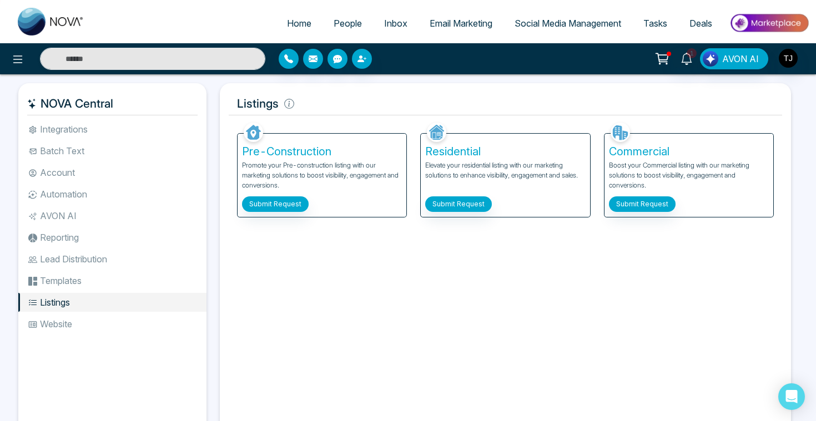
click at [273, 196] on div "Pre-Construction Promote your Pre-construction listing with our marketing solut…" at bounding box center [322, 175] width 169 height 83
click at [278, 203] on button "Submit Request" at bounding box center [275, 204] width 67 height 16
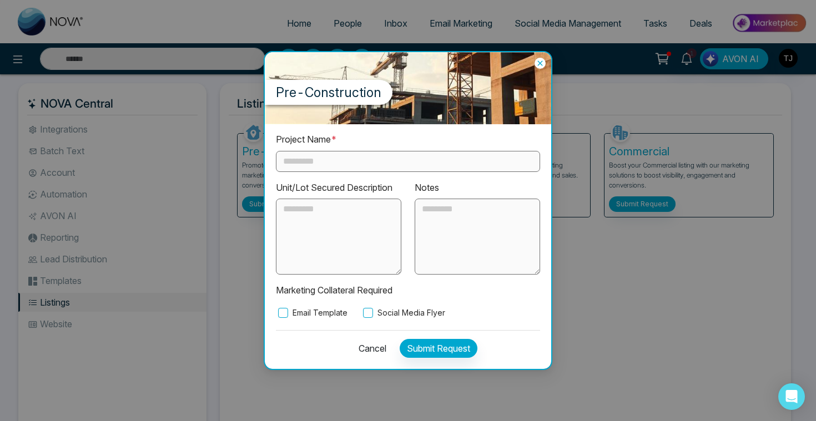
click at [346, 156] on input "text" at bounding box center [408, 161] width 264 height 21
click at [288, 309] on label "Email Template" at bounding box center [312, 313] width 72 height 12
click at [400, 307] on label "Social Media Flyer" at bounding box center [403, 313] width 84 height 12
click at [540, 68] on icon at bounding box center [539, 63] width 11 height 11
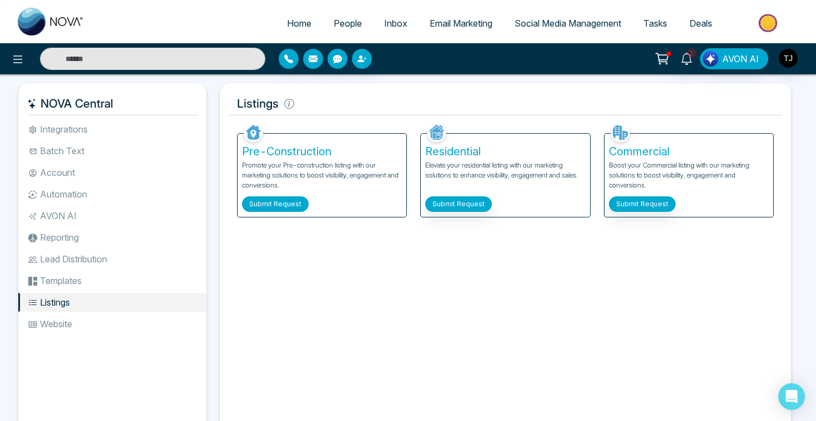
click at [260, 203] on button "Submit Request" at bounding box center [275, 204] width 67 height 16
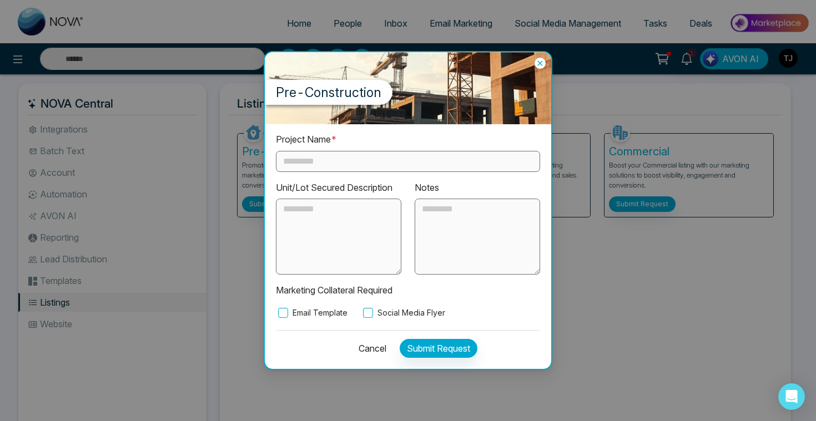
click at [344, 158] on input "text" at bounding box center [408, 161] width 264 height 21
click at [303, 318] on div "Project Name * Unit/Lot Secured Description Notes Marketing Collateral Required…" at bounding box center [408, 246] width 286 height 244
click at [314, 312] on label "Email Template" at bounding box center [312, 313] width 72 height 12
click at [380, 315] on label "Social Media Flyer" at bounding box center [403, 313] width 84 height 12
click at [543, 62] on icon at bounding box center [539, 63] width 11 height 11
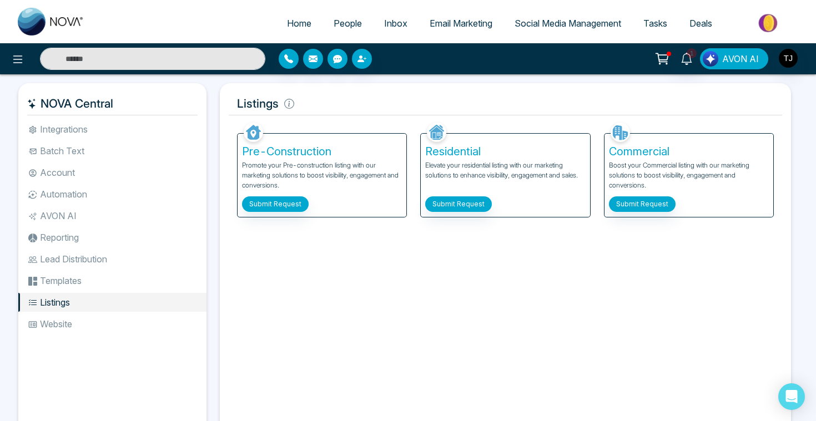
click at [728, 58] on span "AVON AI" at bounding box center [740, 58] width 37 height 13
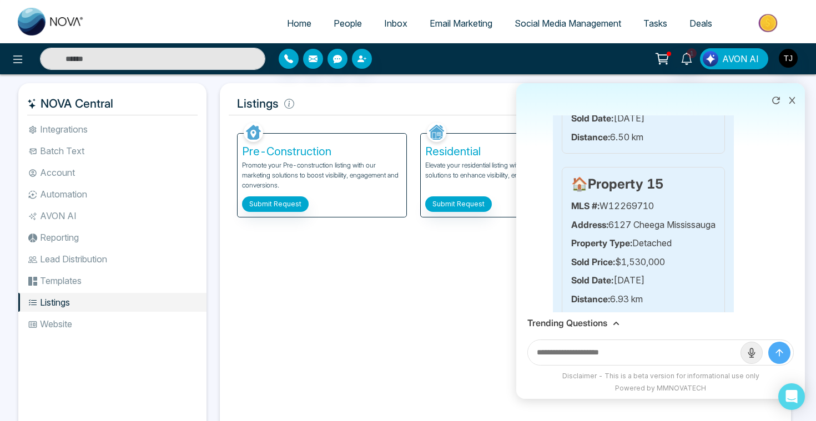
scroll to position [3180, 0]
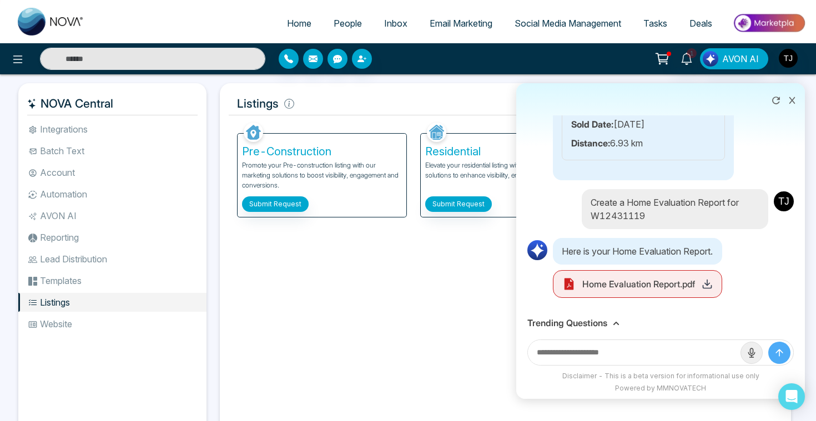
click at [789, 102] on icon at bounding box center [792, 101] width 8 height 8
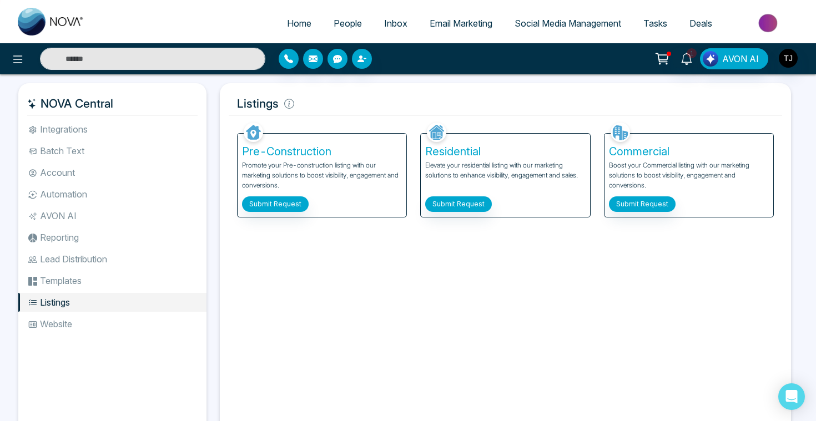
click at [770, 22] on img at bounding box center [769, 23] width 80 height 25
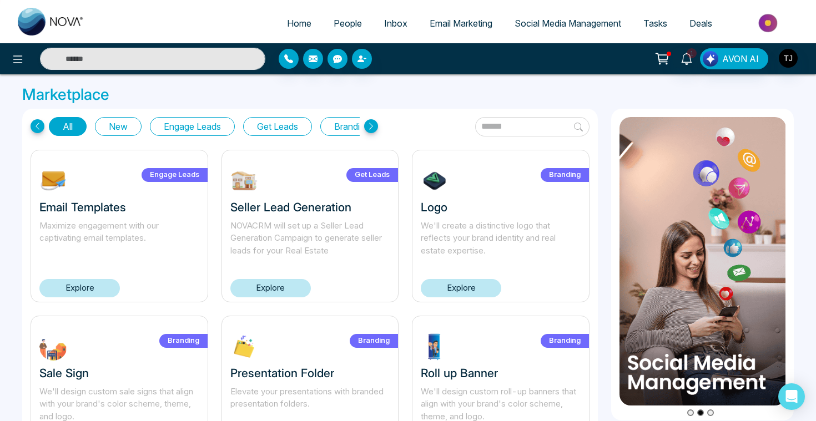
click at [2, 59] on div at bounding box center [136, 59] width 272 height 22
click at [14, 60] on icon at bounding box center [17, 59] width 13 height 13
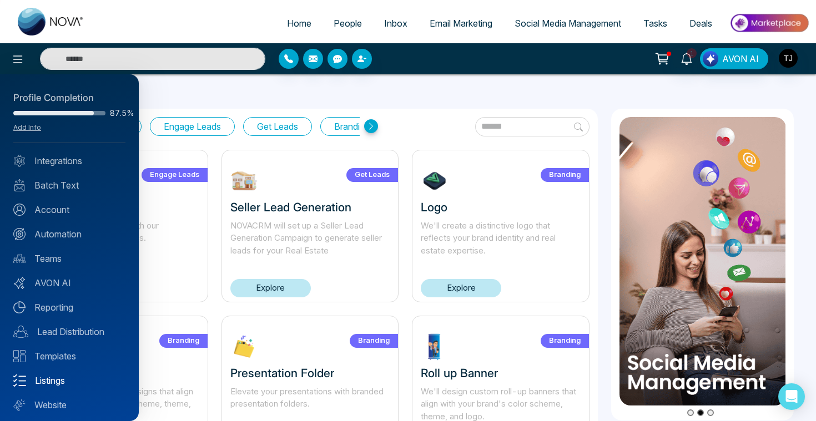
click at [47, 378] on link "Listings" at bounding box center [69, 380] width 112 height 13
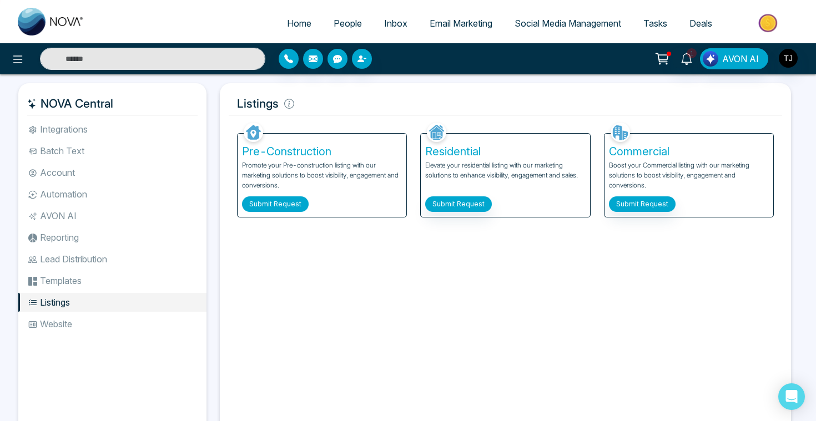
click at [268, 200] on button "Submit Request" at bounding box center [275, 204] width 67 height 16
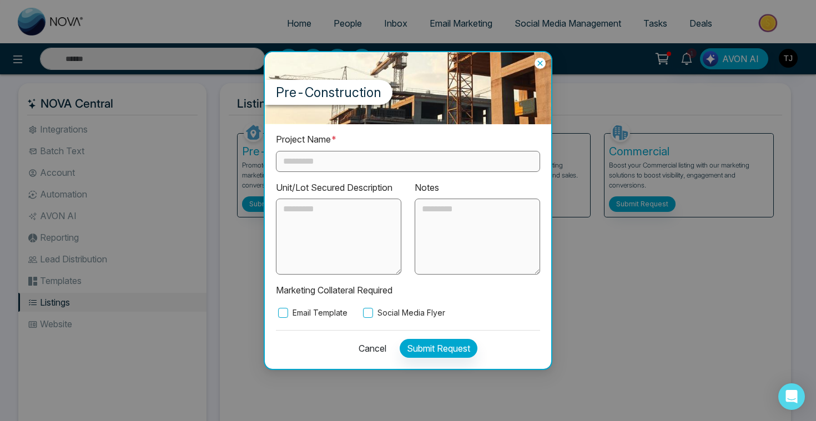
click at [314, 164] on input "text" at bounding box center [408, 161] width 264 height 21
click at [297, 307] on label "Email Template" at bounding box center [312, 313] width 72 height 12
click at [389, 310] on label "Social Media Flyer" at bounding box center [403, 313] width 84 height 12
click at [366, 350] on button "Cancel" at bounding box center [369, 348] width 34 height 19
